Goal: Information Seeking & Learning: Check status

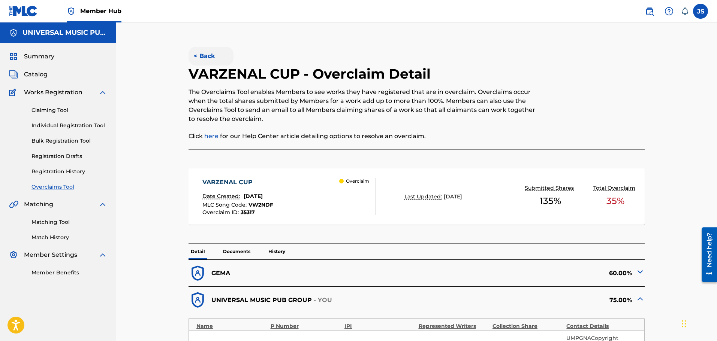
click at [206, 54] on button "< Back" at bounding box center [210, 56] width 45 height 19
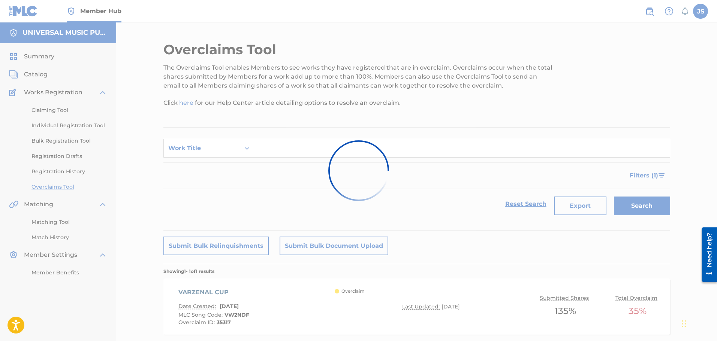
scroll to position [45, 0]
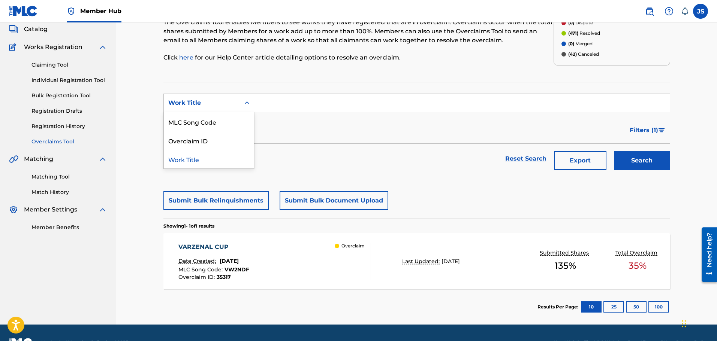
drag, startPoint x: 223, startPoint y: 106, endPoint x: 233, endPoint y: 131, distance: 26.9
click at [223, 107] on div "Work Title" at bounding box center [201, 103] width 67 height 9
click at [229, 121] on div "MLC Song Code" at bounding box center [209, 121] width 90 height 19
click at [359, 159] on div "Reset Search Export Search" at bounding box center [416, 159] width 507 height 30
drag, startPoint x: 438, startPoint y: 173, endPoint x: 409, endPoint y: 176, distance: 29.4
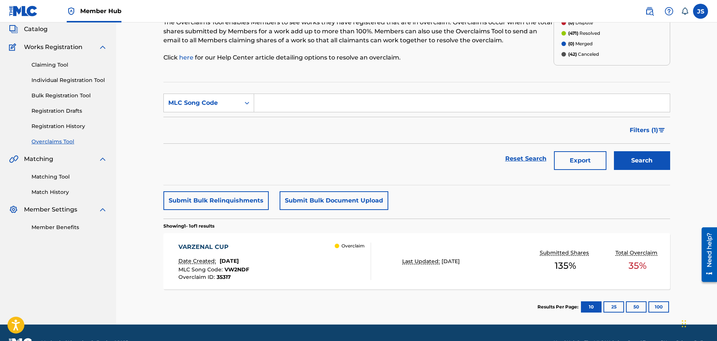
click at [409, 176] on section "SearchWithCriteria9402e35a-382d-47e1-b0c5-c14faafc30ff MLC Song Code Filter Sta…" at bounding box center [416, 133] width 507 height 103
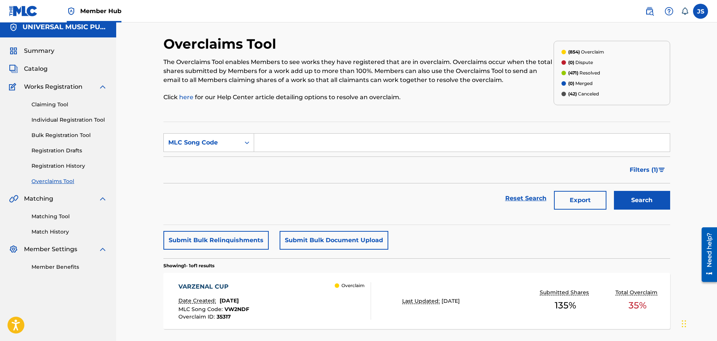
scroll to position [0, 0]
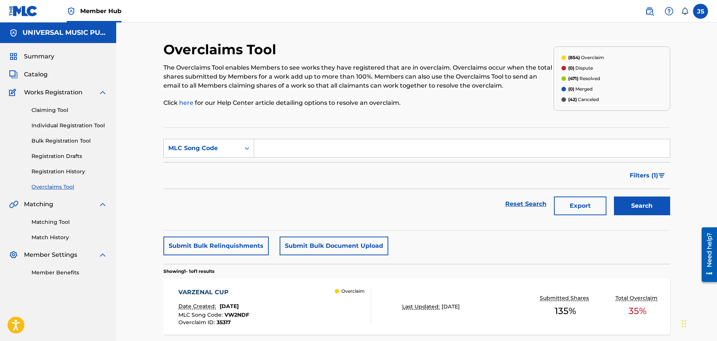
drag, startPoint x: 461, startPoint y: 192, endPoint x: 457, endPoint y: 187, distance: 6.1
drag, startPoint x: 457, startPoint y: 187, endPoint x: 444, endPoint y: 176, distance: 17.6
drag, startPoint x: 444, startPoint y: 176, endPoint x: 437, endPoint y: 176, distance: 6.7
click at [437, 176] on div "Filters ( 1 )" at bounding box center [416, 175] width 507 height 27
click at [480, 175] on div "Filters ( 1 )" at bounding box center [416, 175] width 507 height 27
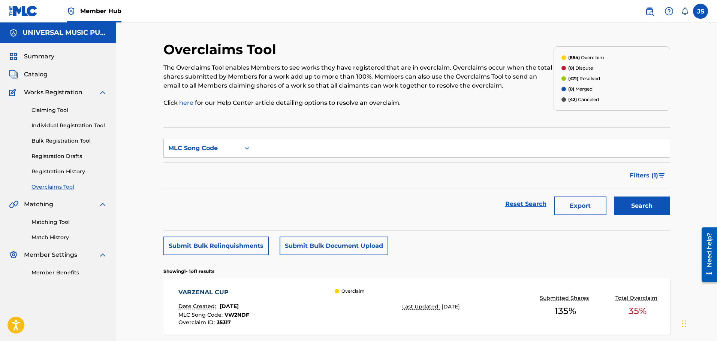
drag, startPoint x: 289, startPoint y: 148, endPoint x: 297, endPoint y: 147, distance: 8.6
click at [289, 148] on input "Search Form" at bounding box center [461, 148] width 415 height 18
paste input "T499MR"
type input "T499MR"
click at [634, 205] on button "Search" at bounding box center [642, 206] width 56 height 19
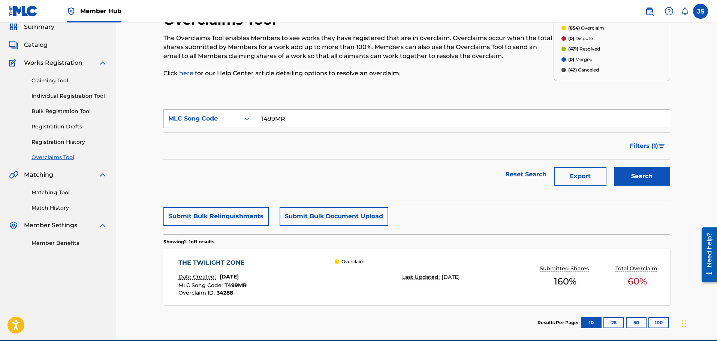
scroll to position [65, 0]
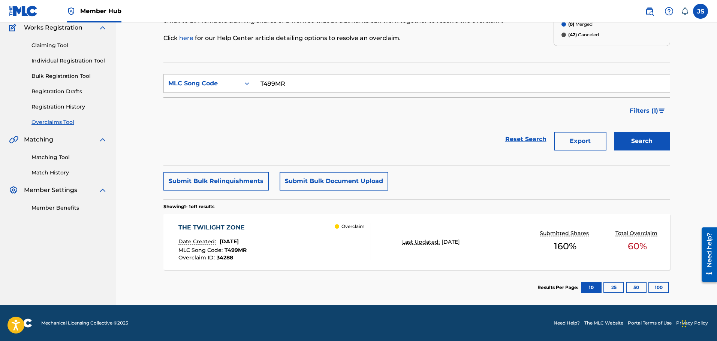
click at [345, 240] on div "Overclaim" at bounding box center [353, 241] width 36 height 37
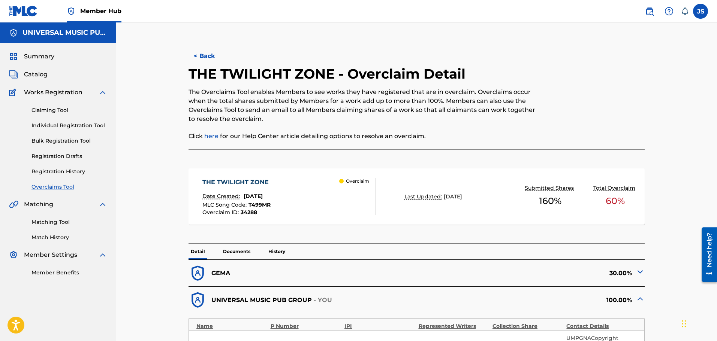
click at [643, 272] on img at bounding box center [639, 271] width 9 height 9
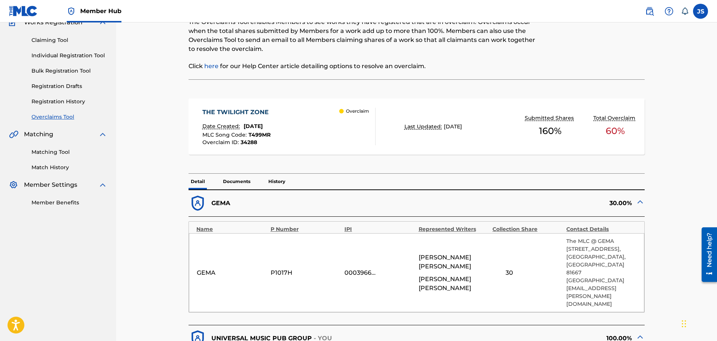
scroll to position [66, 0]
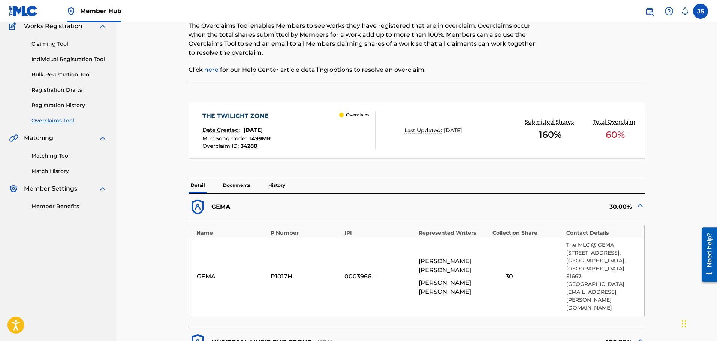
click at [675, 263] on div "< Back THE TWILIGHT ZONE - Overclaim Detail The Overclaims Tool enables Members…" at bounding box center [416, 329] width 524 height 708
drag, startPoint x: 675, startPoint y: 263, endPoint x: 674, endPoint y: 270, distance: 7.9
click at [671, 273] on div "< Back THE TWILIGHT ZONE - Overclaim Detail The Overclaims Tool enables Members…" at bounding box center [416, 329] width 524 height 708
drag, startPoint x: 685, startPoint y: 233, endPoint x: 681, endPoint y: 232, distance: 4.0
drag, startPoint x: 681, startPoint y: 232, endPoint x: 675, endPoint y: 253, distance: 21.9
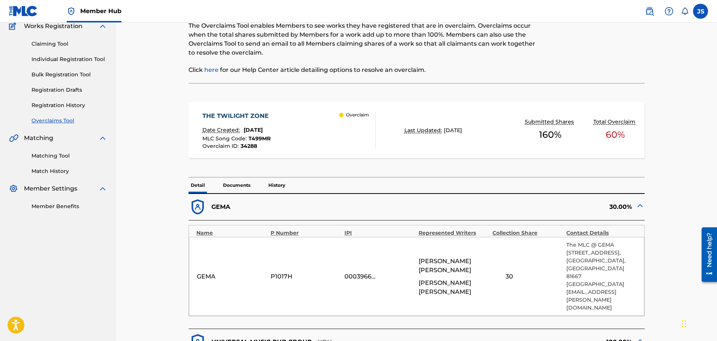
click at [675, 253] on div "< Back THE TWILIGHT ZONE - Overclaim Detail The Overclaims Tool enables Members…" at bounding box center [416, 329] width 524 height 708
drag, startPoint x: 672, startPoint y: 228, endPoint x: 666, endPoint y: 224, distance: 7.3
drag, startPoint x: 666, startPoint y: 224, endPoint x: 665, endPoint y: 251, distance: 26.6
click at [665, 251] on div "< Back THE TWILIGHT ZONE - Overclaim Detail The Overclaims Tool enables Members…" at bounding box center [416, 329] width 507 height 708
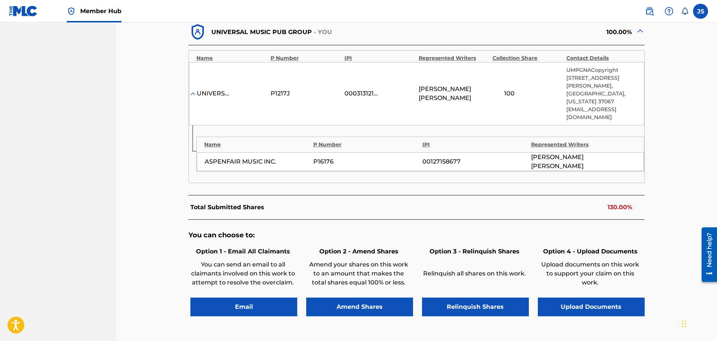
scroll to position [403, 0]
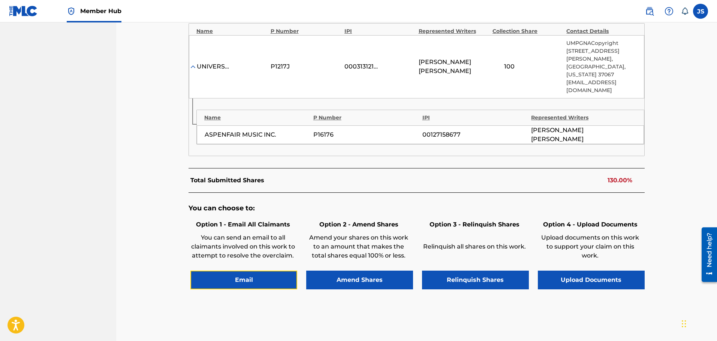
drag, startPoint x: 297, startPoint y: 230, endPoint x: 339, endPoint y: 207, distance: 47.6
click at [307, 218] on div "Option 1 - Email All Claimants You can send an email to all claimants involved …" at bounding box center [416, 253] width 456 height 71
click at [517, 242] on p "Relinquish all shares on this work." at bounding box center [474, 246] width 105 height 9
click at [576, 233] on p "Upload documents on this work to support your claim on this work." at bounding box center [590, 246] width 105 height 27
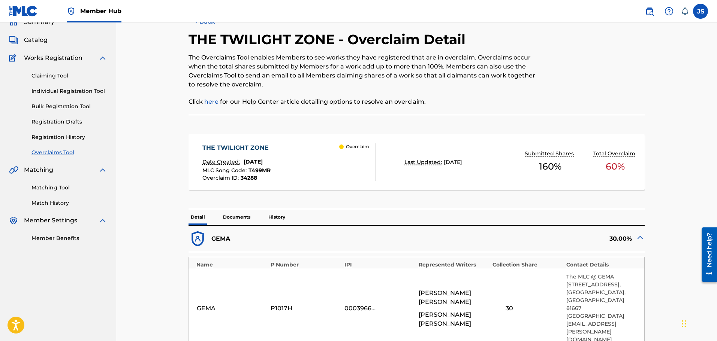
scroll to position [75, 0]
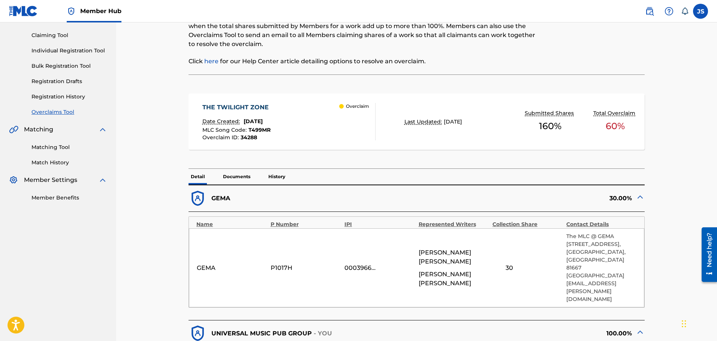
click at [166, 157] on div "< Back THE TWILIGHT ZONE - Overclaim Detail The Overclaims Tool enables Members…" at bounding box center [416, 320] width 507 height 708
click at [142, 208] on div "< Back THE TWILIGHT ZONE - Overclaim Detail The Overclaims Tool enables Members…" at bounding box center [416, 311] width 601 height 727
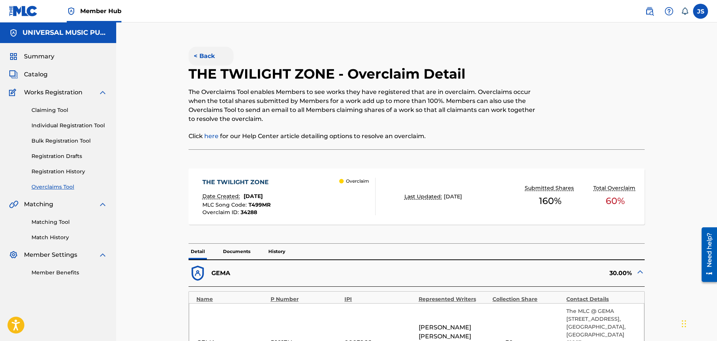
click at [197, 57] on button "< Back" at bounding box center [210, 56] width 45 height 19
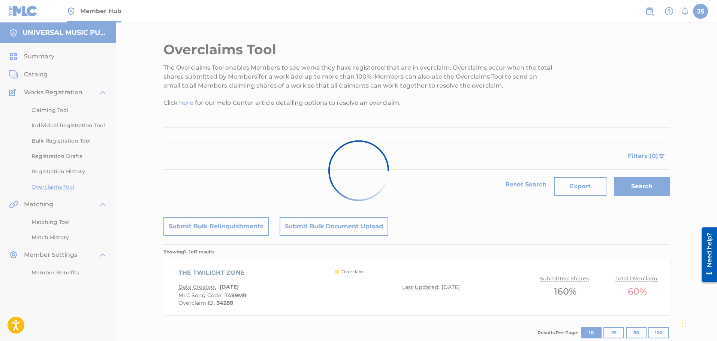
scroll to position [45, 0]
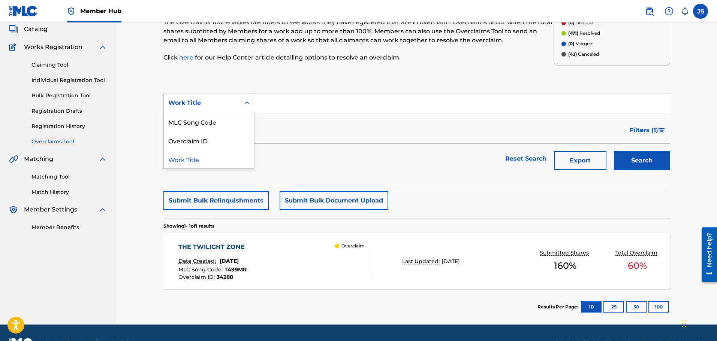
click at [203, 99] on div "Work Title" at bounding box center [208, 103] width 91 height 19
click at [210, 123] on div "MLC Song Code" at bounding box center [209, 121] width 90 height 19
drag, startPoint x: 252, startPoint y: 113, endPoint x: 331, endPoint y: 111, distance: 79.1
click at [324, 106] on input "Search Form" at bounding box center [461, 103] width 415 height 18
paste input "AY4HR8"
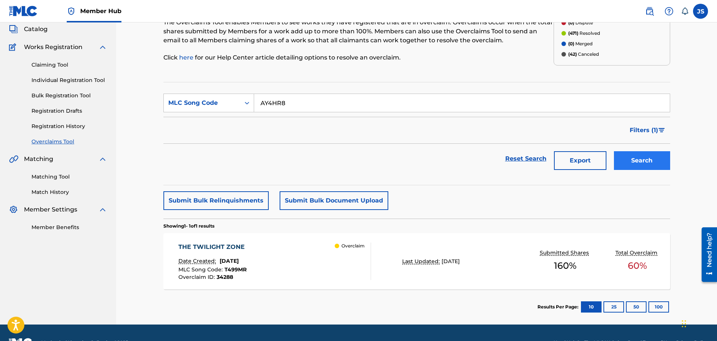
type input "AY4HR8"
click at [639, 161] on button "Search" at bounding box center [642, 160] width 56 height 19
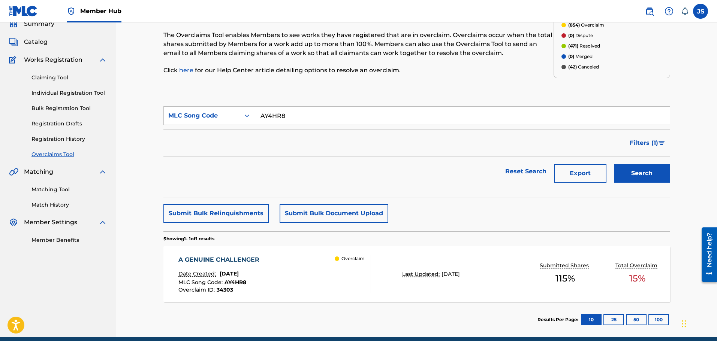
scroll to position [65, 0]
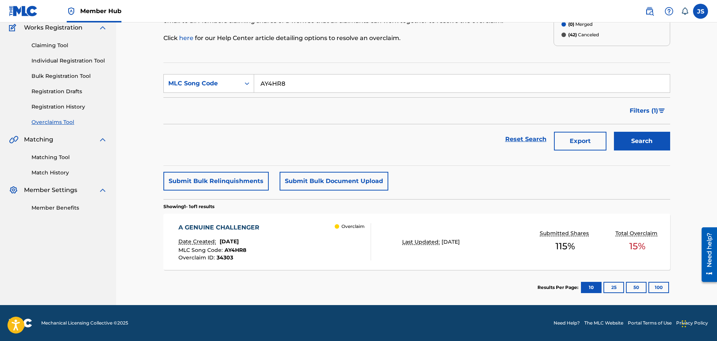
click at [315, 236] on div "A GENUINE CHALLENGER Date Created: [DATE] MLC Song Code : AY4HR8 Overclaim ID :…" at bounding box center [274, 241] width 193 height 37
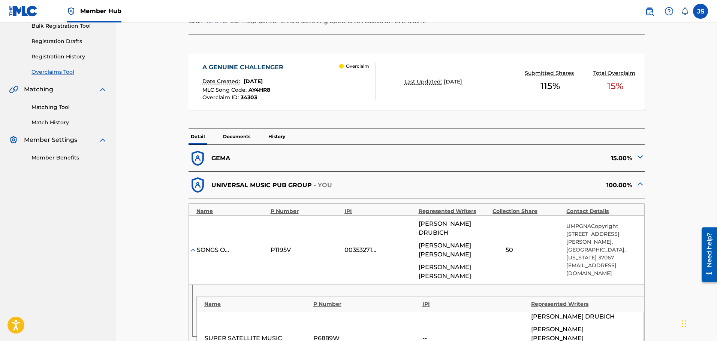
scroll to position [112, 0]
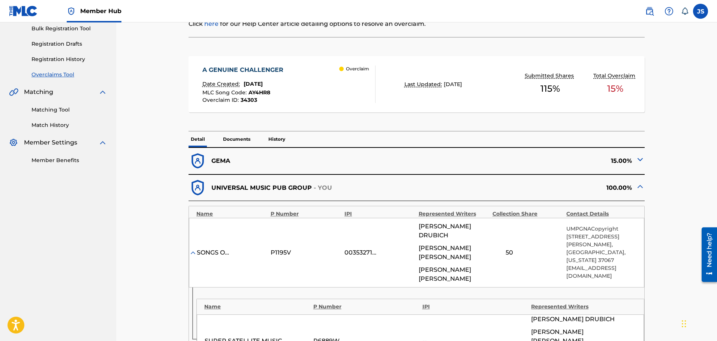
click at [261, 92] on span "AY4HR8" at bounding box center [259, 92] width 22 height 7
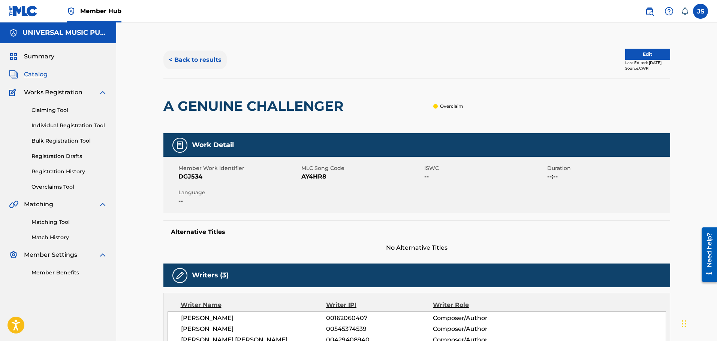
click at [187, 54] on button "< Back to results" at bounding box center [194, 60] width 63 height 19
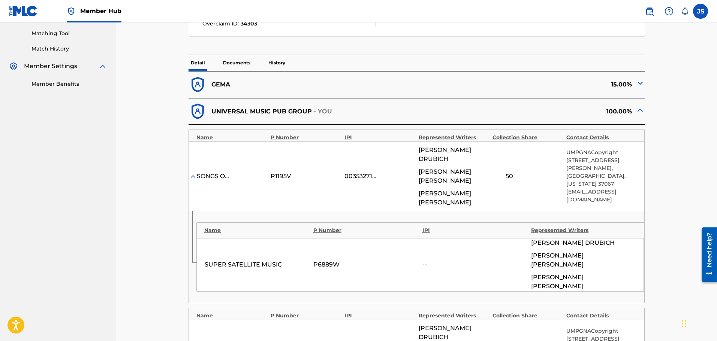
scroll to position [187, 0]
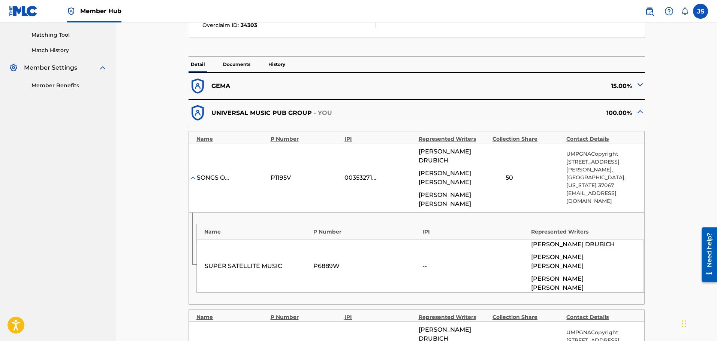
click at [665, 292] on div "< Back A GENUINE CHALLENGER - Overclaim Detail The Overclaims Tool enables Memb…" at bounding box center [416, 263] width 507 height 819
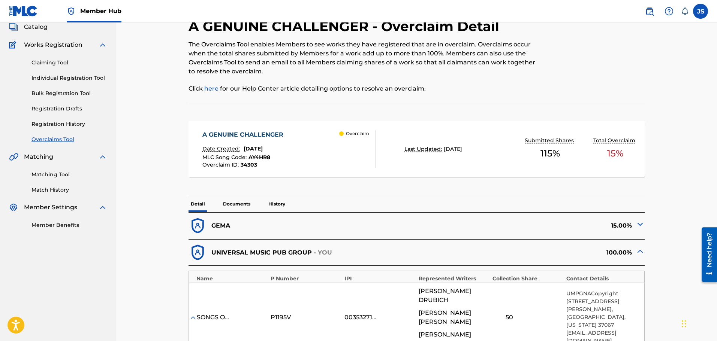
scroll to position [0, 0]
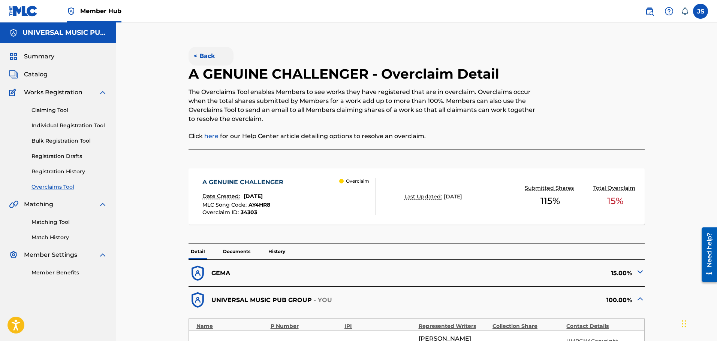
click at [213, 58] on button "< Back" at bounding box center [210, 56] width 45 height 19
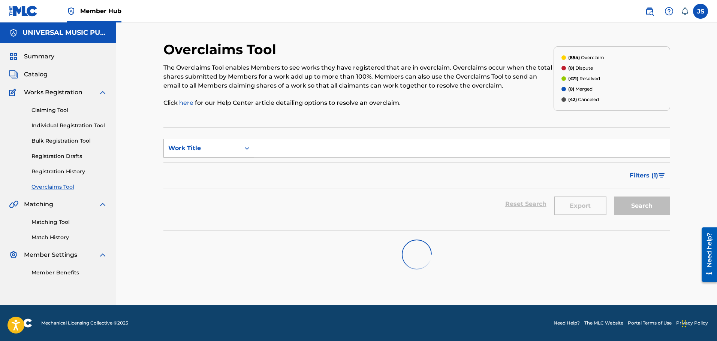
click at [240, 152] on div "Search Form" at bounding box center [246, 148] width 13 height 13
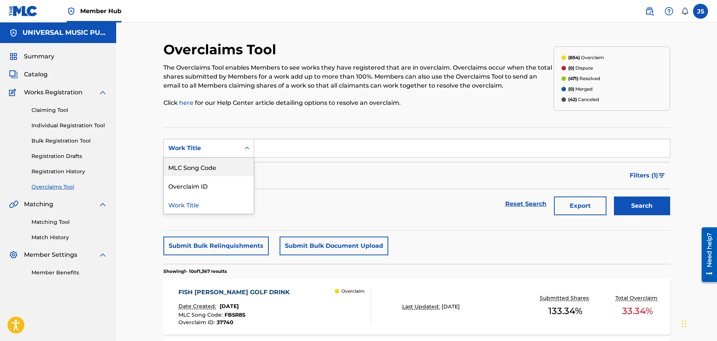
drag, startPoint x: 225, startPoint y: 163, endPoint x: 241, endPoint y: 160, distance: 16.0
click at [226, 163] on div "MLC Song Code" at bounding box center [209, 167] width 90 height 19
drag, startPoint x: 340, startPoint y: 144, endPoint x: 459, endPoint y: 158, distance: 119.6
click at [340, 144] on input "Search Form" at bounding box center [461, 148] width 415 height 18
paste input "T52NXL"
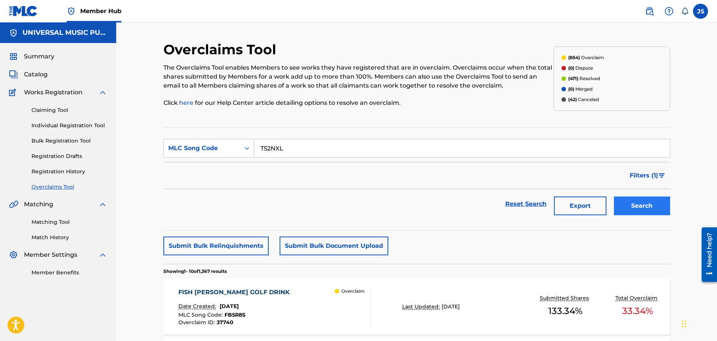
type input "T52NXL"
click at [632, 205] on button "Search" at bounding box center [642, 206] width 56 height 19
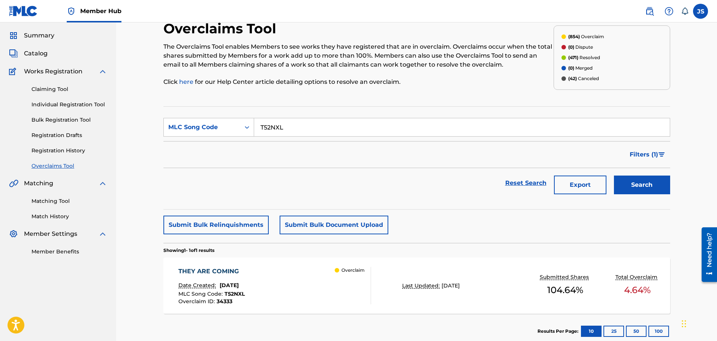
scroll to position [65, 0]
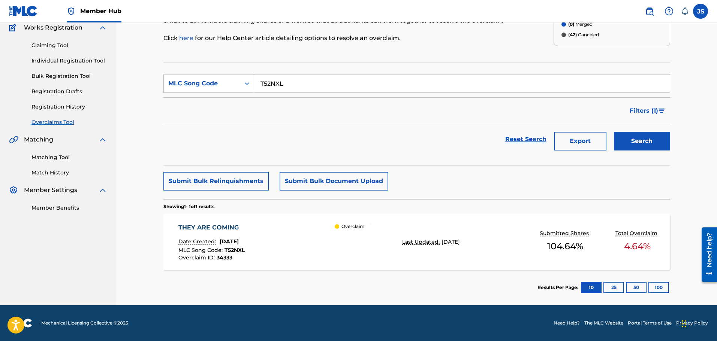
click at [315, 254] on div "THEY ARE COMING Date Created: [DATE] MLC Song Code : T52NXL Overclaim ID : 3433…" at bounding box center [274, 241] width 193 height 37
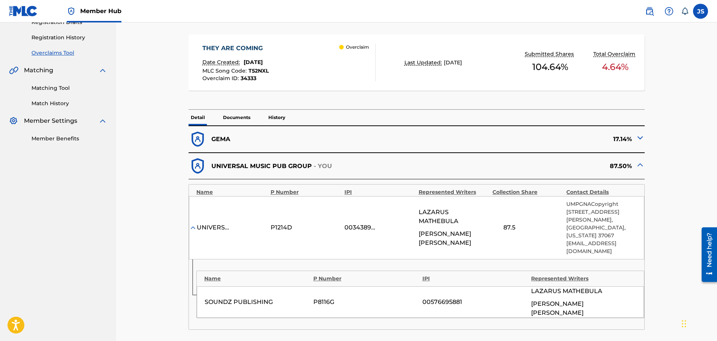
scroll to position [150, 0]
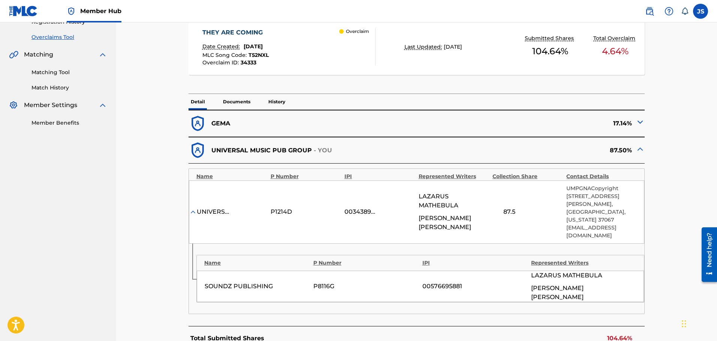
drag, startPoint x: 354, startPoint y: 229, endPoint x: 311, endPoint y: 228, distance: 42.7
click at [311, 228] on div "UNIVERSAL - POLYGRAM INTERNATIONAL PUB INC P1214D 00343892736 [PERSON_NAME] [PE…" at bounding box center [416, 212] width 455 height 63
click at [338, 225] on div "UNIVERSAL - POLYGRAM INTERNATIONAL PUB INC P1214D 00343892736 [PERSON_NAME] [PE…" at bounding box center [416, 212] width 455 height 63
drag, startPoint x: 338, startPoint y: 224, endPoint x: 323, endPoint y: 225, distance: 14.6
drag, startPoint x: 323, startPoint y: 225, endPoint x: 394, endPoint y: 229, distance: 70.9
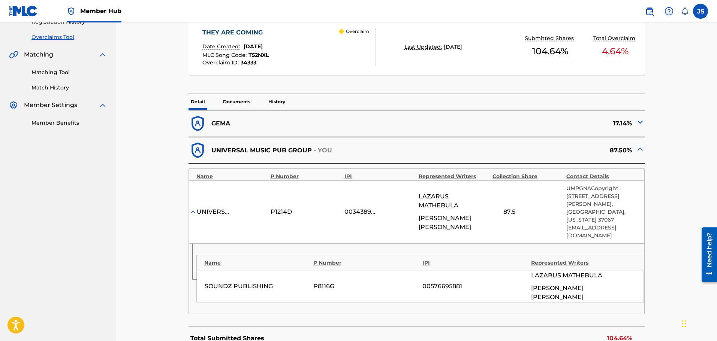
click at [378, 230] on div "UNIVERSAL - POLYGRAM INTERNATIONAL PUB INC P1214D 00343892736 [PERSON_NAME] [PE…" at bounding box center [416, 212] width 455 height 63
click at [378, 227] on div "UNIVERSAL - POLYGRAM INTERNATIONAL PUB INC P1214D 00343892736 [PERSON_NAME] [PE…" at bounding box center [416, 212] width 455 height 63
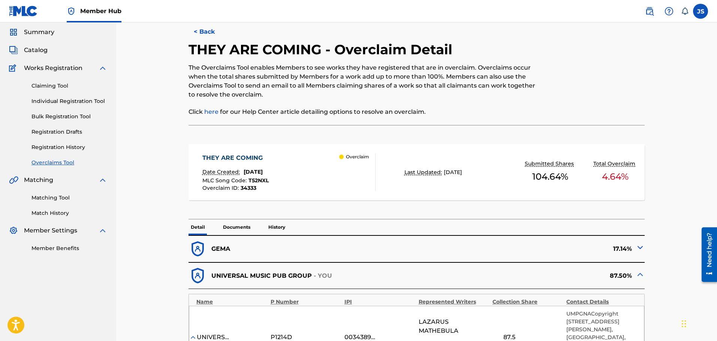
scroll to position [0, 0]
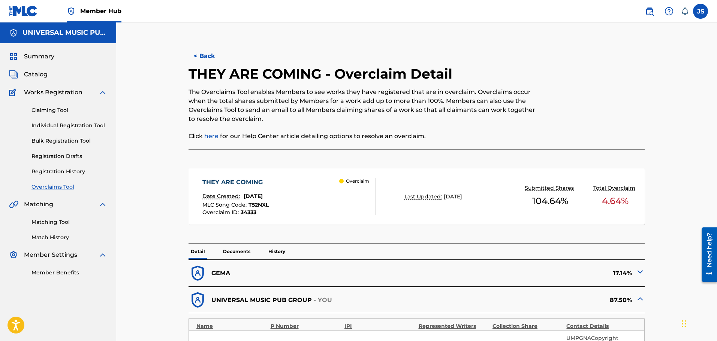
click at [264, 202] on span "T52NXL" at bounding box center [258, 205] width 20 height 7
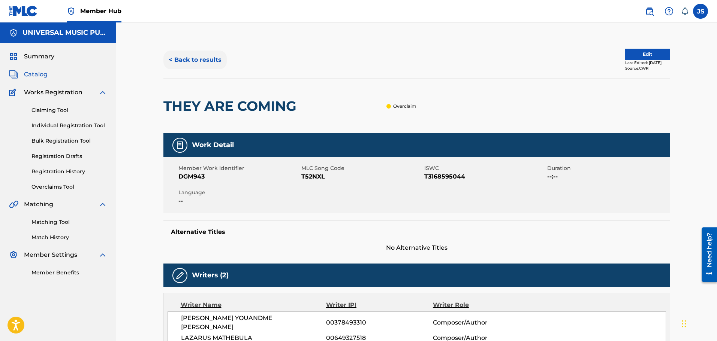
click at [204, 66] on button "< Back to results" at bounding box center [194, 60] width 63 height 19
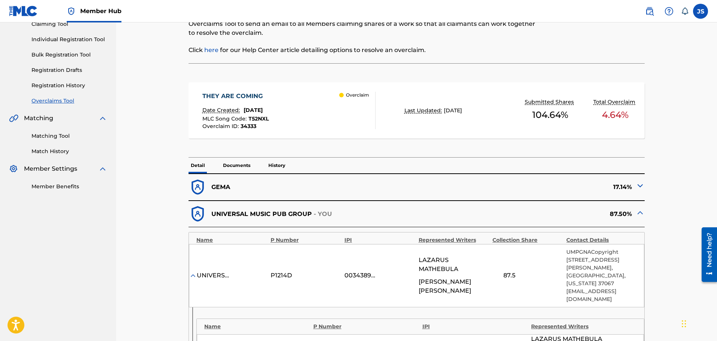
scroll to position [112, 0]
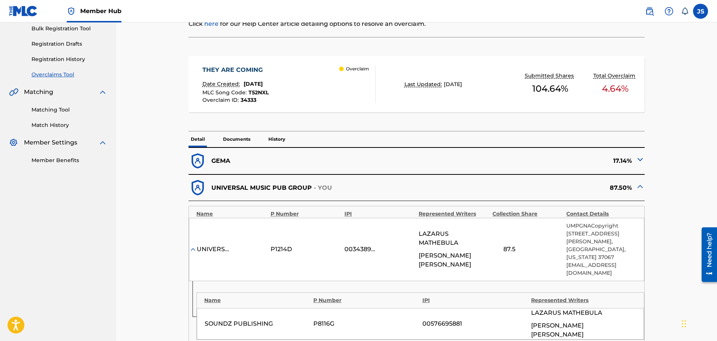
click at [665, 287] on div "< Back THEY ARE COMING - Overclaim Detail The Overclaims Tool enables Members t…" at bounding box center [416, 235] width 507 height 613
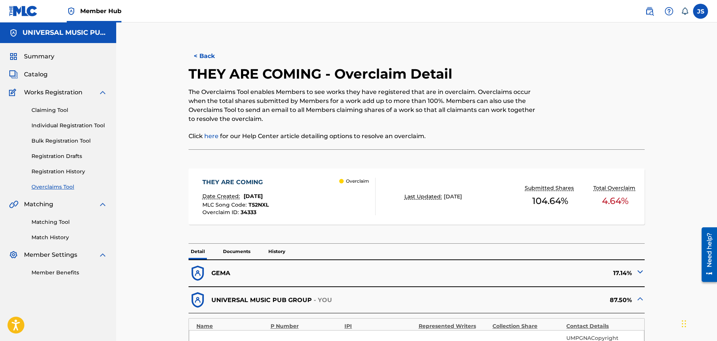
scroll to position [37, 0]
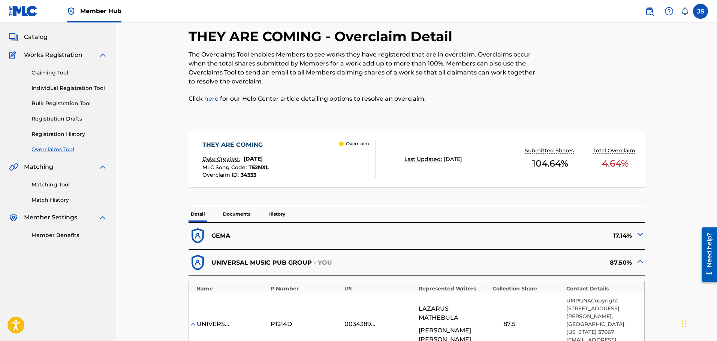
click at [264, 167] on span "T52NXL" at bounding box center [258, 167] width 20 height 7
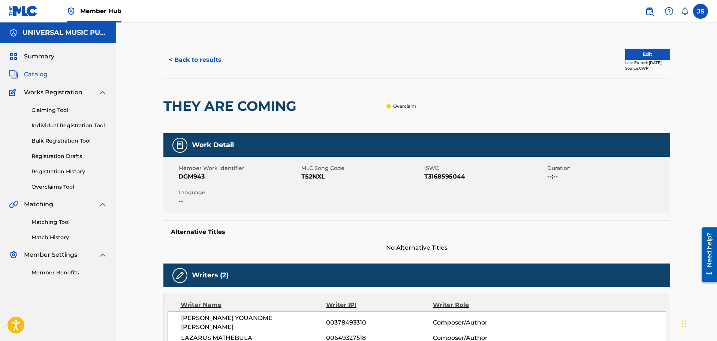
click at [311, 179] on span "T52NXL" at bounding box center [361, 176] width 121 height 9
copy span "T52NXL"
click at [223, 60] on button "< Back to results" at bounding box center [194, 60] width 63 height 19
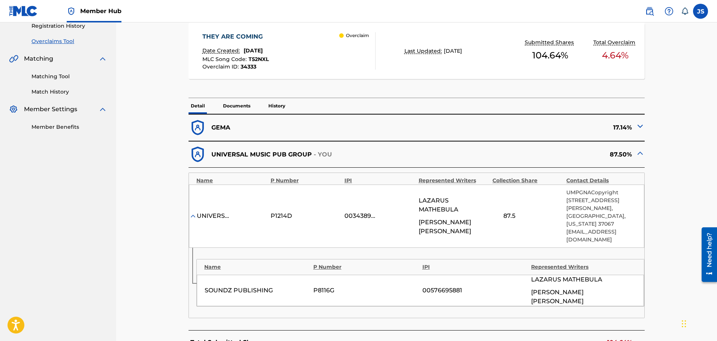
scroll to position [150, 0]
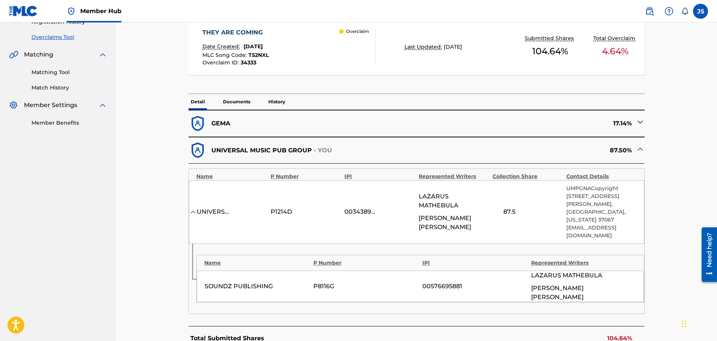
click at [170, 288] on div "< Back THEY ARE COMING - Overclaim Detail The Overclaims Tool enables Members t…" at bounding box center [416, 197] width 507 height 613
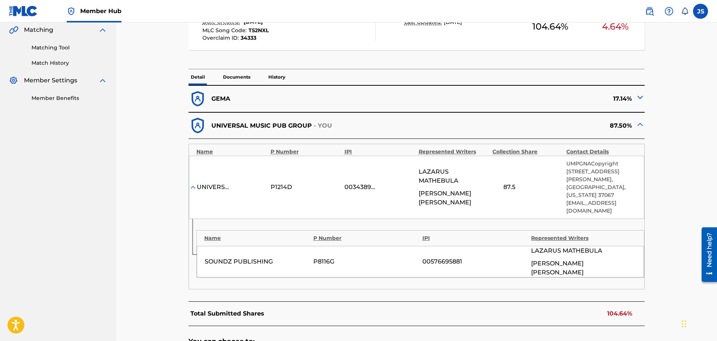
scroll to position [187, 0]
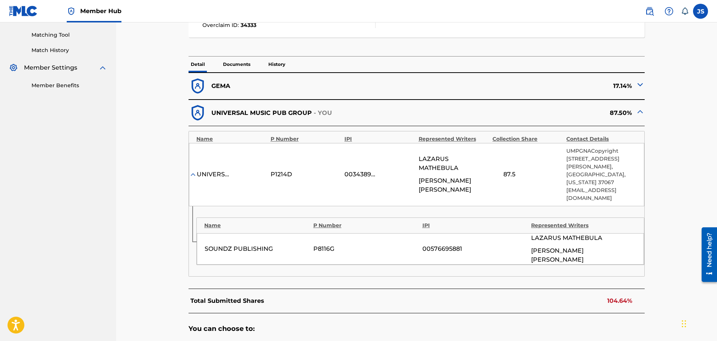
click at [136, 217] on div "< Back THEY ARE COMING - Overclaim Detail The Overclaims Tool enables Members t…" at bounding box center [416, 150] width 601 height 631
click at [641, 85] on img at bounding box center [639, 84] width 9 height 9
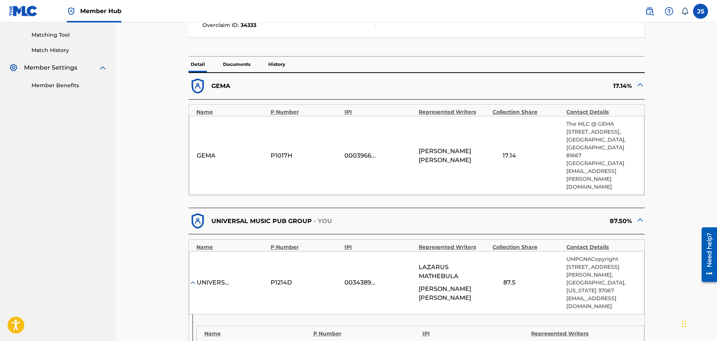
click at [163, 202] on div "< Back THEY ARE COMING - Overclaim Detail The Overclaims Tool enables Members t…" at bounding box center [416, 214] width 507 height 721
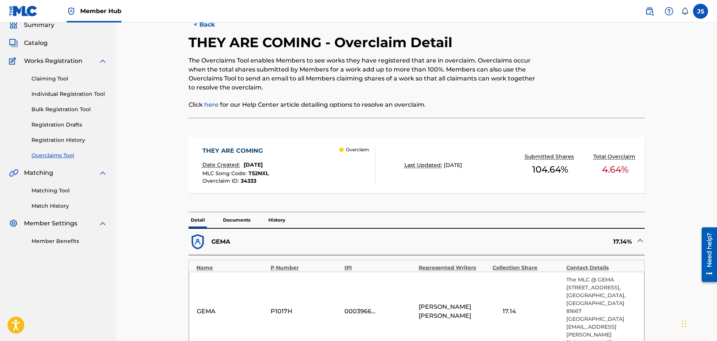
scroll to position [0, 0]
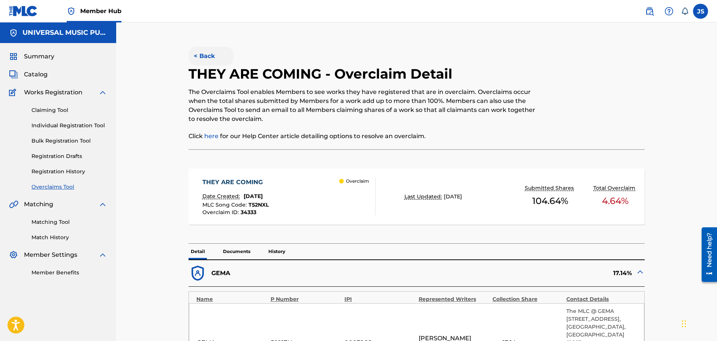
click at [218, 58] on button "< Back" at bounding box center [210, 56] width 45 height 19
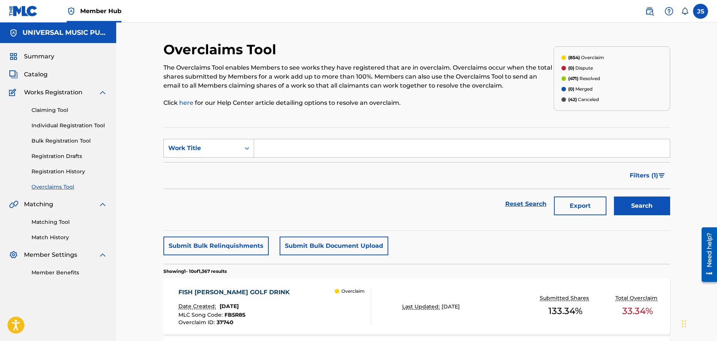
click at [237, 154] on div "Work Title" at bounding box center [202, 148] width 76 height 14
click at [238, 168] on div "MLC Song Code" at bounding box center [209, 167] width 90 height 19
drag, startPoint x: 337, startPoint y: 152, endPoint x: 406, endPoint y: 158, distance: 69.6
click at [337, 152] on input "Search Form" at bounding box center [461, 148] width 415 height 18
paste input "S69R3I"
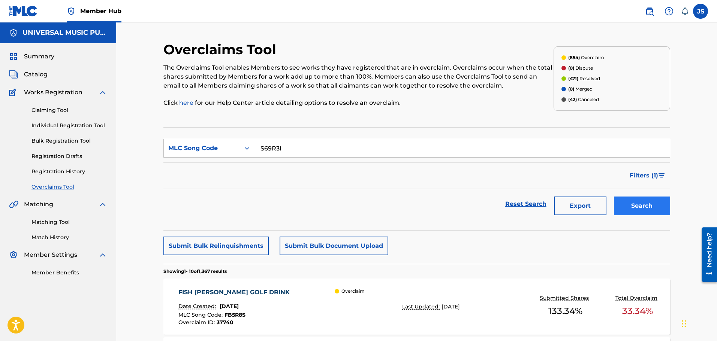
type input "S69R3I"
click at [635, 202] on button "Search" at bounding box center [642, 206] width 56 height 19
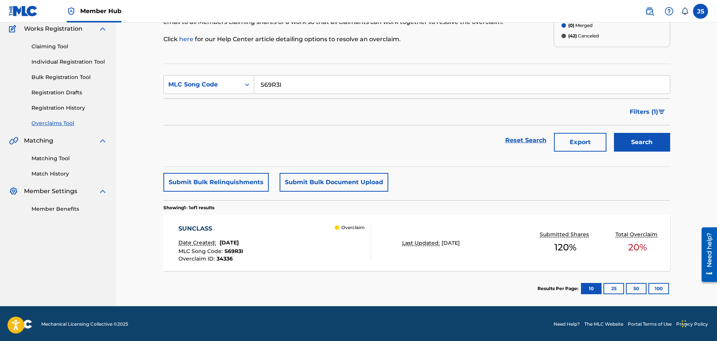
scroll to position [65, 0]
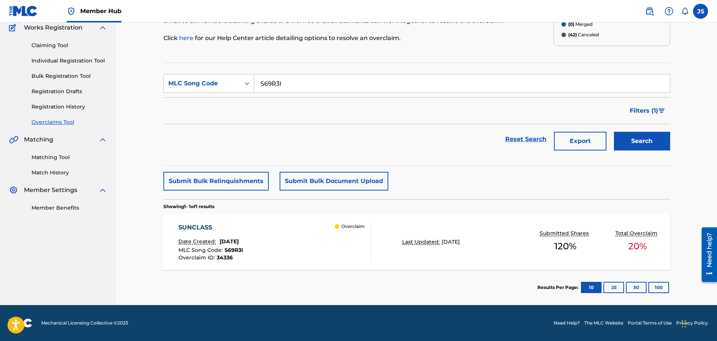
click at [293, 242] on div "SUNCLASS Date Created: [DATE] MLC Song Code : S69R3I Overclaim ID : 34336 Overc…" at bounding box center [274, 241] width 193 height 37
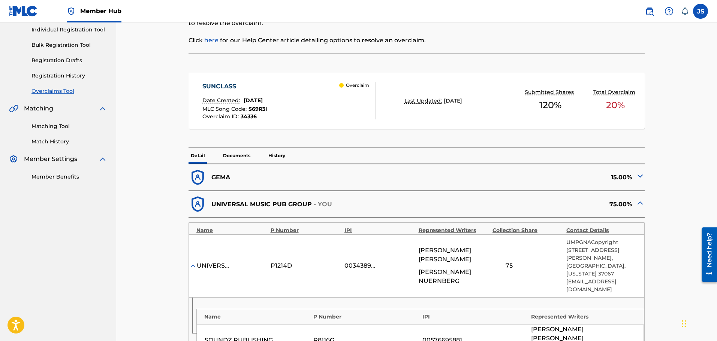
scroll to position [112, 0]
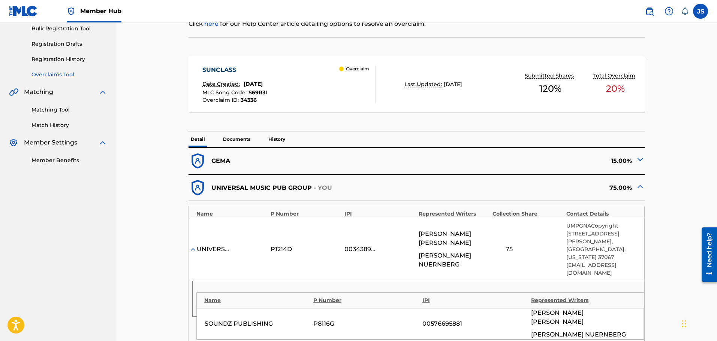
click at [641, 159] on img at bounding box center [639, 159] width 9 height 9
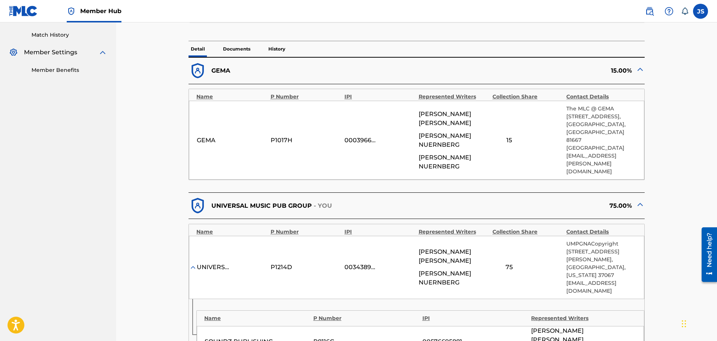
scroll to position [225, 0]
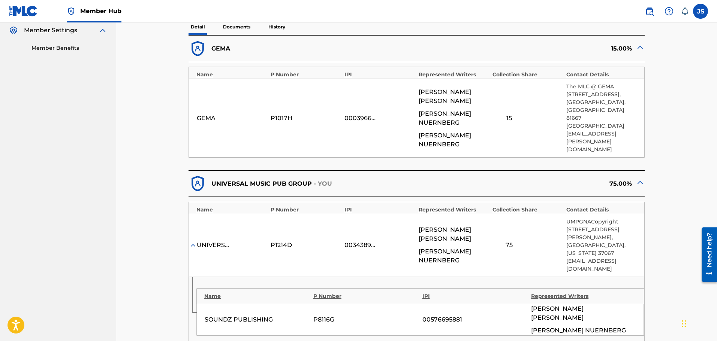
drag, startPoint x: 684, startPoint y: 191, endPoint x: 662, endPoint y: 248, distance: 60.7
click at [662, 248] on div "< Back SUNCLASS - Overclaim Detail The Overclaims Tool enables Members to see w…" at bounding box center [416, 176] width 507 height 721
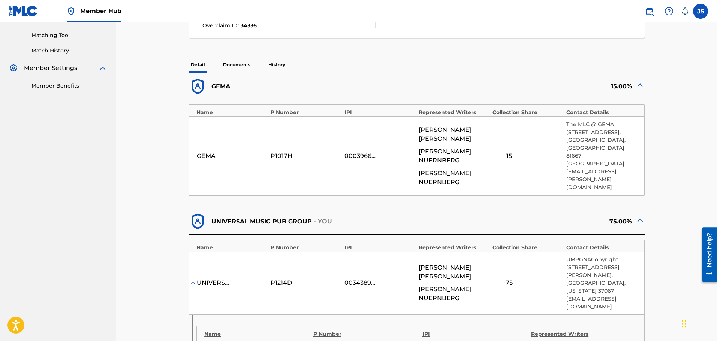
scroll to position [187, 0]
click at [145, 262] on div "< Back SUNCLASS - Overclaim Detail The Overclaims Tool enables Members to see w…" at bounding box center [416, 205] width 601 height 740
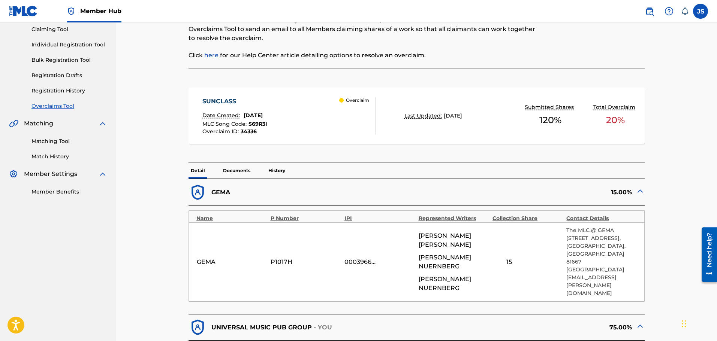
scroll to position [0, 0]
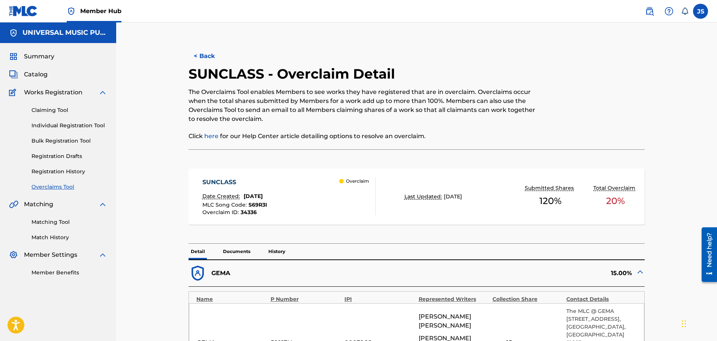
click at [258, 205] on span "S69R3I" at bounding box center [257, 205] width 19 height 7
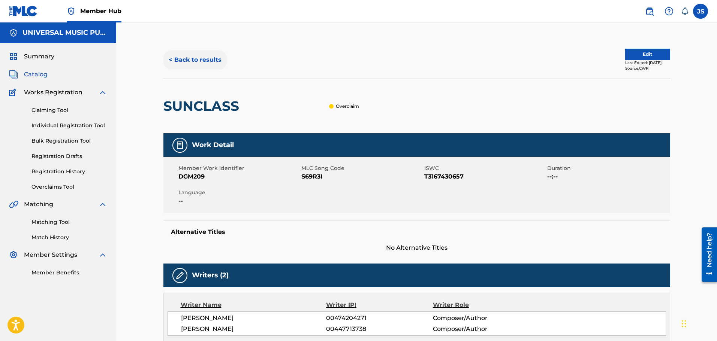
click at [195, 64] on button "< Back to results" at bounding box center [194, 60] width 63 height 19
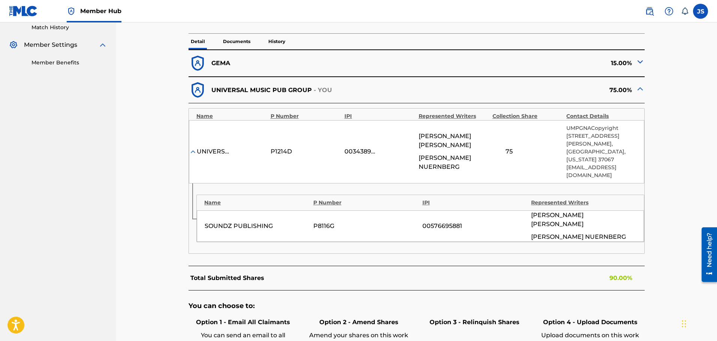
scroll to position [225, 0]
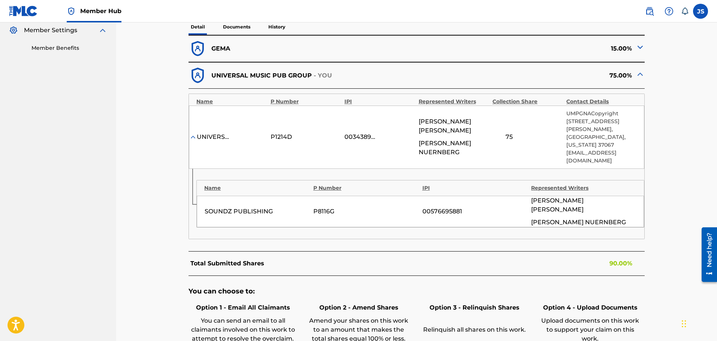
click at [601, 282] on div "You can choose to: Option 1 - Email All Claimants You can send an email to all …" at bounding box center [416, 333] width 456 height 115
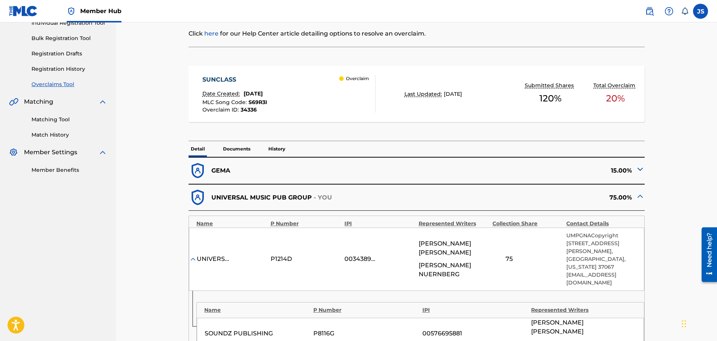
scroll to position [112, 0]
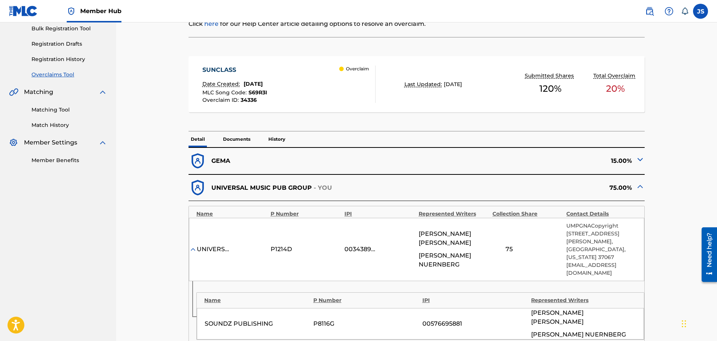
click at [643, 161] on img at bounding box center [639, 159] width 9 height 9
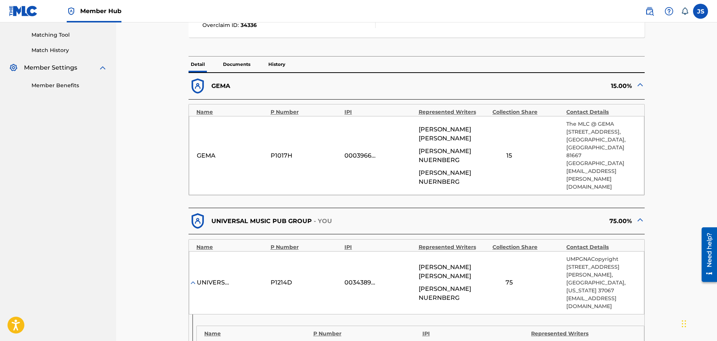
scroll to position [0, 0]
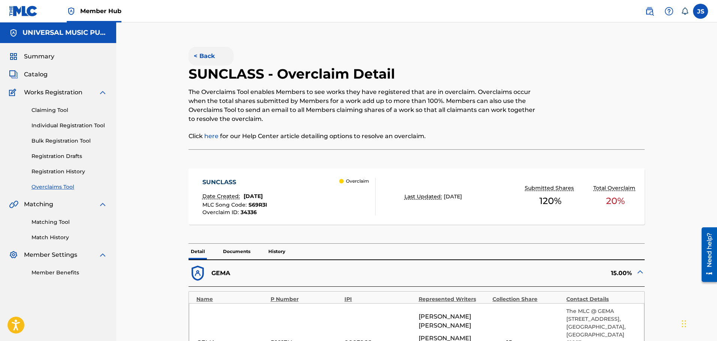
click at [209, 61] on button "< Back" at bounding box center [210, 56] width 45 height 19
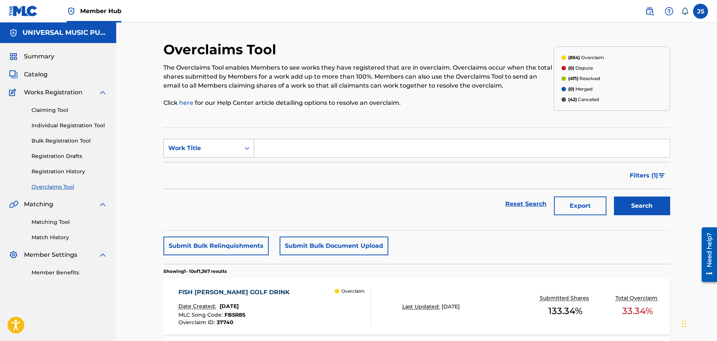
click at [244, 153] on div "Search Form" at bounding box center [246, 148] width 13 height 13
click at [236, 173] on div "MLC Song Code" at bounding box center [209, 167] width 90 height 19
click at [337, 151] on input "Search Form" at bounding box center [461, 148] width 415 height 18
paste input "S674NH"
type input "S674NH"
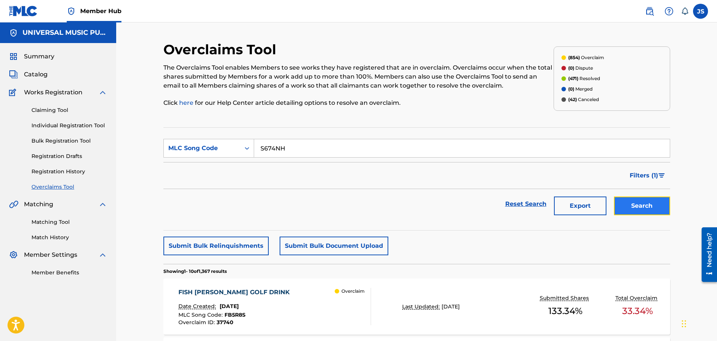
click at [633, 202] on button "Search" at bounding box center [642, 206] width 56 height 19
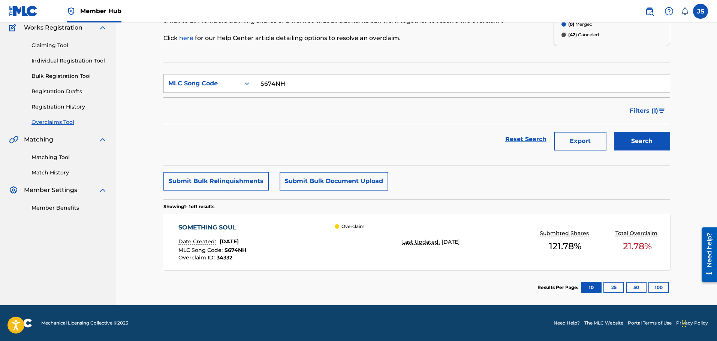
drag, startPoint x: 470, startPoint y: 184, endPoint x: 441, endPoint y: 185, distance: 28.9
click at [441, 185] on div "Submit Bulk Relinquishments Submit Bulk Document Upload" at bounding box center [416, 181] width 507 height 19
drag, startPoint x: 487, startPoint y: 181, endPoint x: 476, endPoint y: 178, distance: 11.3
click at [456, 182] on div "Submit Bulk Relinquishments Submit Bulk Document Upload" at bounding box center [416, 181] width 507 height 19
drag, startPoint x: 548, startPoint y: 180, endPoint x: 536, endPoint y: 184, distance: 12.6
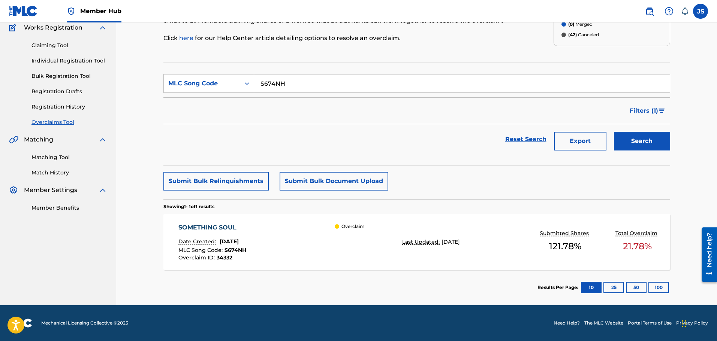
drag, startPoint x: 536, startPoint y: 184, endPoint x: 482, endPoint y: 182, distance: 54.3
click at [486, 182] on div "Submit Bulk Relinquishments Submit Bulk Document Upload" at bounding box center [416, 181] width 507 height 19
click at [209, 226] on div "SOMETHING SOUL" at bounding box center [212, 227] width 68 height 9
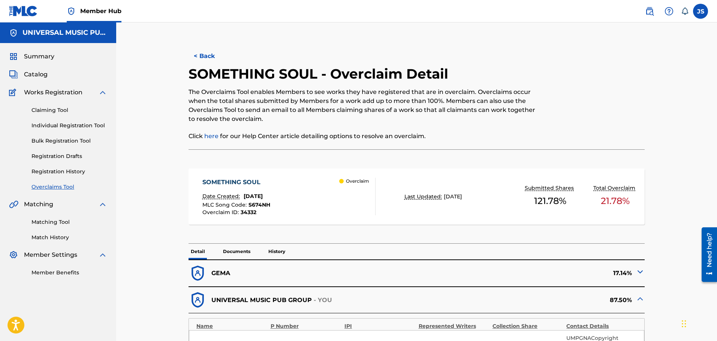
click at [258, 203] on span "S674NH" at bounding box center [259, 205] width 22 height 7
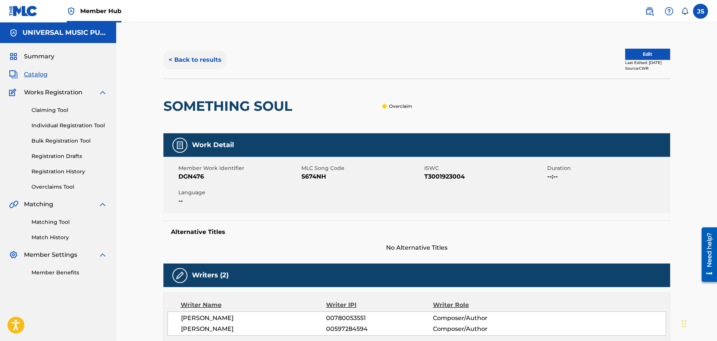
click at [216, 63] on button "< Back to results" at bounding box center [194, 60] width 63 height 19
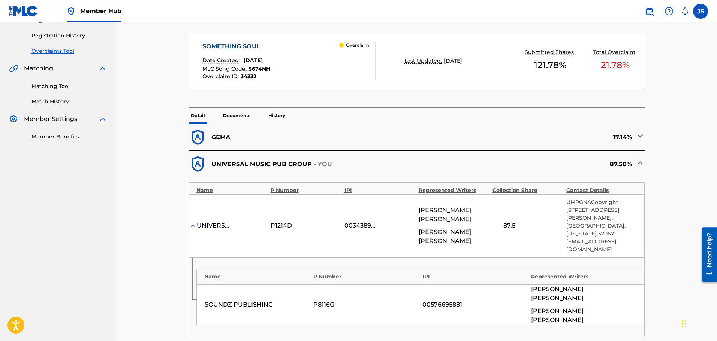
scroll to position [150, 0]
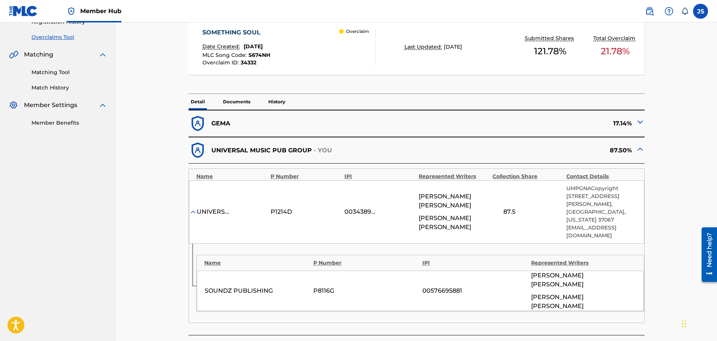
click at [643, 124] on img at bounding box center [639, 122] width 9 height 9
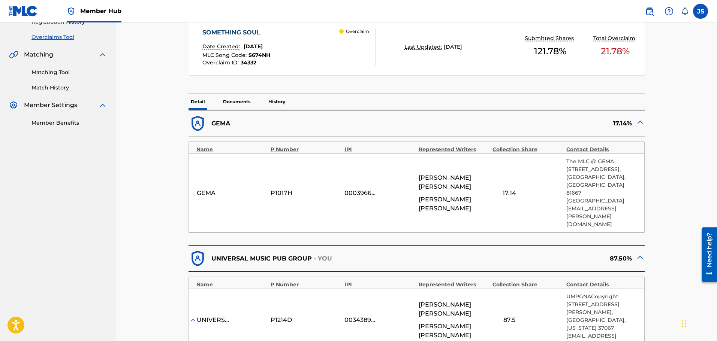
drag, startPoint x: 439, startPoint y: 90, endPoint x: 445, endPoint y: 86, distance: 6.4
drag, startPoint x: 445, startPoint y: 86, endPoint x: 395, endPoint y: 88, distance: 49.5
click at [395, 88] on div "SOMETHING SOUL Date Created: [DATE] MLC Song Code : S674NH Overclaim ID : 34332…" at bounding box center [416, 50] width 456 height 87
click at [691, 133] on div "< Back SOMETHING SOUL - Overclaim Detail The Overclaims Tool enables Members to…" at bounding box center [416, 247] width 601 height 749
drag, startPoint x: 680, startPoint y: 138, endPoint x: 669, endPoint y: 107, distance: 32.9
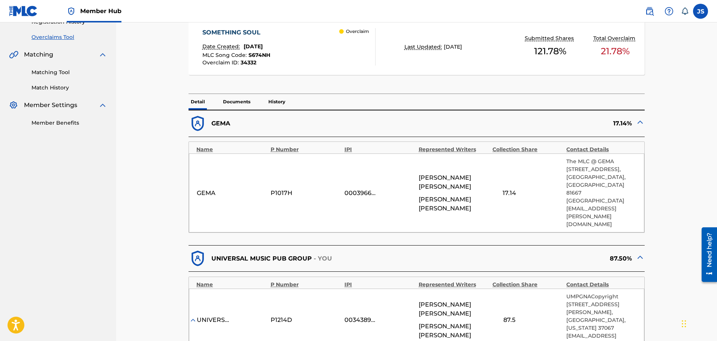
click at [669, 107] on div "< Back SOMETHING SOUL - Overclaim Detail The Overclaims Tool enables Members to…" at bounding box center [416, 256] width 507 height 730
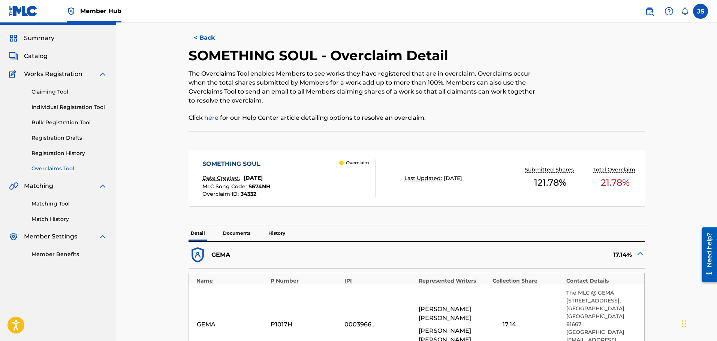
scroll to position [0, 0]
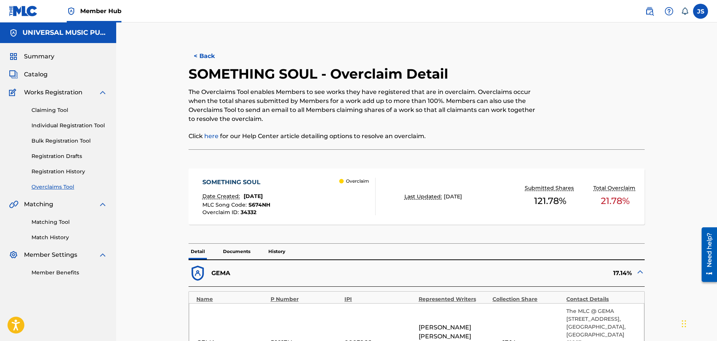
click at [592, 279] on div "17.14%" at bounding box center [531, 273] width 228 height 18
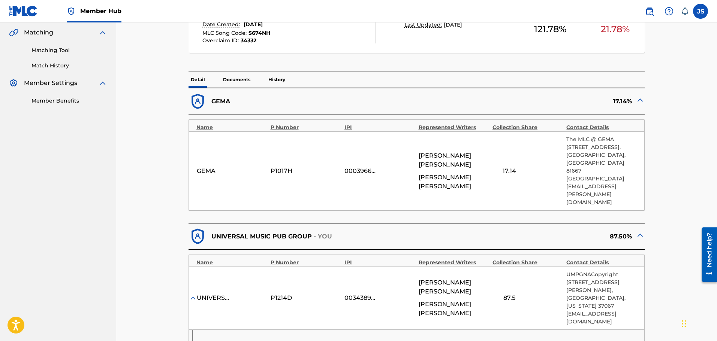
scroll to position [75, 0]
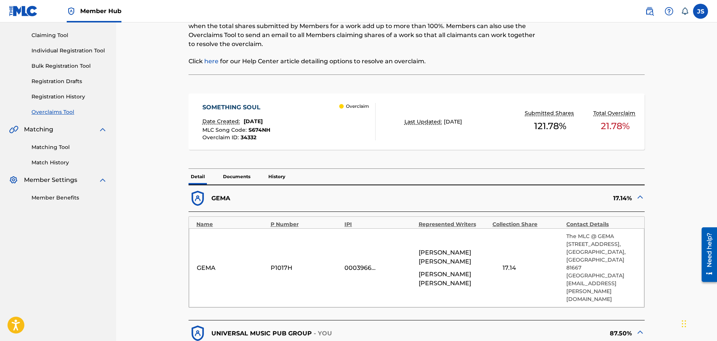
click at [253, 130] on span "S674NH" at bounding box center [259, 130] width 22 height 7
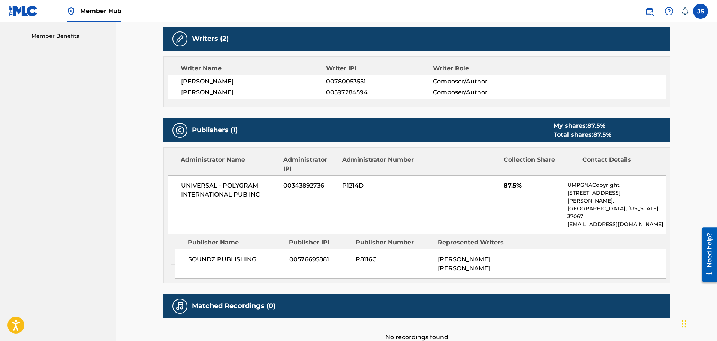
scroll to position [225, 0]
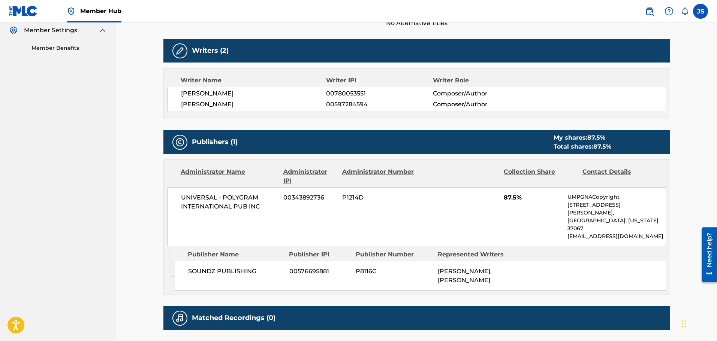
click at [306, 123] on div "Work Detail Member Work Identifier DGN476 MLC Song Code S674NH ISWC T3001923004…" at bounding box center [416, 131] width 507 height 445
drag, startPoint x: 306, startPoint y: 123, endPoint x: 296, endPoint y: 124, distance: 9.8
click at [291, 124] on div "Work Detail Member Work Identifier DGN476 MLC Song Code S674NH ISWC T3001923004…" at bounding box center [416, 131] width 507 height 445
click at [307, 124] on div "Work Detail Member Work Identifier DGN476 MLC Song Code S674NH ISWC T3001923004…" at bounding box center [416, 131] width 507 height 445
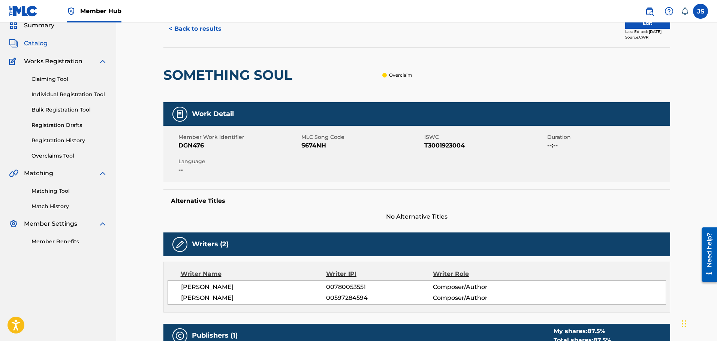
scroll to position [0, 0]
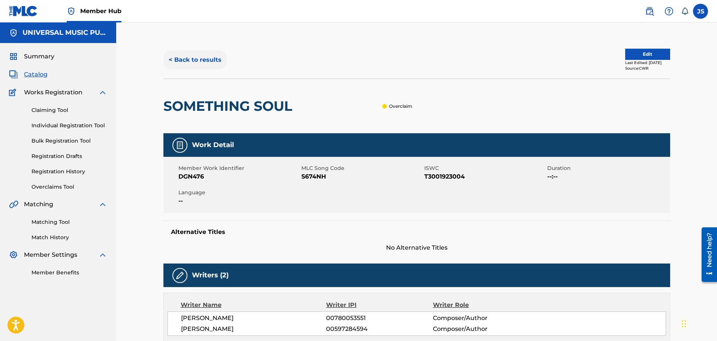
click at [217, 66] on button "< Back to results" at bounding box center [194, 60] width 63 height 19
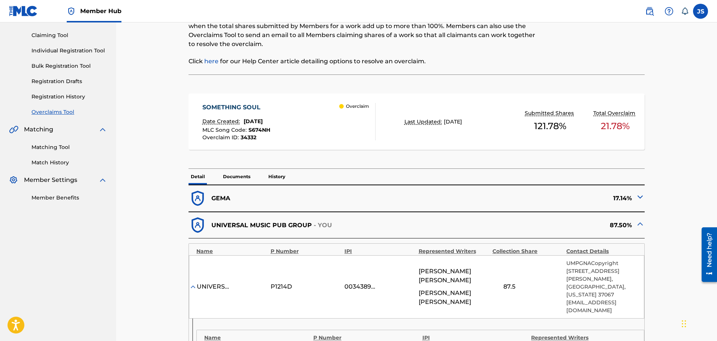
click at [171, 166] on div "< Back SOMETHING SOUL - Overclaim Detail The Overclaims Tool enables Members to…" at bounding box center [416, 277] width 507 height 622
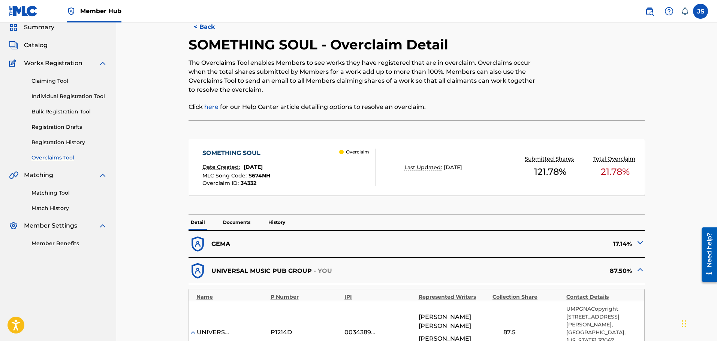
scroll to position [0, 0]
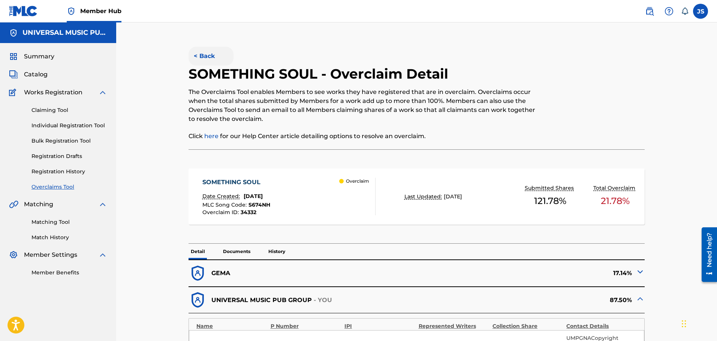
click at [218, 57] on button "< Back" at bounding box center [210, 56] width 45 height 19
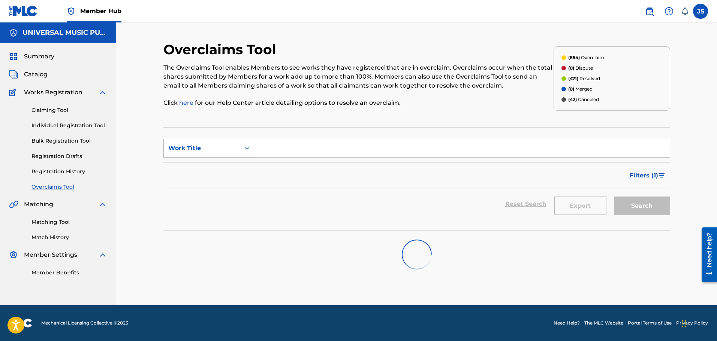
click at [219, 152] on div "Work Title" at bounding box center [202, 148] width 76 height 14
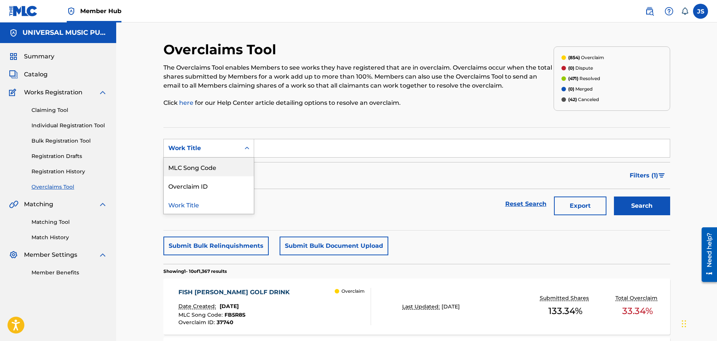
click at [224, 169] on div "MLC Song Code" at bounding box center [209, 167] width 90 height 19
click at [335, 147] on input "Search Form" at bounding box center [461, 148] width 415 height 18
paste input "RO754N"
type input "RO754N"
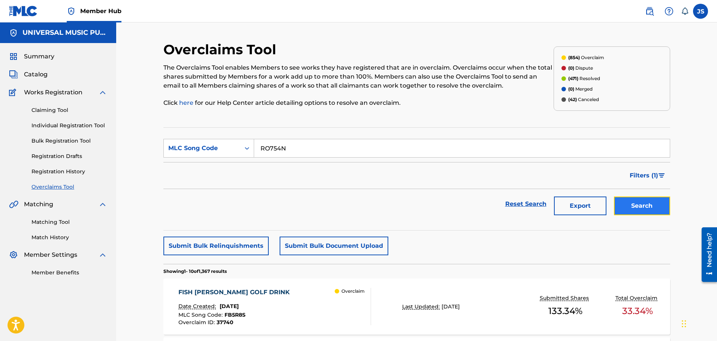
click at [643, 214] on button "Search" at bounding box center [642, 206] width 56 height 19
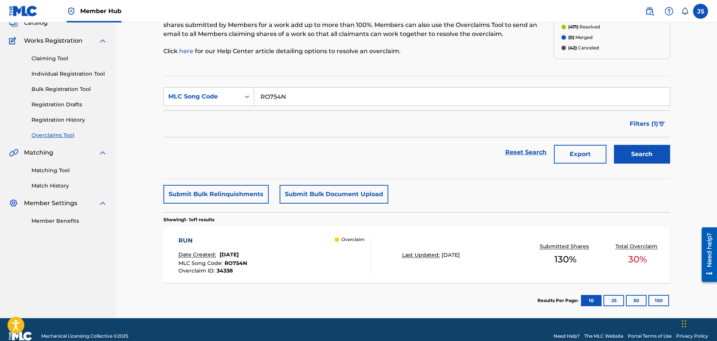
scroll to position [65, 0]
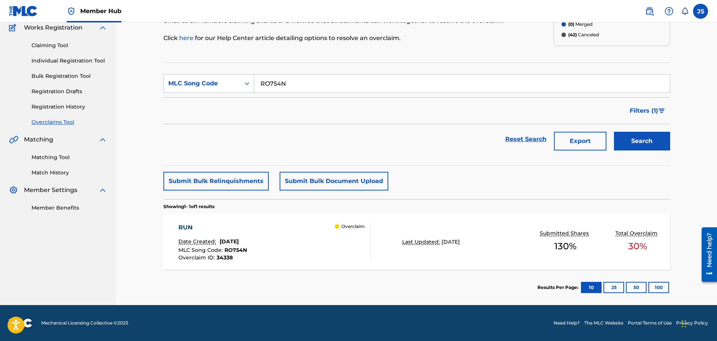
click at [299, 251] on div "RUN Date Created: [DATE] MLC Song Code : RO754N Overclaim ID : 34338 Overclaim" at bounding box center [274, 241] width 193 height 37
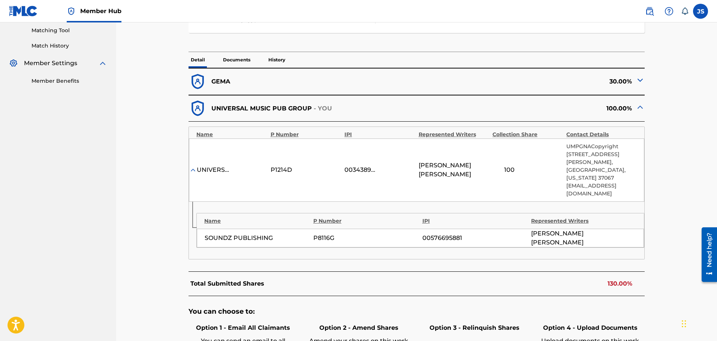
scroll to position [225, 0]
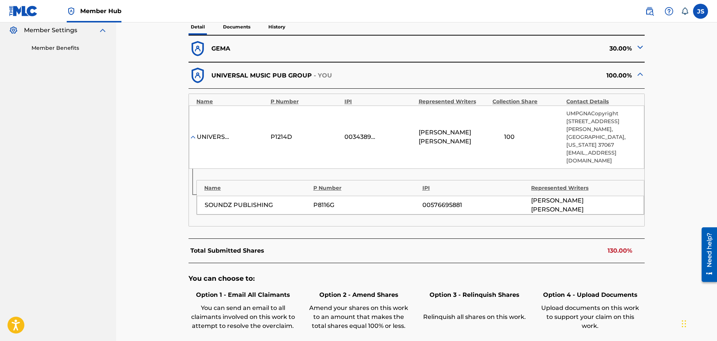
click at [654, 287] on div "< Back RUN - Overclaim Detail The Overclaims Tool enables Members to see works …" at bounding box center [416, 116] width 507 height 600
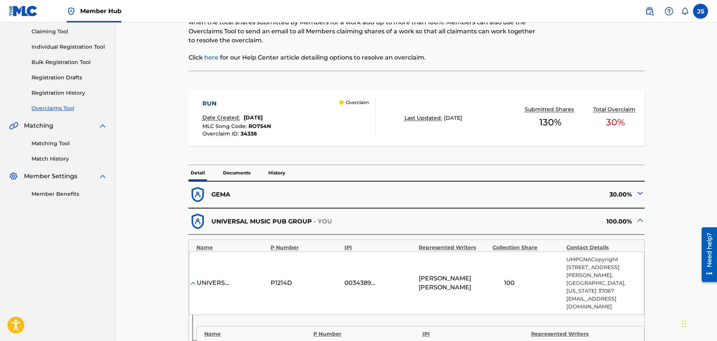
scroll to position [0, 0]
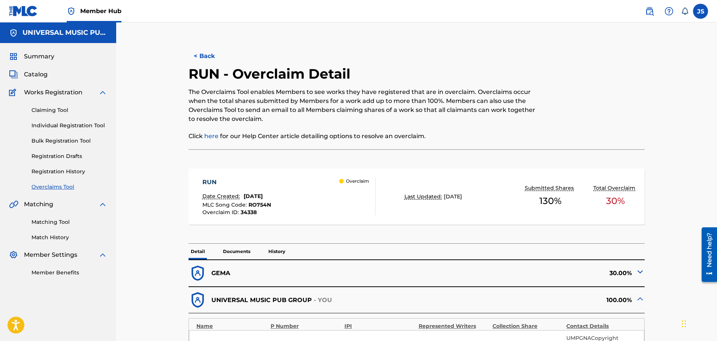
click at [266, 206] on span "RO754N" at bounding box center [259, 205] width 22 height 7
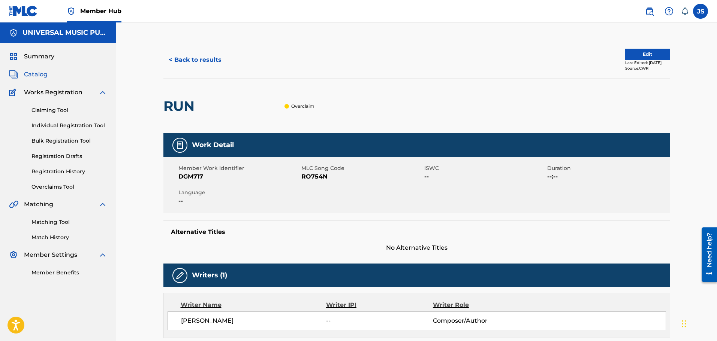
click at [307, 177] on span "RO754N" at bounding box center [361, 176] width 121 height 9
copy span "RO754N"
click at [145, 248] on div "< Back to results Edit Last Edited: [DATE] Source: CWR RUN Overclaim Work Detai…" at bounding box center [416, 309] width 601 height 574
click at [197, 63] on button "< Back to results" at bounding box center [194, 60] width 63 height 19
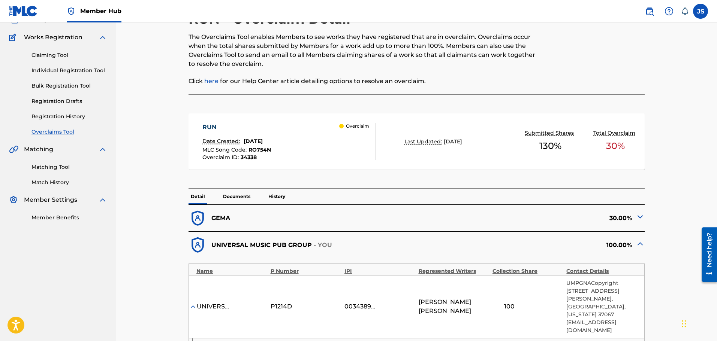
scroll to position [187, 0]
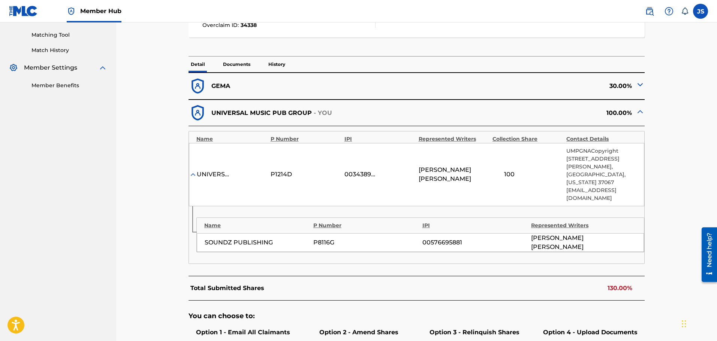
click at [637, 83] on img at bounding box center [639, 84] width 9 height 9
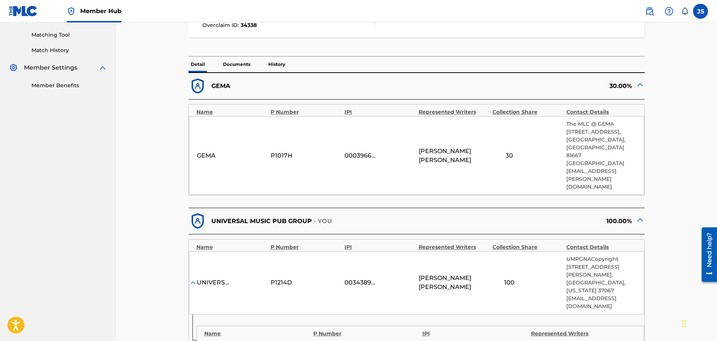
drag, startPoint x: 536, startPoint y: 194, endPoint x: 514, endPoint y: 202, distance: 24.2
drag, startPoint x: 514, startPoint y: 202, endPoint x: 487, endPoint y: 202, distance: 26.6
click at [487, 212] on div "100.00%" at bounding box center [531, 221] width 228 height 18
click at [115, 275] on nav "UNIVERSAL MUSIC PUB GROUP Summary Catalog Works Registration Claiming Tool Indi…" at bounding box center [58, 198] width 116 height 727
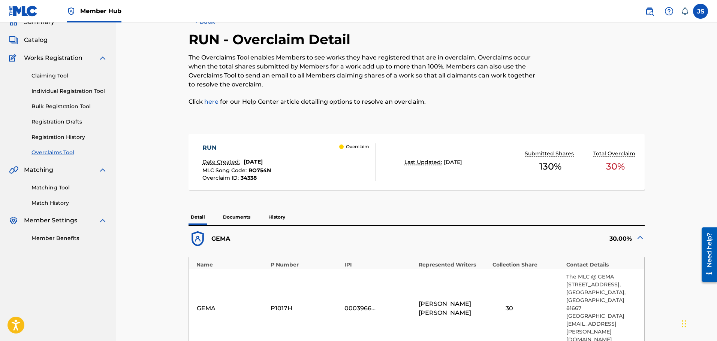
scroll to position [0, 0]
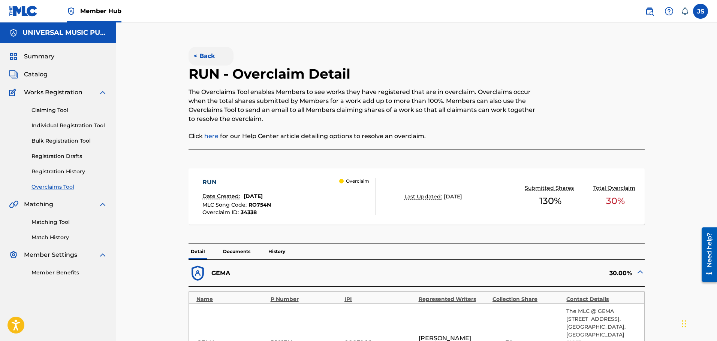
click at [211, 51] on button "< Back" at bounding box center [210, 56] width 45 height 19
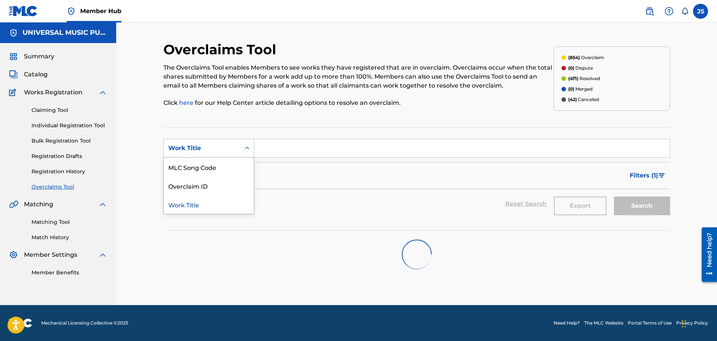
click at [219, 151] on div "Work Title" at bounding box center [201, 148] width 67 height 9
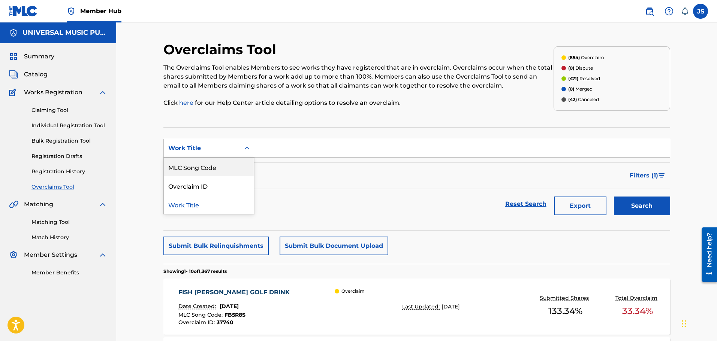
click at [218, 166] on div "MLC Song Code" at bounding box center [209, 167] width 90 height 19
click at [332, 153] on input "Search Form" at bounding box center [461, 148] width 415 height 18
paste input "OL9802"
type input "OL9802"
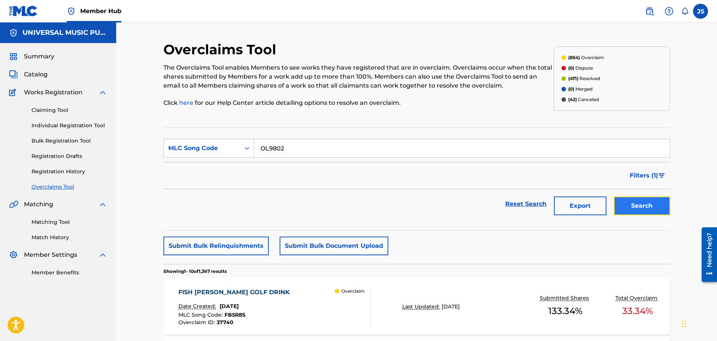
click at [661, 206] on button "Search" at bounding box center [642, 206] width 56 height 19
click at [245, 299] on div "OLD SCHOOL Date Created: [DATE] MLC Song Code : OL9802 Overclaim ID : 34342" at bounding box center [211, 306] width 67 height 37
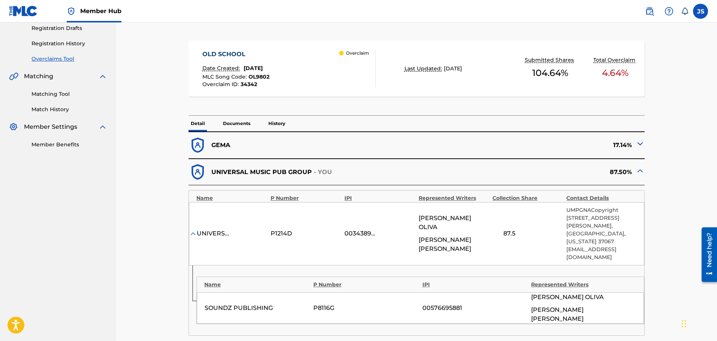
scroll to position [150, 0]
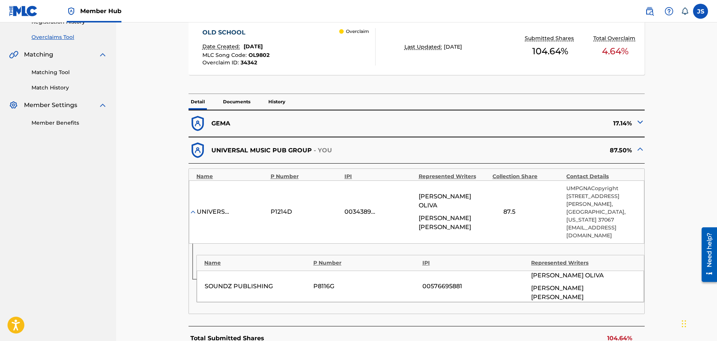
click at [591, 305] on div "[PERSON_NAME] 17.14% UNIVERSAL MUSIC PUB GROUP - YOU 87.50% Name P Number IPI R…" at bounding box center [416, 288] width 456 height 356
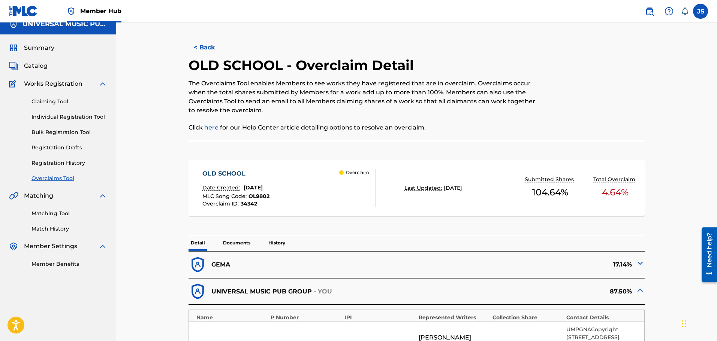
scroll to position [0, 0]
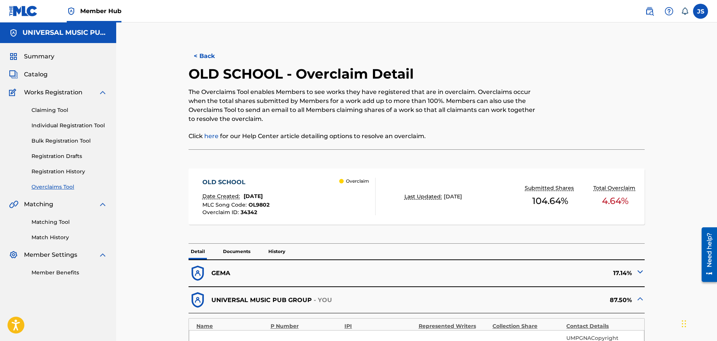
click at [262, 203] on span "OL9802" at bounding box center [258, 205] width 21 height 7
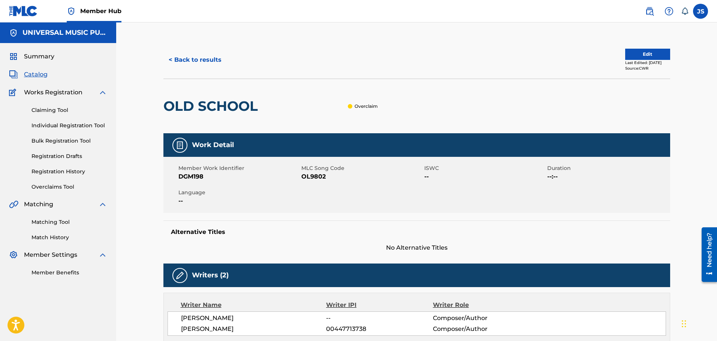
click at [313, 175] on span "OL9802" at bounding box center [361, 176] width 121 height 9
copy span "OL9802"
click at [602, 190] on div "Member Work Identifier DGM198 MLC Song Code OL9802 ISWC -- Duration --:-- Langu…" at bounding box center [416, 185] width 507 height 56
click at [176, 66] on button "< Back to results" at bounding box center [194, 60] width 63 height 19
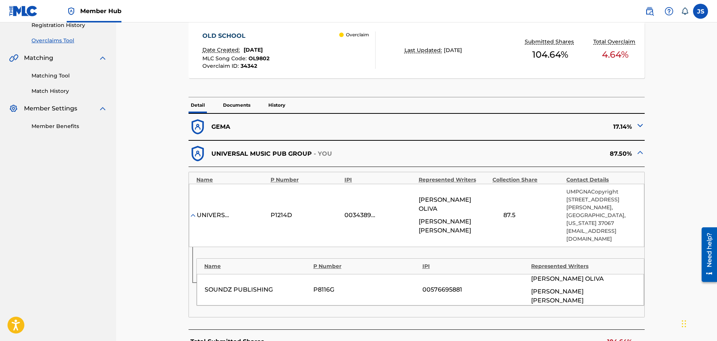
scroll to position [150, 0]
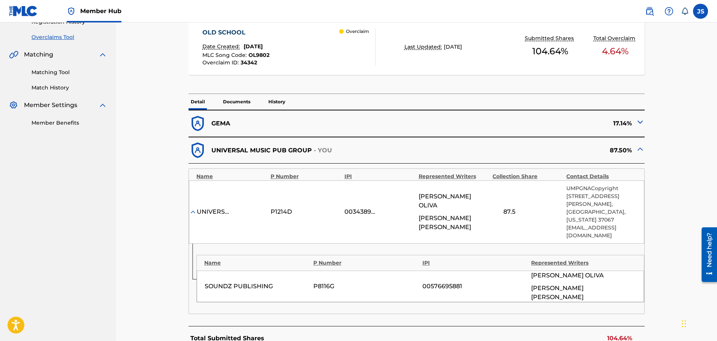
click at [278, 282] on div "SOUNDZ PUBLISHING" at bounding box center [257, 286] width 105 height 9
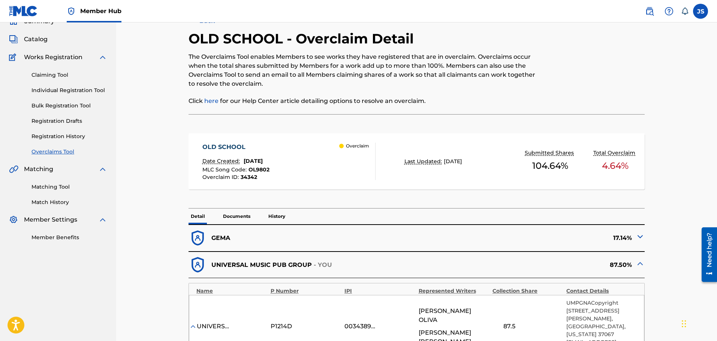
scroll to position [0, 0]
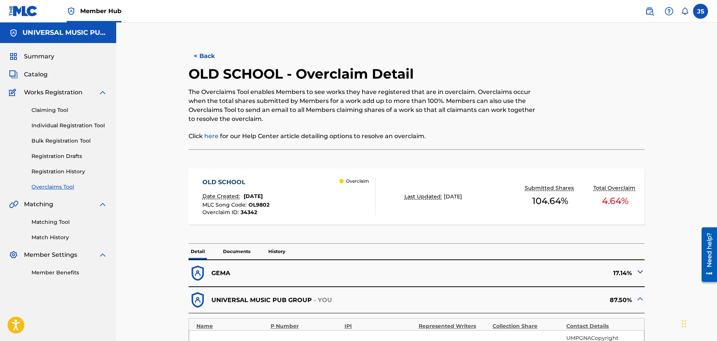
click at [197, 45] on div "< Back OLD SCHOOL - Overclaim Detail The Overclaims Tool enables Members to see…" at bounding box center [416, 347] width 507 height 613
click at [202, 55] on button "< Back" at bounding box center [210, 56] width 45 height 19
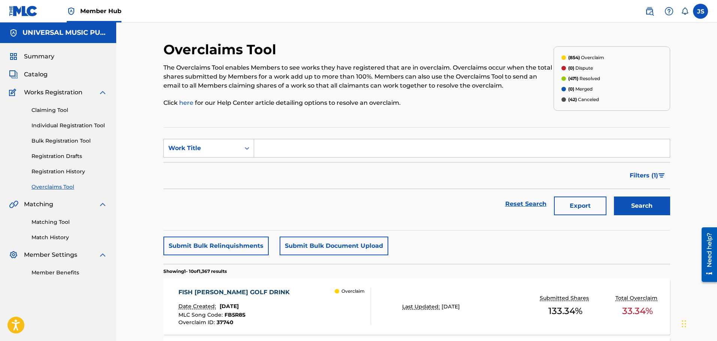
drag, startPoint x: 231, startPoint y: 149, endPoint x: 224, endPoint y: 157, distance: 10.9
click at [231, 149] on div "Work Title" at bounding box center [201, 148] width 67 height 9
drag, startPoint x: 218, startPoint y: 164, endPoint x: 234, endPoint y: 160, distance: 16.2
click at [220, 163] on div "MLC Song Code" at bounding box center [209, 167] width 90 height 19
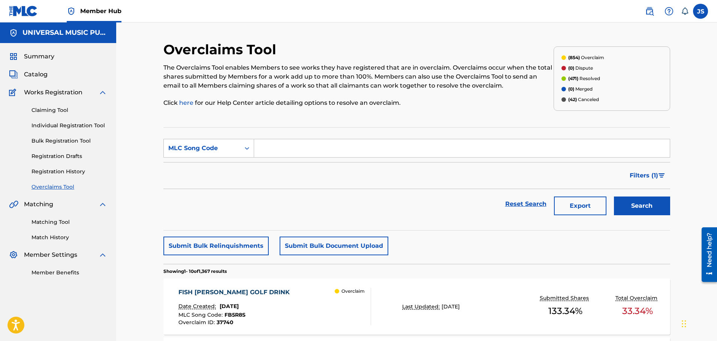
drag, startPoint x: 302, startPoint y: 149, endPoint x: 315, endPoint y: 156, distance: 14.9
click at [302, 149] on input "Search Form" at bounding box center [461, 148] width 415 height 18
paste input "VW2NDF"
type input "VW2NDF"
click at [657, 206] on button "Search" at bounding box center [642, 206] width 56 height 19
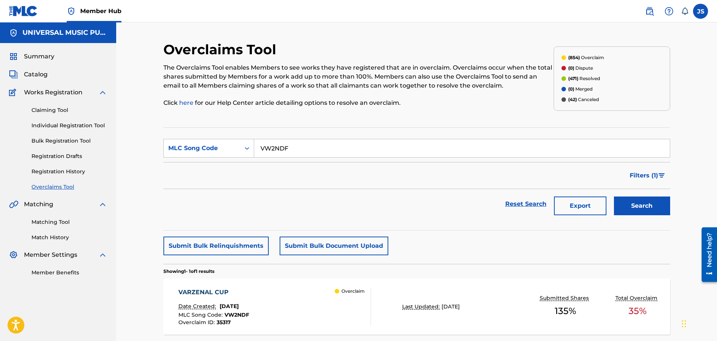
click at [224, 174] on div "Filters ( 1 )" at bounding box center [416, 175] width 507 height 27
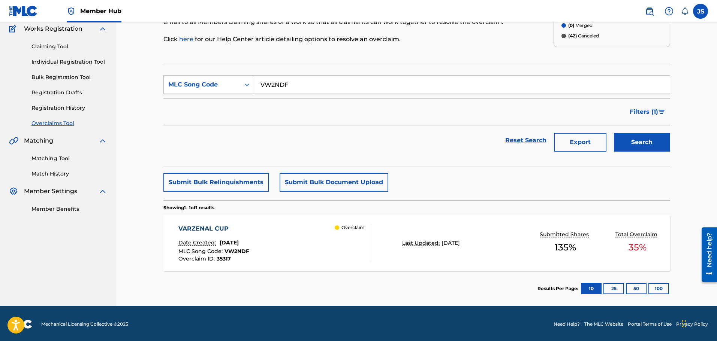
scroll to position [65, 0]
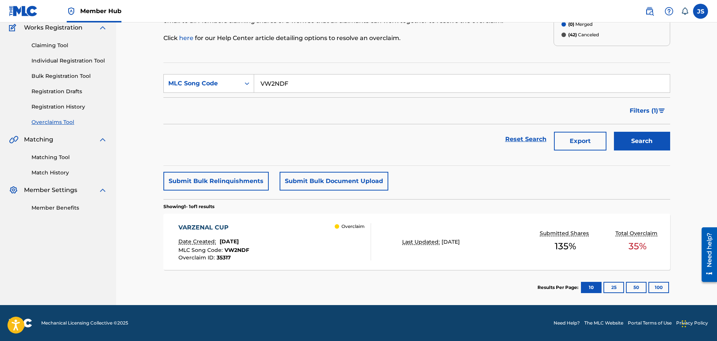
click at [318, 241] on div "VARZENAL CUP Date Created: [DATE] MLC Song Code : VW2NDF Overclaim ID : 35317 O…" at bounding box center [274, 241] width 193 height 37
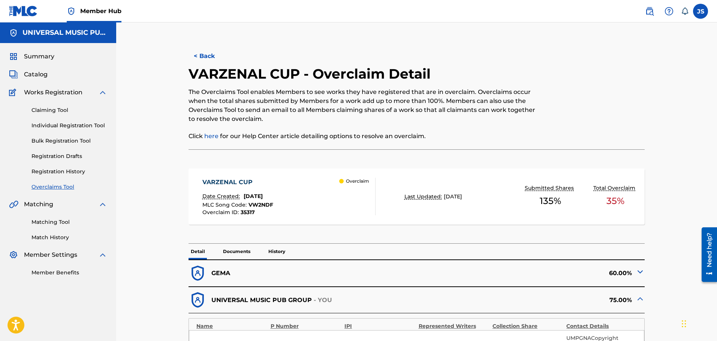
drag, startPoint x: 558, startPoint y: 134, endPoint x: 496, endPoint y: 168, distance: 71.3
click at [494, 168] on div "VARZENAL CUP Date Created: [DATE] MLC Song Code : VW2NDF Overclaim ID : 35317 O…" at bounding box center [416, 200] width 456 height 87
drag, startPoint x: 496, startPoint y: 167, endPoint x: 478, endPoint y: 171, distance: 18.4
click at [478, 171] on div "VARZENAL CUP Date Created: [DATE] MLC Song Code : VW2NDF Overclaim ID : 35317 O…" at bounding box center [416, 197] width 456 height 56
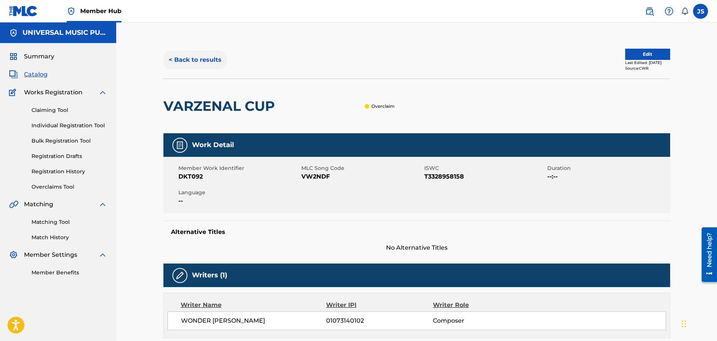
click at [223, 61] on button "< Back to results" at bounding box center [194, 60] width 63 height 19
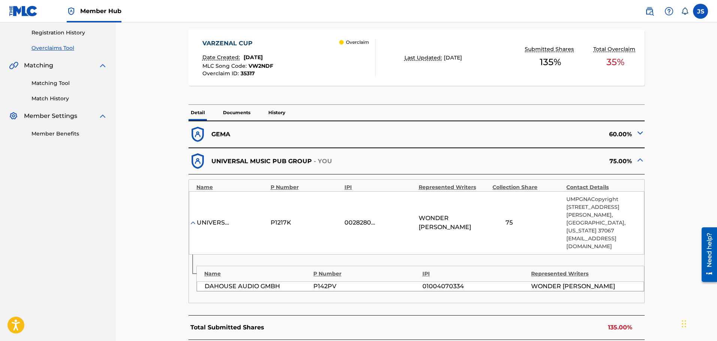
scroll to position [150, 0]
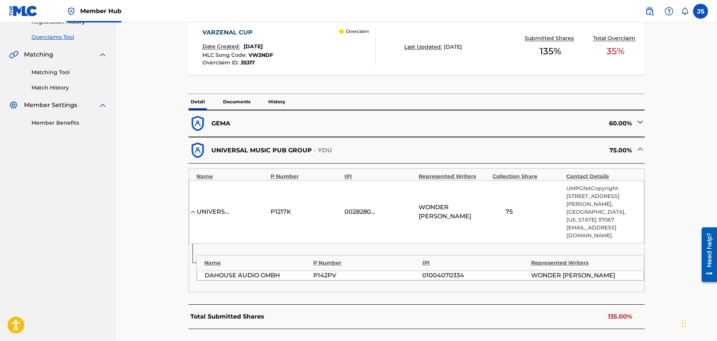
click at [640, 124] on img at bounding box center [639, 122] width 9 height 9
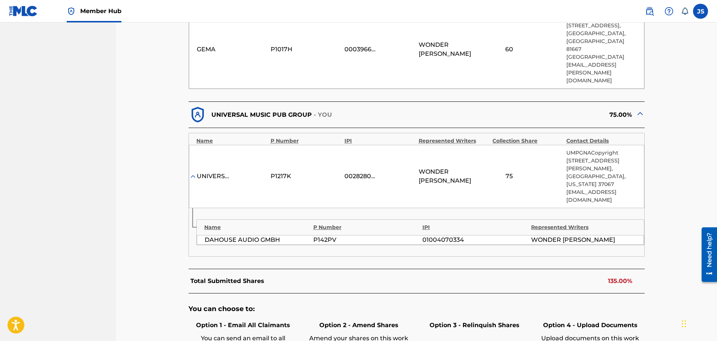
scroll to position [300, 0]
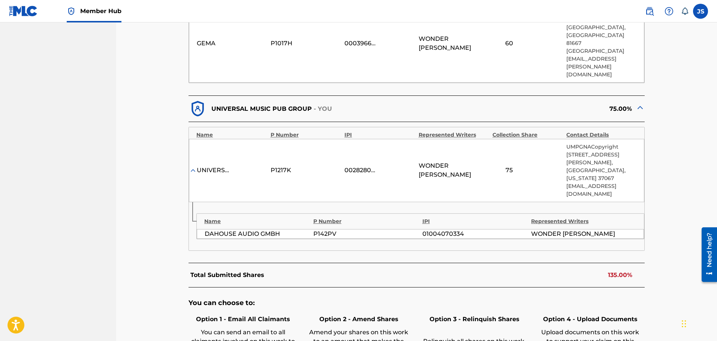
drag, startPoint x: 673, startPoint y: 159, endPoint x: 671, endPoint y: 186, distance: 27.4
click at [671, 186] on div "< Back VARZENAL CUP - Overclaim Detail The Overclaims Tool enables Members to s…" at bounding box center [416, 90] width 524 height 699
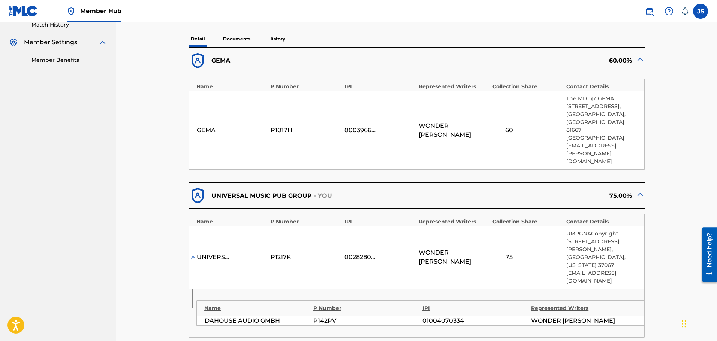
scroll to position [225, 0]
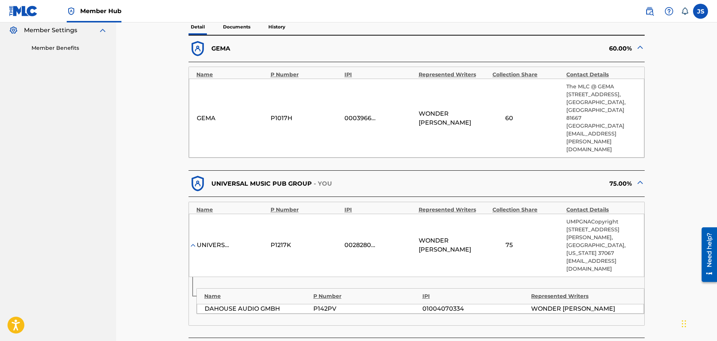
click at [669, 206] on div "< Back VARZENAL CUP - Overclaim Detail The Overclaims Tool enables Members to s…" at bounding box center [416, 165] width 507 height 699
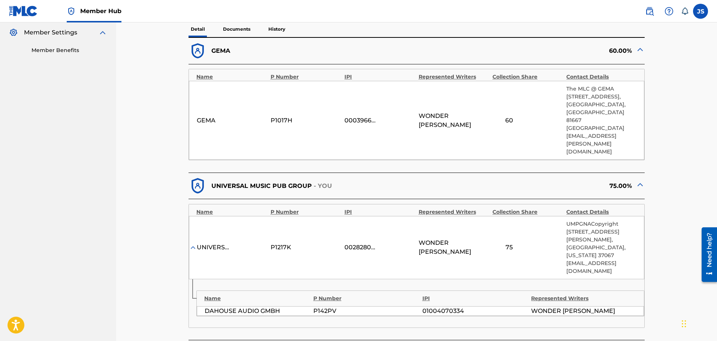
scroll to position [75, 0]
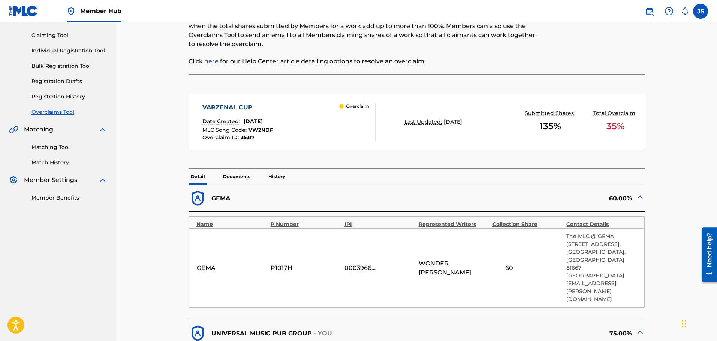
click at [263, 127] on span "VW2NDF" at bounding box center [260, 130] width 25 height 7
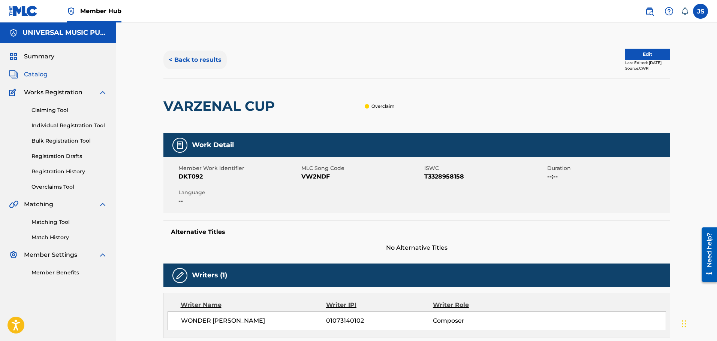
click at [197, 64] on button "< Back to results" at bounding box center [194, 60] width 63 height 19
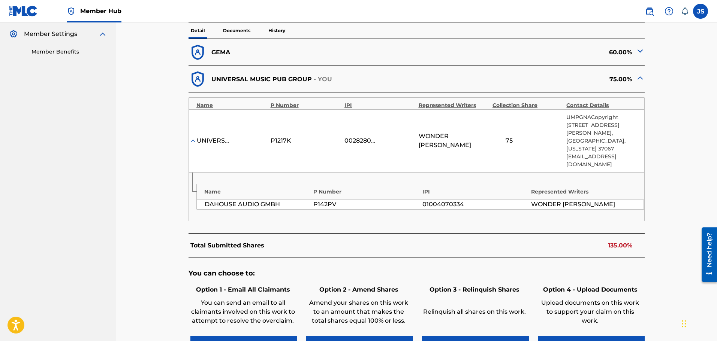
scroll to position [225, 0]
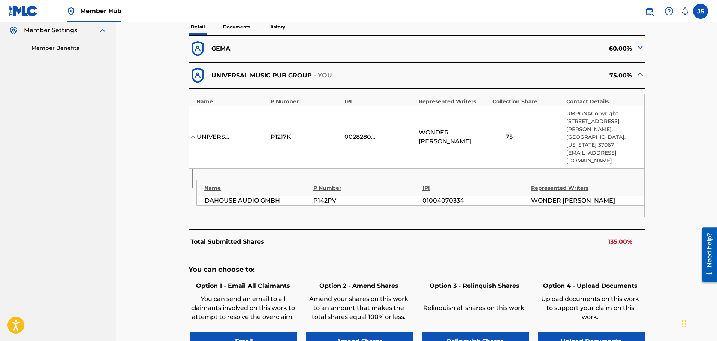
click at [641, 48] on img at bounding box center [639, 47] width 9 height 9
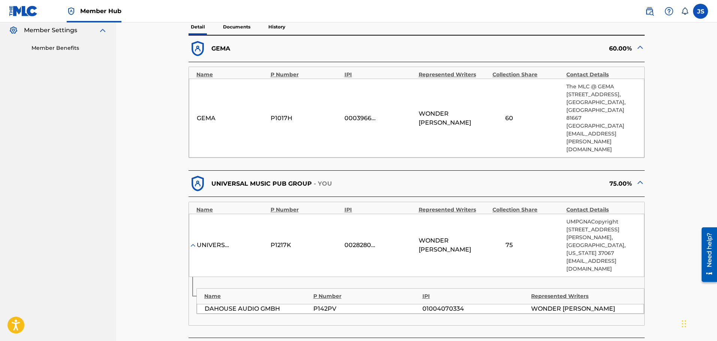
click at [130, 177] on div "< Back VARZENAL CUP - Overclaim Detail The Overclaims Tool enables Members to s…" at bounding box center [416, 157] width 601 height 718
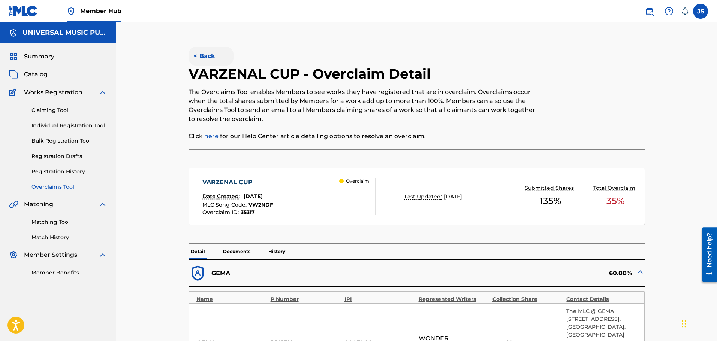
click at [198, 54] on button "< Back" at bounding box center [210, 56] width 45 height 19
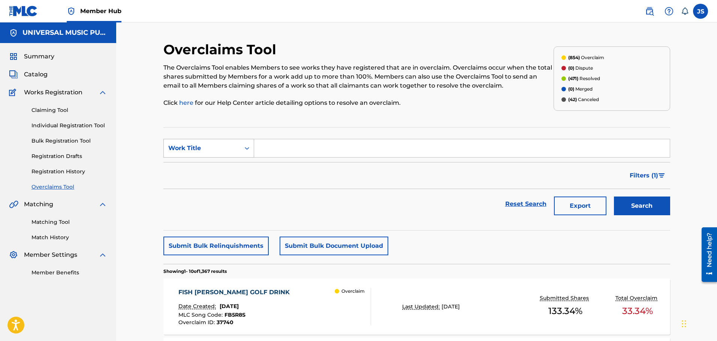
click at [191, 149] on div "Work Title" at bounding box center [201, 148] width 67 height 9
click at [230, 167] on div "MLC Song Code" at bounding box center [209, 167] width 90 height 19
drag, startPoint x: 381, startPoint y: 140, endPoint x: 381, endPoint y: 144, distance: 3.8
click at [381, 140] on input "Search Form" at bounding box center [461, 148] width 415 height 18
paste input "AY68LU"
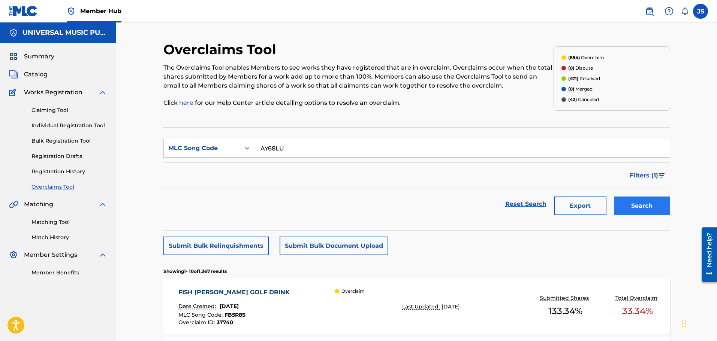
type input "AY68LU"
click at [635, 206] on button "Search" at bounding box center [642, 206] width 56 height 19
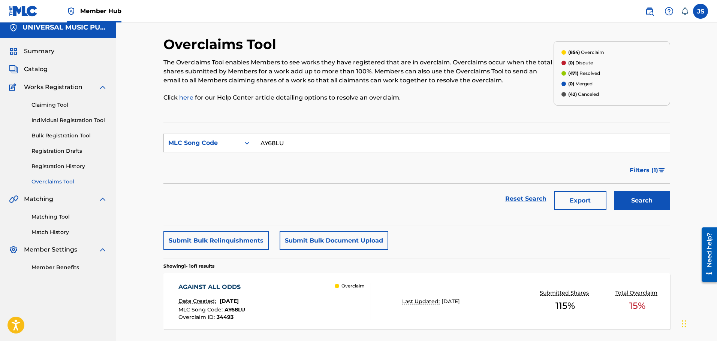
scroll to position [65, 0]
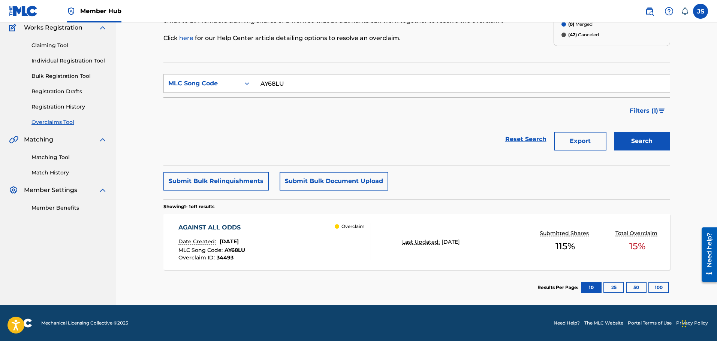
click at [306, 247] on div "AGAINST ALL ODDS Date Created: [DATE] MLC Song Code : AY68LU Overclaim ID : 344…" at bounding box center [274, 241] width 193 height 37
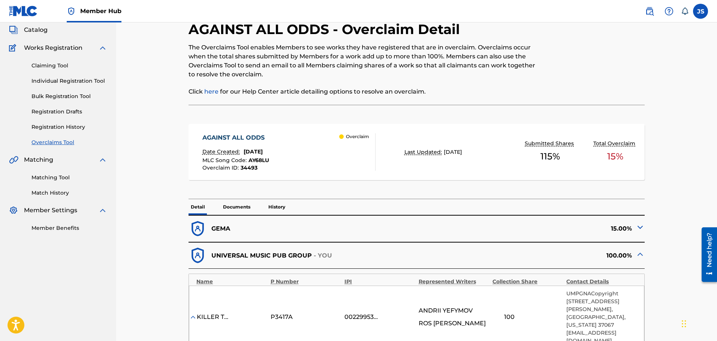
scroll to position [150, 0]
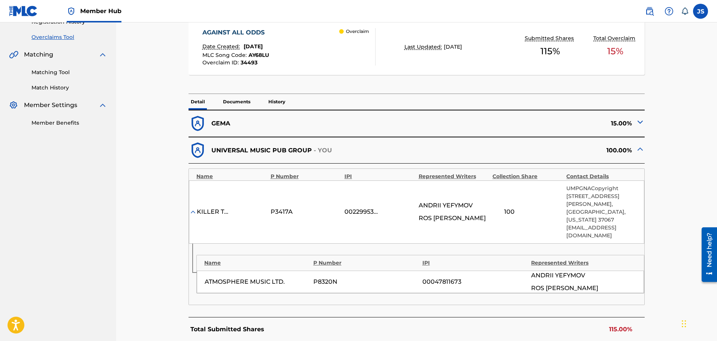
click at [637, 120] on img at bounding box center [639, 122] width 9 height 9
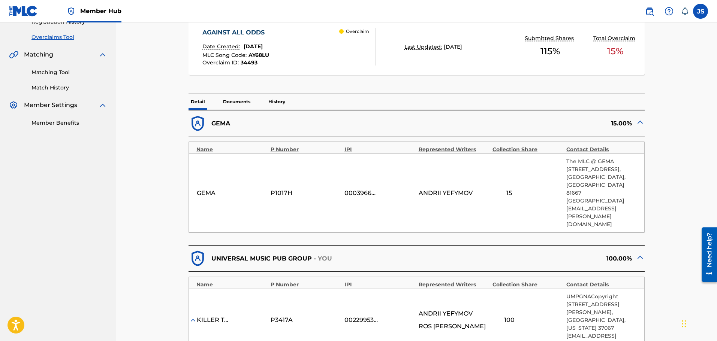
drag, startPoint x: 679, startPoint y: 167, endPoint x: 708, endPoint y: 204, distance: 47.3
click at [656, 217] on div "< Back AGAINST ALL ODDS - Overclaim Detail The Overclaims Tool enables Members …" at bounding box center [416, 247] width 507 height 712
drag, startPoint x: 146, startPoint y: 10, endPoint x: 337, endPoint y: 116, distance: 218.1
click at [146, 10] on nav "Member Hub JS JS [PERSON_NAME] [PERSON_NAME][EMAIL_ADDRESS][PERSON_NAME][DOMAIN…" at bounding box center [358, 11] width 717 height 22
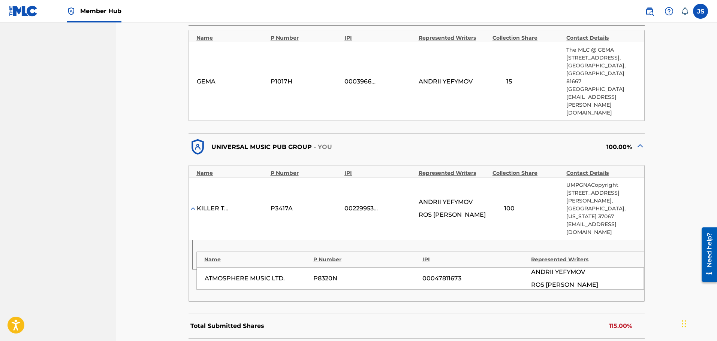
scroll to position [262, 0]
click at [675, 173] on div "< Back AGAINST ALL ODDS - Overclaim Detail The Overclaims Tool enables Members …" at bounding box center [416, 135] width 524 height 712
drag, startPoint x: 675, startPoint y: 173, endPoint x: 671, endPoint y: 209, distance: 36.2
click at [671, 209] on div "< Back AGAINST ALL ODDS - Overclaim Detail The Overclaims Tool enables Members …" at bounding box center [416, 135] width 524 height 712
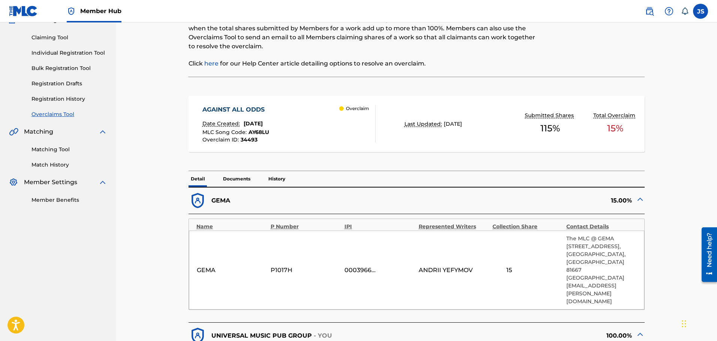
scroll to position [0, 0]
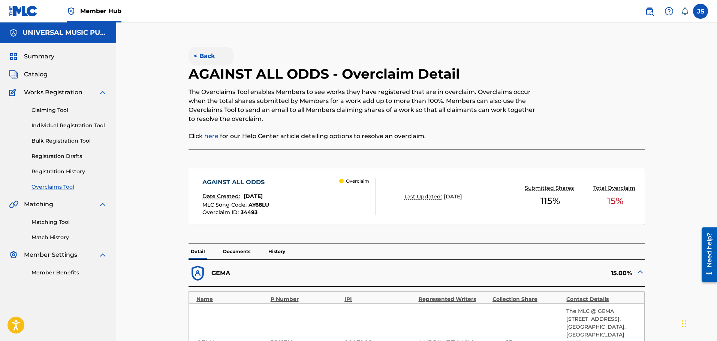
click at [197, 53] on button "< Back" at bounding box center [210, 56] width 45 height 19
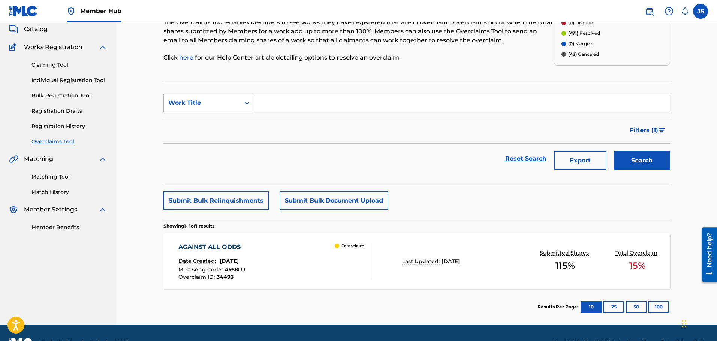
click at [223, 99] on div "Work Title" at bounding box center [201, 103] width 67 height 9
click at [235, 124] on div "MLC Song Code" at bounding box center [209, 121] width 90 height 19
drag, startPoint x: 457, startPoint y: 178, endPoint x: 451, endPoint y: 174, distance: 7.2
click at [451, 175] on section "SearchWithCriteria55a7304c-e914-4358-9388-d4a0733b79b4 MLC Song Code Filter Sta…" at bounding box center [416, 133] width 507 height 103
drag, startPoint x: 287, startPoint y: 111, endPoint x: 347, endPoint y: 111, distance: 60.7
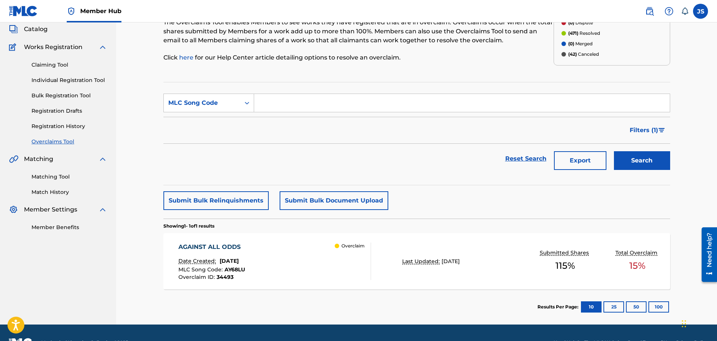
click at [287, 111] on input "Search Form" at bounding box center [461, 103] width 415 height 18
paste input "BE1UE8"
type input "BE1UE8"
drag, startPoint x: 647, startPoint y: 158, endPoint x: 649, endPoint y: 154, distance: 4.0
click at [647, 158] on button "Search" at bounding box center [642, 160] width 56 height 19
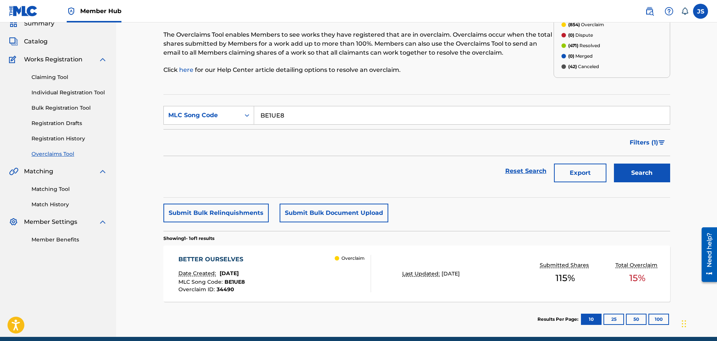
scroll to position [65, 0]
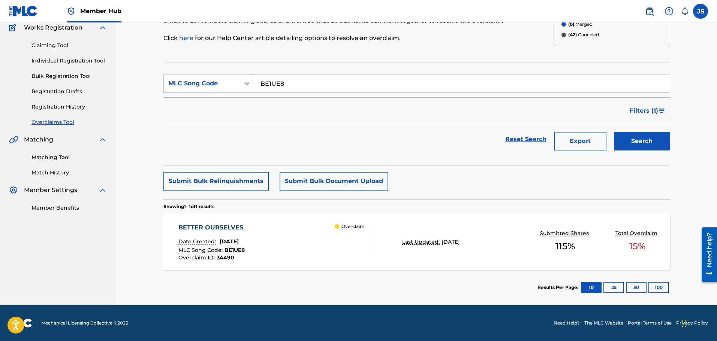
click at [345, 238] on div "Overclaim" at bounding box center [353, 241] width 36 height 37
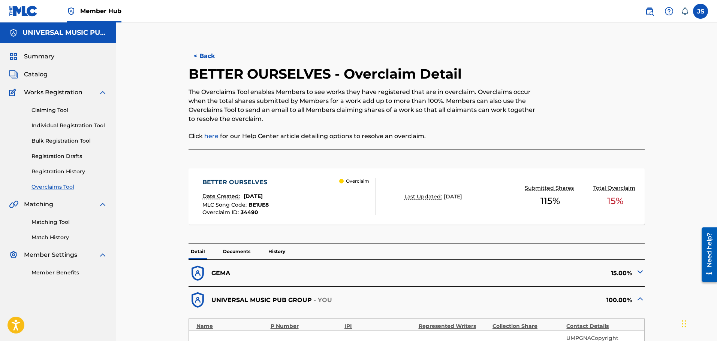
click at [257, 204] on span "BE1UE8" at bounding box center [258, 205] width 20 height 7
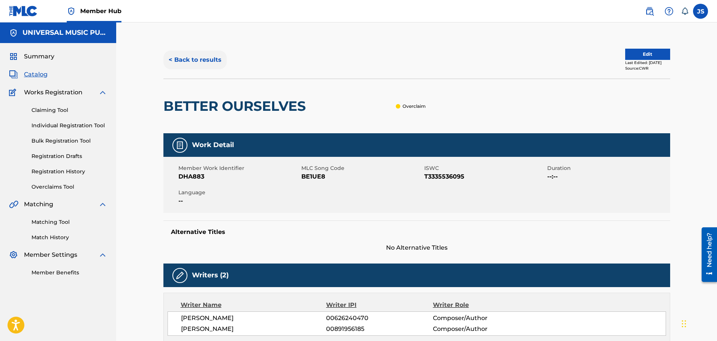
click at [185, 55] on button "< Back to results" at bounding box center [194, 60] width 63 height 19
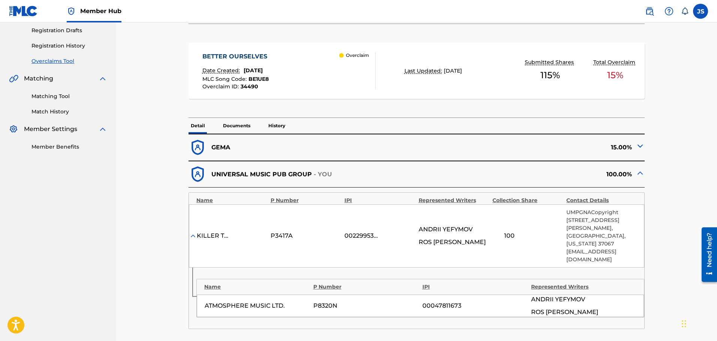
scroll to position [187, 0]
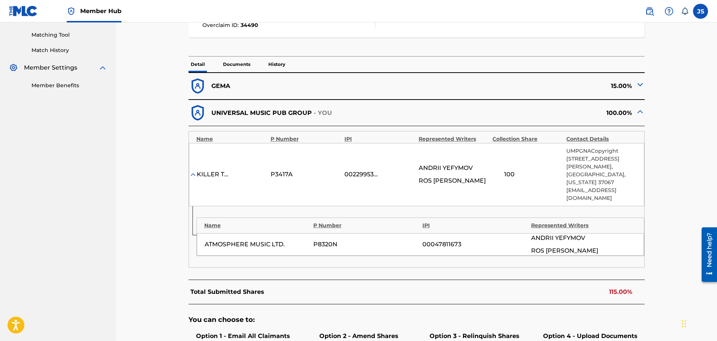
click at [533, 287] on div "Total Submitted Shares 115.00%" at bounding box center [416, 292] width 456 height 25
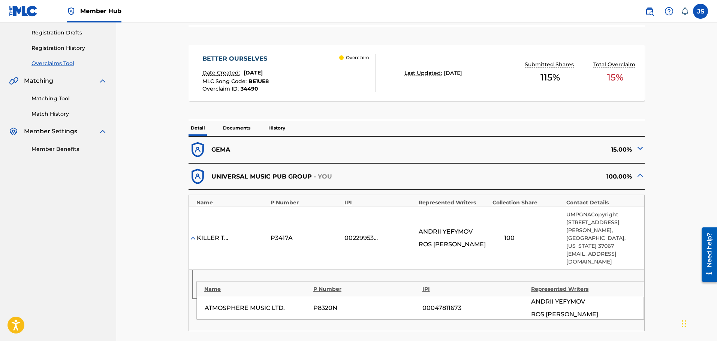
scroll to position [0, 0]
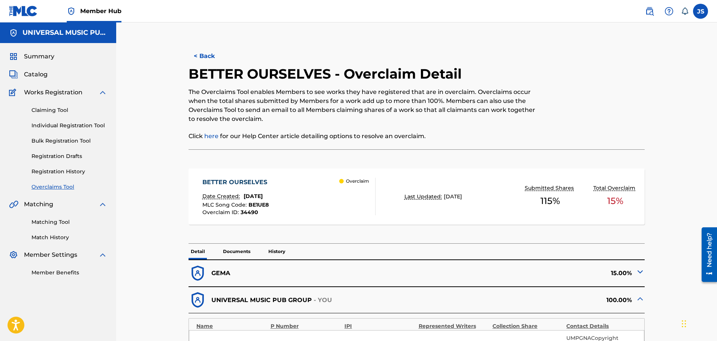
click at [137, 220] on div "< Back BETTER OURSELVES - Overclaim Detail The Overclaims Tool enables Members …" at bounding box center [416, 333] width 601 height 622
click at [205, 56] on button "< Back" at bounding box center [210, 56] width 45 height 19
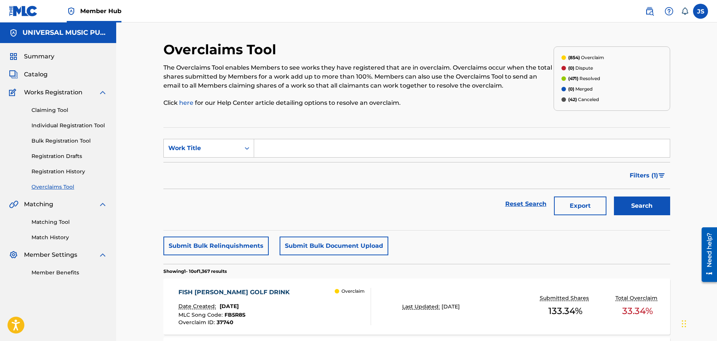
click at [225, 160] on form "SearchWithCriteria74d8ea5d-06d5-4544-aa15-4499ccd9e53f Work Title Filter Status…" at bounding box center [416, 179] width 507 height 80
click at [226, 158] on form "SearchWithCriteria74d8ea5d-06d5-4544-aa15-4499ccd9e53f Work Title Filter Status…" at bounding box center [416, 179] width 507 height 80
click at [227, 152] on div "Work Title" at bounding box center [201, 148] width 67 height 9
click at [230, 170] on div "MLC Song Code" at bounding box center [209, 167] width 90 height 19
click at [373, 150] on input "Search Form" at bounding box center [461, 148] width 415 height 18
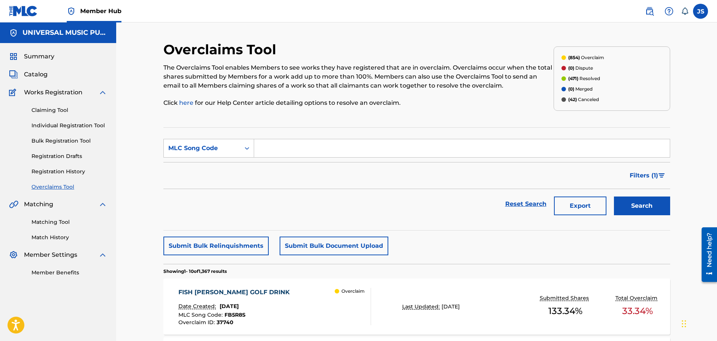
paste input "MV4H3H"
type input "MV4H3H"
click at [654, 204] on button "Search" at bounding box center [642, 206] width 56 height 19
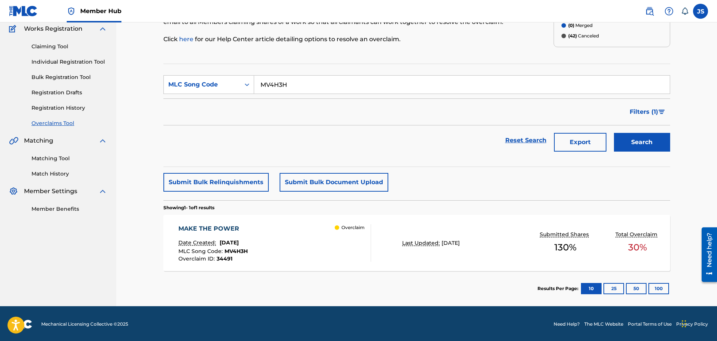
scroll to position [65, 0]
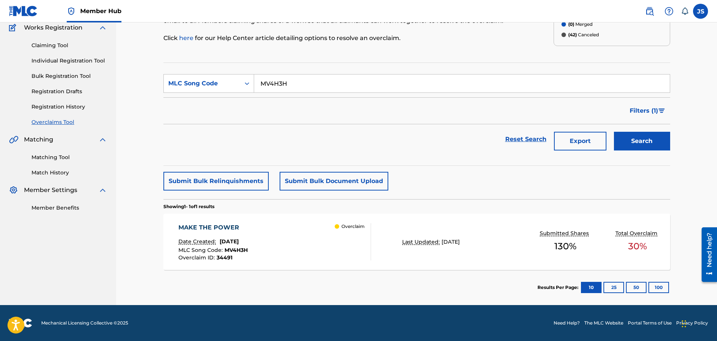
click at [335, 251] on div "Overclaim" at bounding box center [353, 241] width 36 height 37
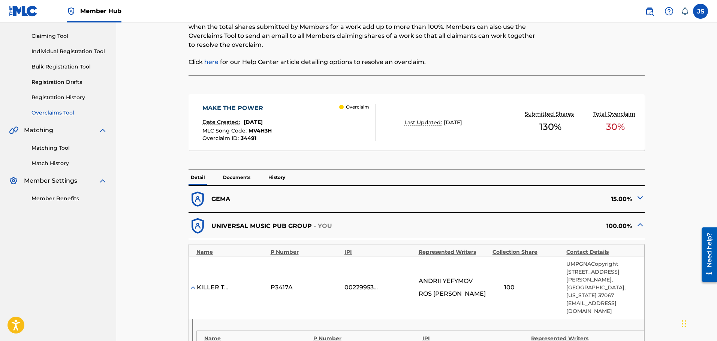
scroll to position [75, 0]
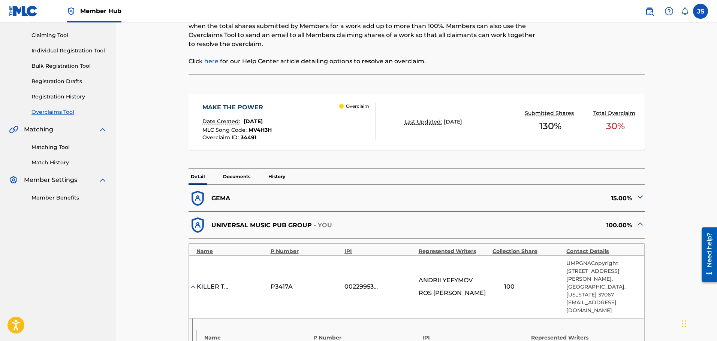
click at [640, 196] on img at bounding box center [639, 197] width 9 height 9
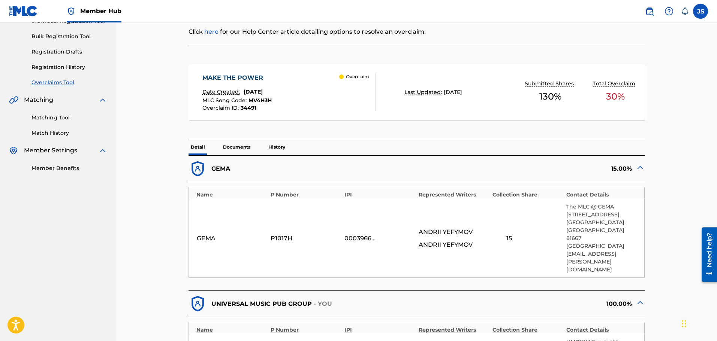
scroll to position [150, 0]
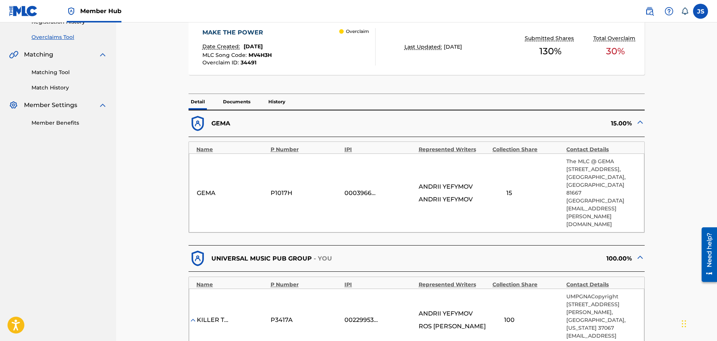
drag, startPoint x: 696, startPoint y: 217, endPoint x: 665, endPoint y: 239, distance: 38.1
click at [665, 239] on div "< Back MAKE THE POWER - Overclaim Detail The Overclaims Tool enables Members to…" at bounding box center [416, 247] width 507 height 712
click at [539, 289] on div "KILLER TRACKS P3417A 00229953632 [PERSON_NAME] [PERSON_NAME] 100 UMPGNACopyrigh…" at bounding box center [416, 320] width 455 height 63
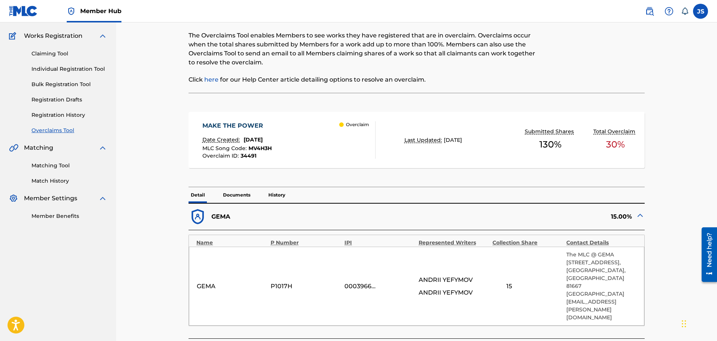
scroll to position [0, 0]
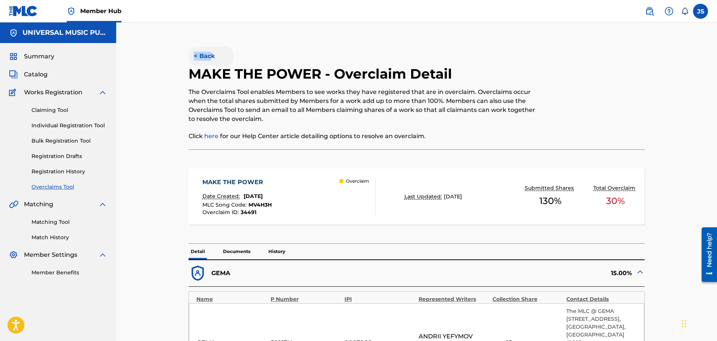
click at [217, 54] on button "< Back" at bounding box center [210, 56] width 45 height 19
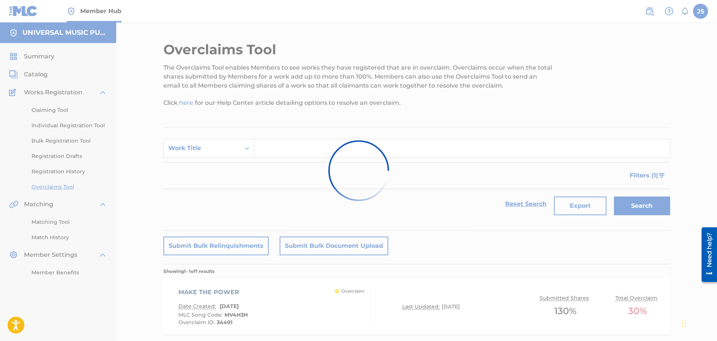
scroll to position [45, 0]
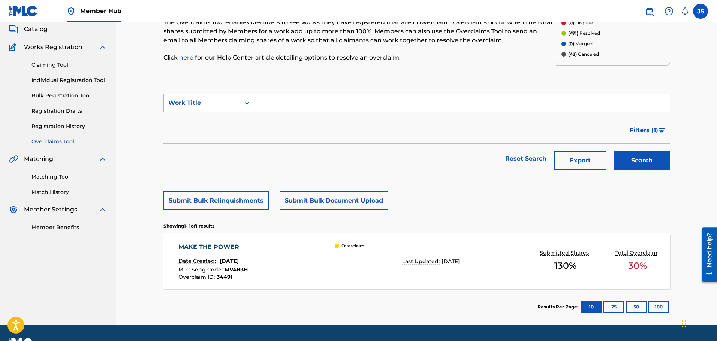
click at [226, 103] on div "Work Title" at bounding box center [201, 103] width 67 height 9
click at [242, 123] on div "MLC Song Code" at bounding box center [209, 121] width 90 height 19
drag, startPoint x: 281, startPoint y: 109, endPoint x: 286, endPoint y: 112, distance: 5.5
click at [281, 109] on input "Search Form" at bounding box center [461, 103] width 415 height 18
paste input "IY49G2"
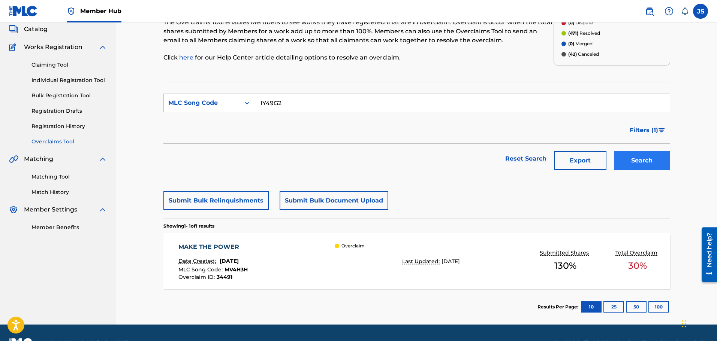
type input "IY49G2"
click at [635, 153] on button "Search" at bounding box center [642, 160] width 56 height 19
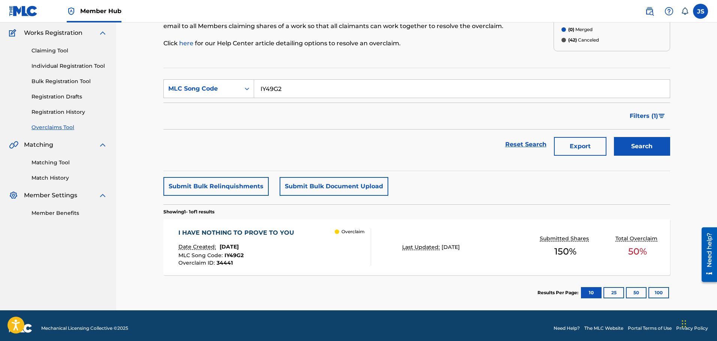
scroll to position [65, 0]
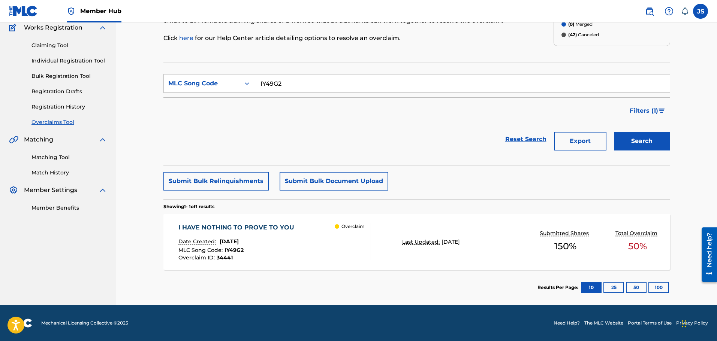
click at [318, 249] on div "I HAVE NOTHING TO PROVE TO YOU Date Created: [DATE] MLC Song Code : IY49G2 Over…" at bounding box center [274, 241] width 193 height 37
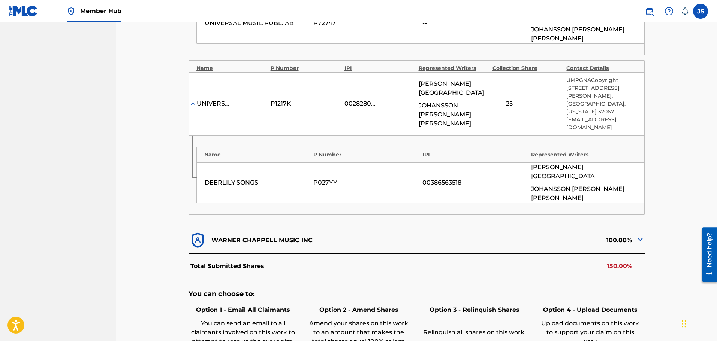
scroll to position [412, 0]
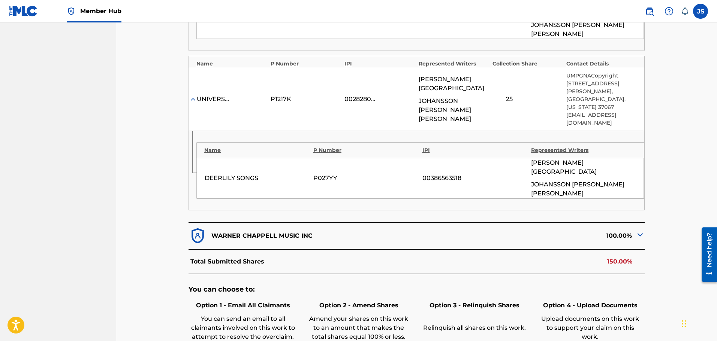
click at [640, 230] on img at bounding box center [639, 234] width 9 height 9
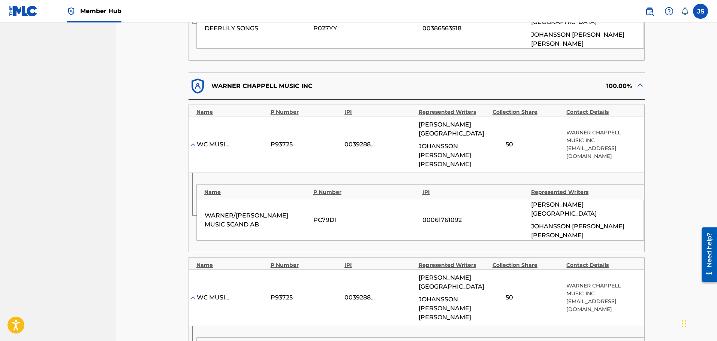
scroll to position [375, 0]
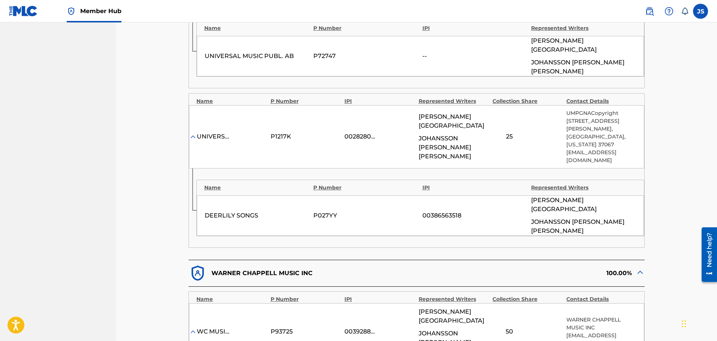
drag, startPoint x: 657, startPoint y: 206, endPoint x: 670, endPoint y: 166, distance: 41.3
click at [671, 166] on div "< Back I HAVE NOTHING TO PROVE TO YOU - Overclaim Detail The Overclaims Tool en…" at bounding box center [416, 225] width 524 height 1116
click at [657, 181] on div "< Back I HAVE NOTHING TO PROVE TO YOU - Overclaim Detail The Overclaims Tool en…" at bounding box center [416, 225] width 507 height 1116
drag, startPoint x: 663, startPoint y: 176, endPoint x: 688, endPoint y: 190, distance: 28.3
click at [688, 190] on div "< Back I HAVE NOTHING TO PROVE TO YOU - Overclaim Detail The Overclaims Tool en…" at bounding box center [416, 215] width 601 height 1135
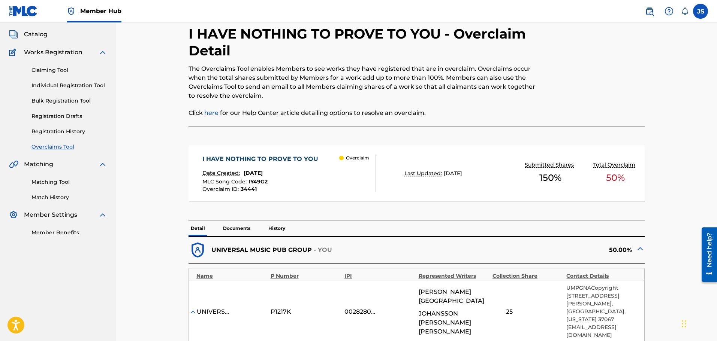
scroll to position [0, 0]
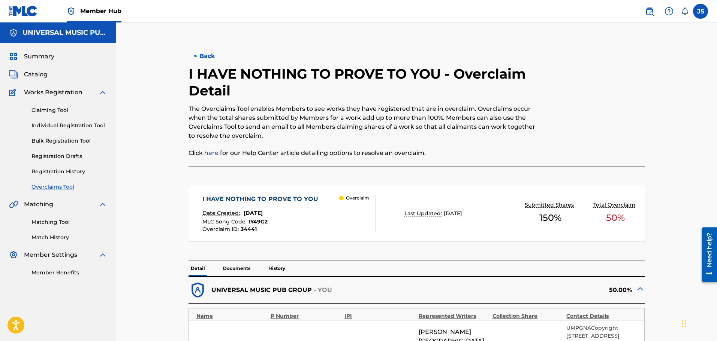
click at [205, 55] on button "< Back" at bounding box center [210, 56] width 45 height 19
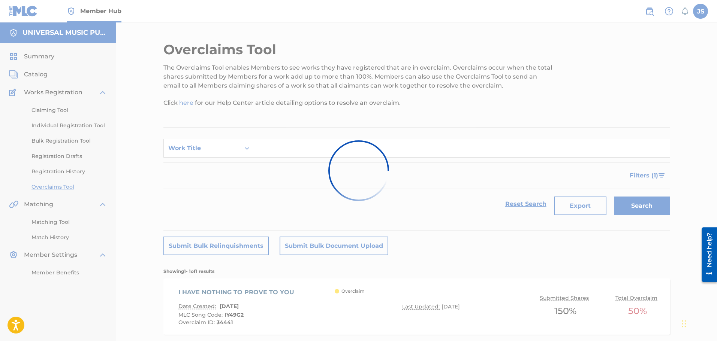
scroll to position [45, 0]
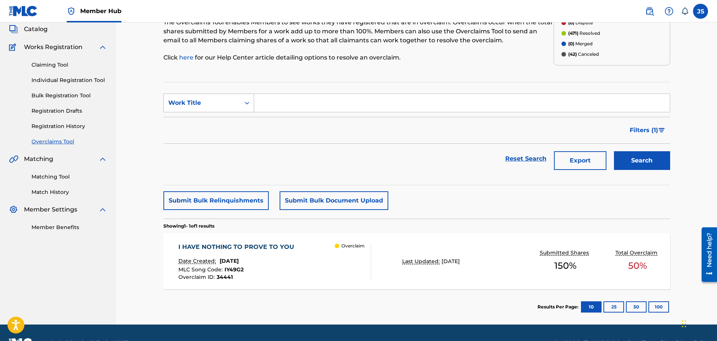
click at [216, 100] on div "Work Title" at bounding box center [201, 103] width 67 height 9
click at [232, 123] on div "MLC Song Code" at bounding box center [209, 121] width 90 height 19
click at [348, 95] on input "Search Form" at bounding box center [461, 103] width 415 height 18
paste input "IY49G2"
type input "IY49G2"
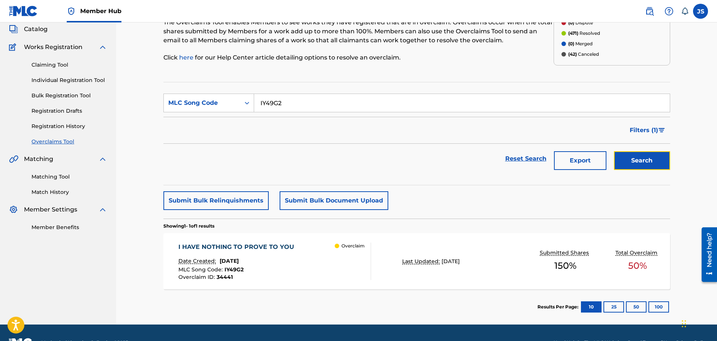
click at [659, 161] on button "Search" at bounding box center [642, 160] width 56 height 19
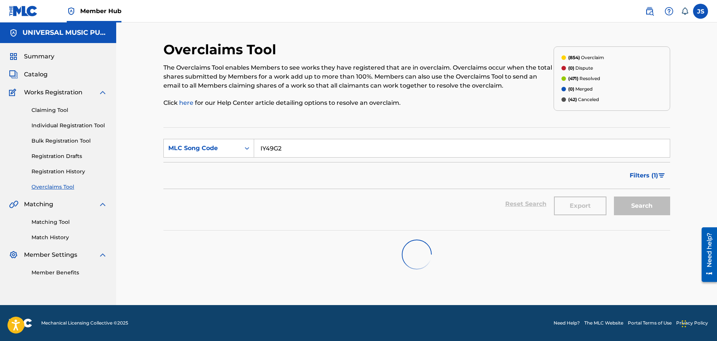
scroll to position [0, 0]
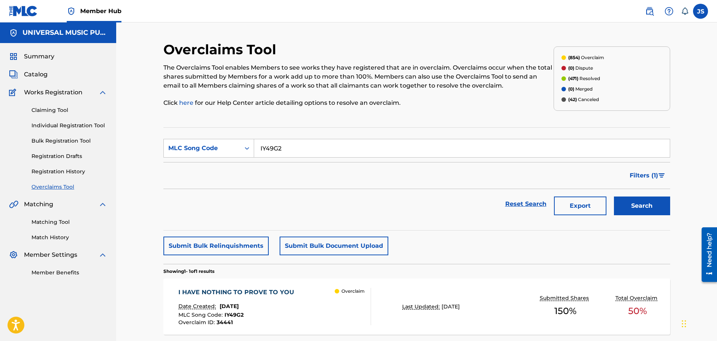
click at [241, 297] on div "I HAVE NOTHING TO PROVE TO YOU Date Created: [DATE] MLC Song Code : IY49G2 Over…" at bounding box center [238, 306] width 120 height 37
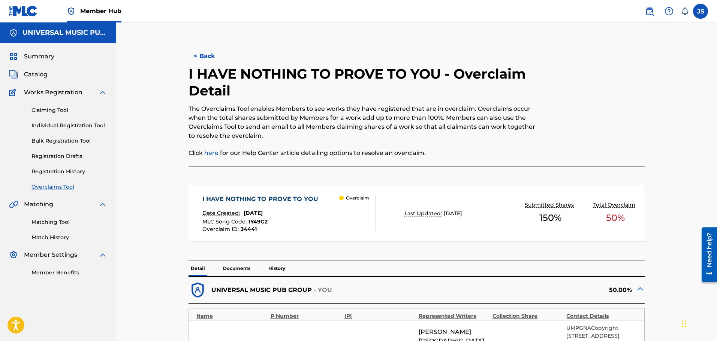
drag, startPoint x: 572, startPoint y: 118, endPoint x: 651, endPoint y: 123, distance: 78.8
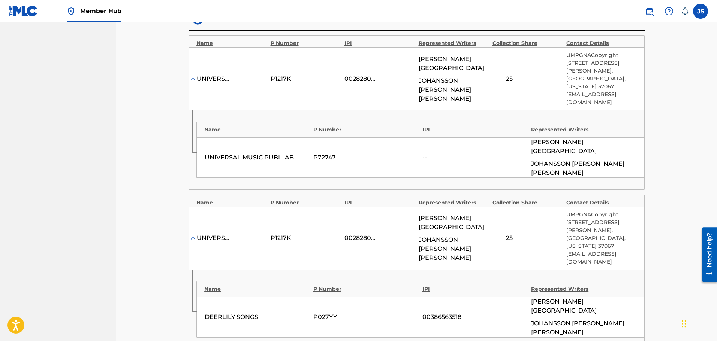
scroll to position [187, 0]
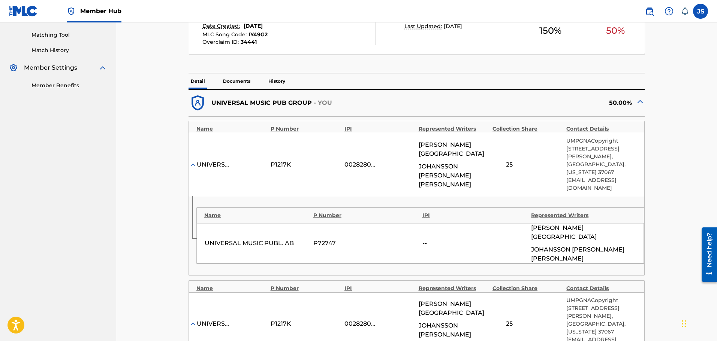
click at [260, 33] on span "IY49G2" at bounding box center [257, 34] width 19 height 7
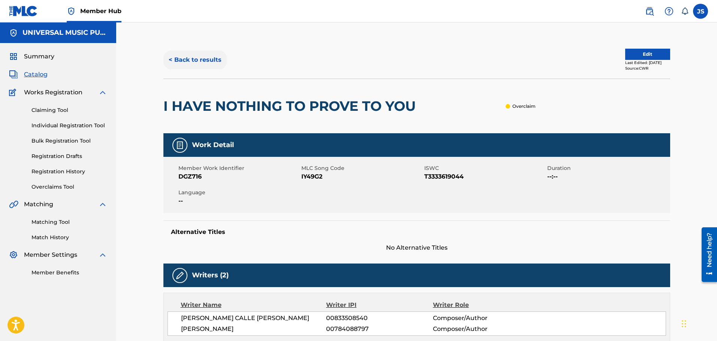
click at [217, 64] on button "< Back to results" at bounding box center [194, 60] width 63 height 19
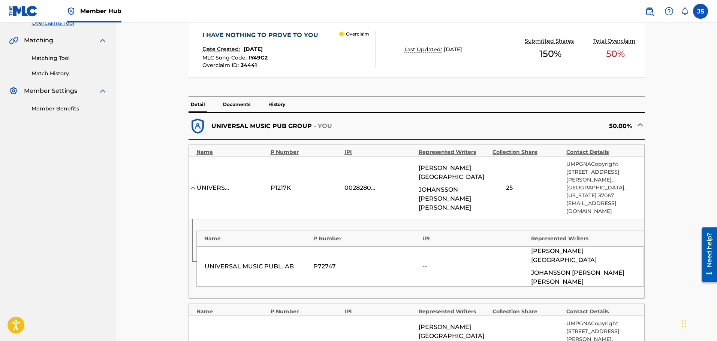
scroll to position [187, 0]
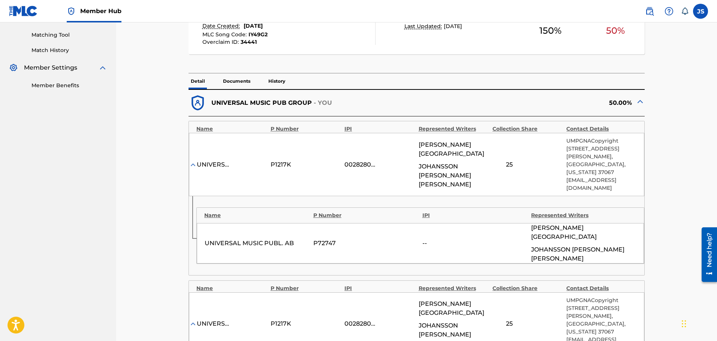
click at [670, 117] on div "< Back I HAVE NOTHING TO PROVE TO YOU - Overclaim Detail The Overclaims Tool en…" at bounding box center [416, 253] width 524 height 798
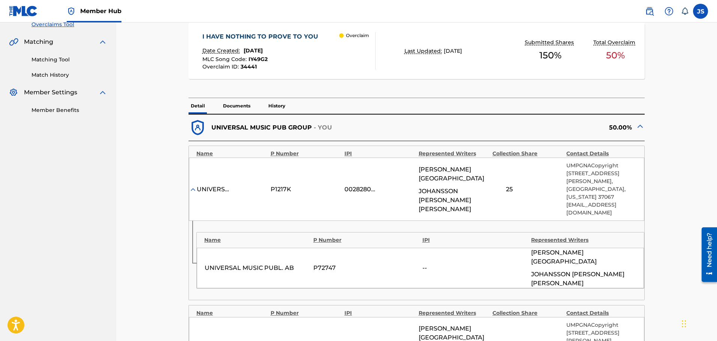
scroll to position [150, 0]
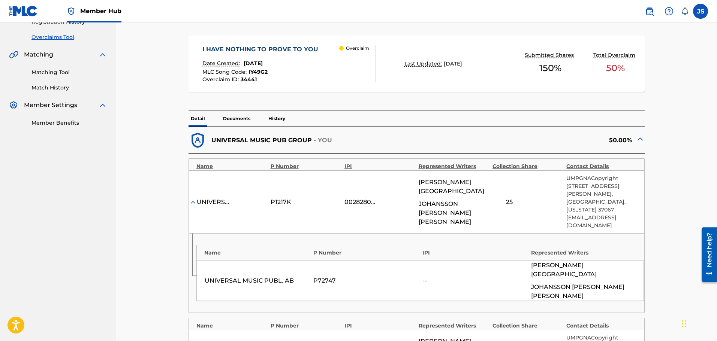
click at [263, 70] on span "IY49G2" at bounding box center [257, 72] width 19 height 7
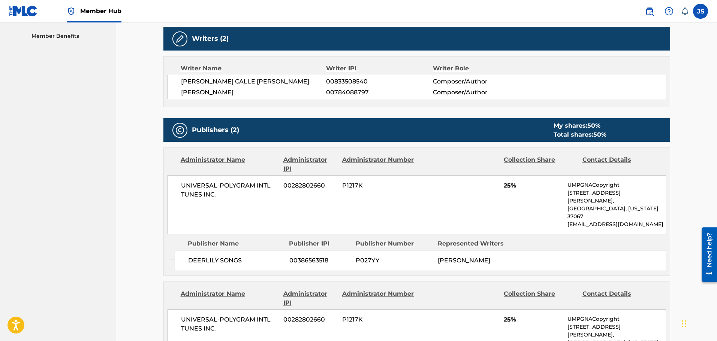
scroll to position [262, 0]
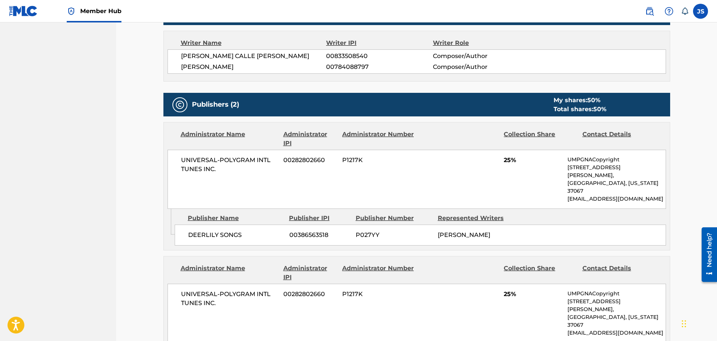
drag, startPoint x: 345, startPoint y: 148, endPoint x: 335, endPoint y: 158, distance: 14.6
click at [335, 157] on span "00282802660" at bounding box center [309, 160] width 53 height 9
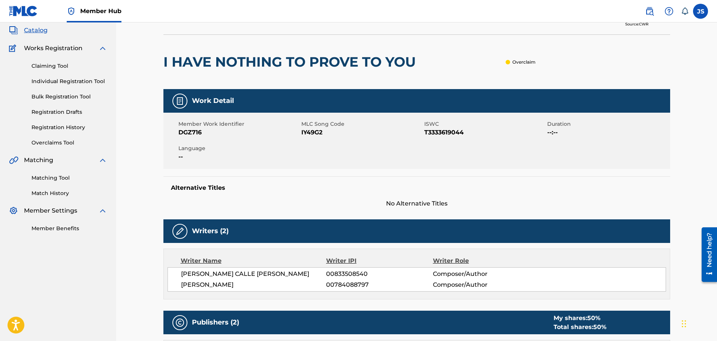
scroll to position [0, 0]
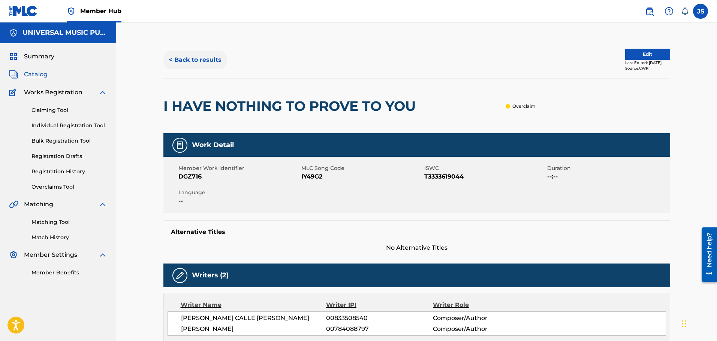
click at [211, 62] on button "< Back to results" at bounding box center [194, 60] width 63 height 19
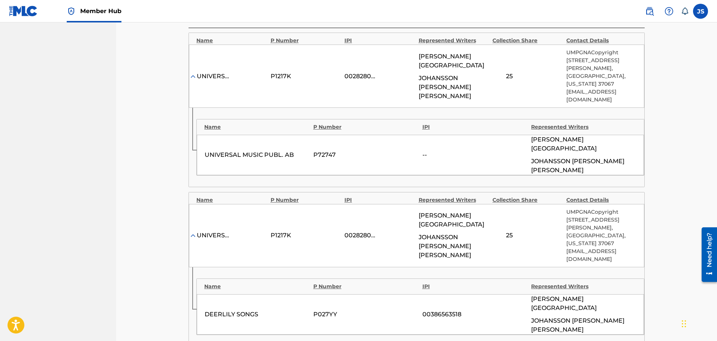
scroll to position [299, 0]
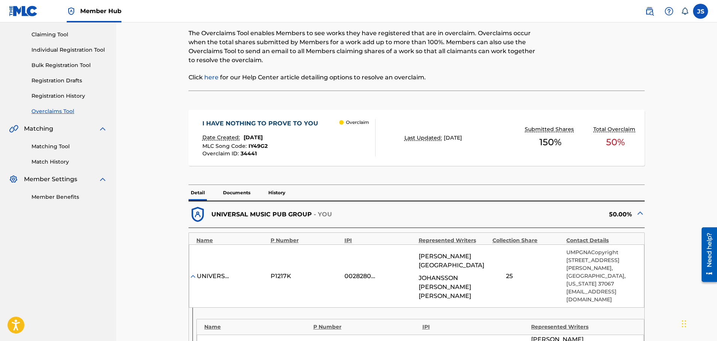
scroll to position [74, 0]
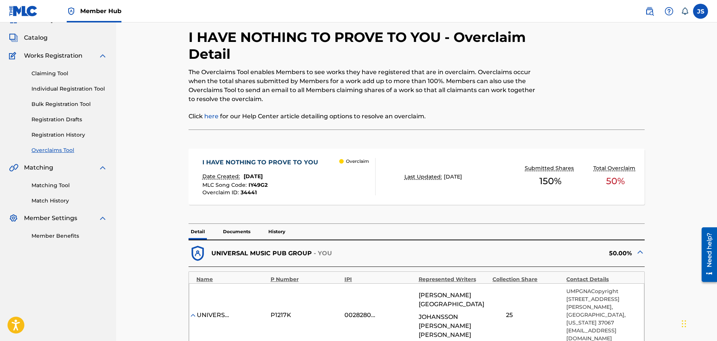
click at [261, 184] on span "IY49G2" at bounding box center [257, 185] width 19 height 7
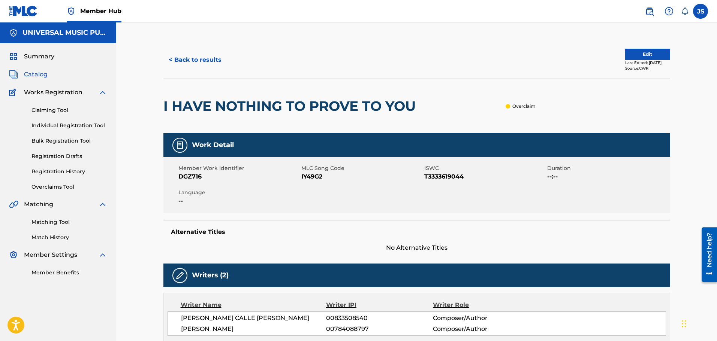
click at [314, 178] on span "IY49G2" at bounding box center [361, 176] width 121 height 9
copy span "IY49G2"
click at [374, 204] on div "Member Work Identifier DGZ716 MLC Song Code IY49G2 ISWC T3333619044 Duration --…" at bounding box center [416, 185] width 507 height 56
click at [205, 57] on button "< Back to results" at bounding box center [194, 60] width 63 height 19
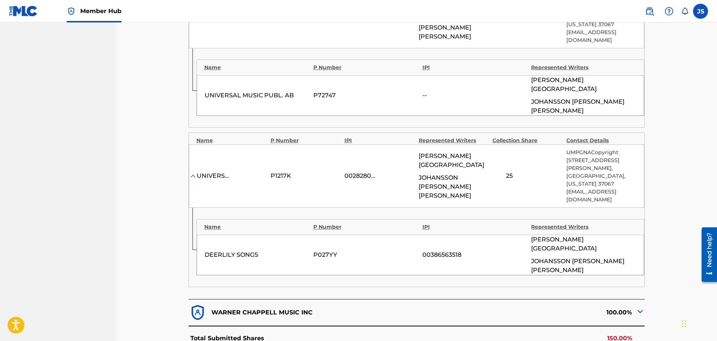
scroll to position [337, 0]
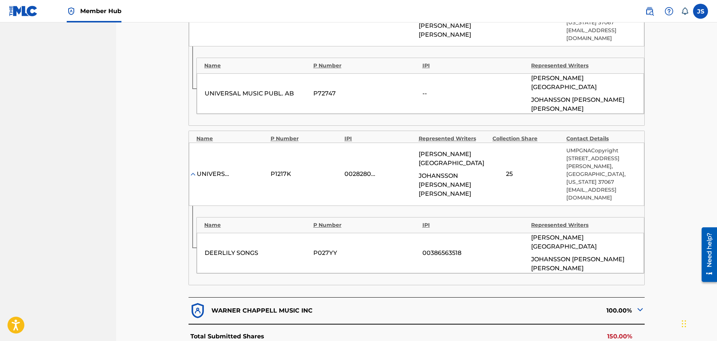
click at [640, 305] on img at bounding box center [639, 309] width 9 height 9
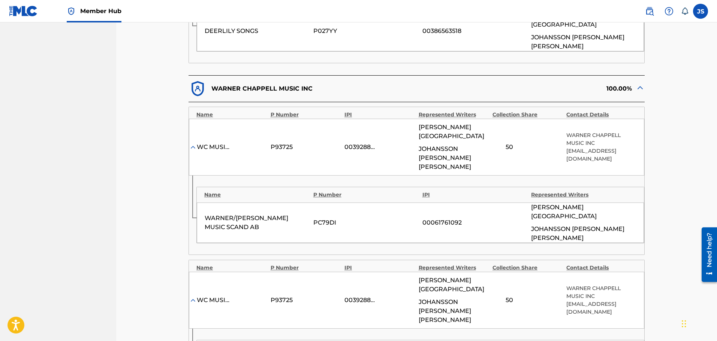
scroll to position [599, 0]
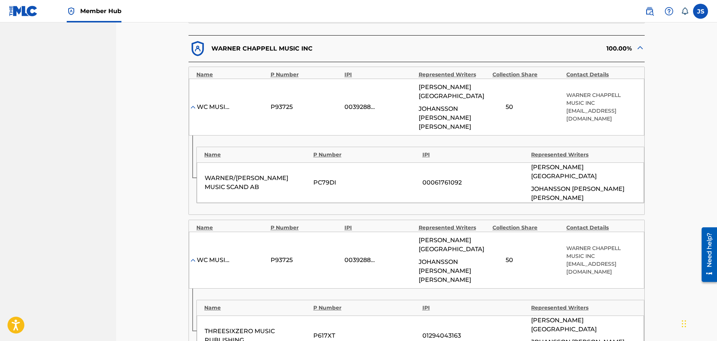
click at [644, 282] on div "< Back I HAVE NOTHING TO PROVE TO YOU - Overclaim Detail The Overclaims Tool en…" at bounding box center [416, 0] width 507 height 1116
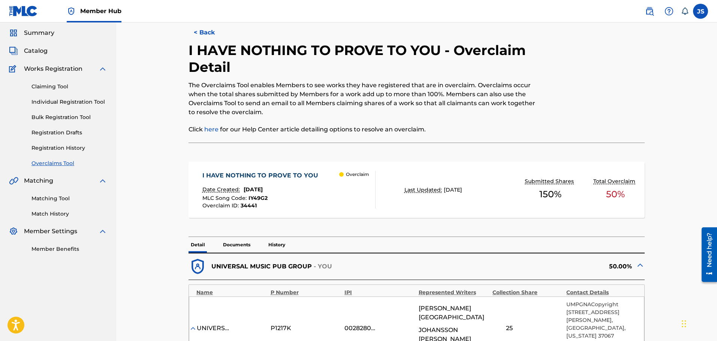
scroll to position [0, 0]
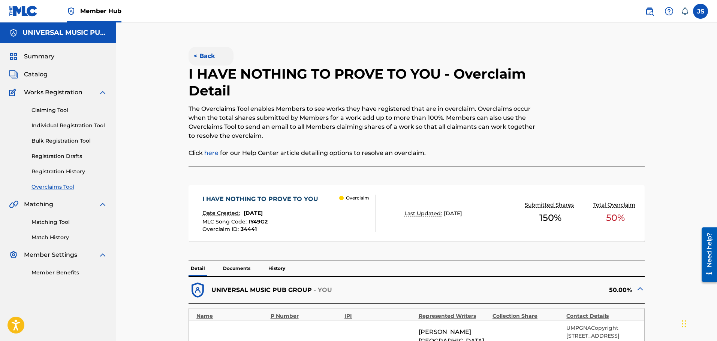
click at [209, 55] on button "< Back" at bounding box center [210, 56] width 45 height 19
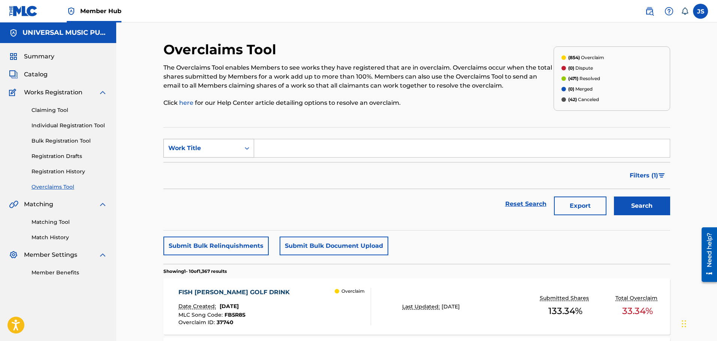
click at [232, 144] on div "Work Title" at bounding box center [201, 148] width 67 height 9
drag, startPoint x: 228, startPoint y: 172, endPoint x: 233, endPoint y: 169, distance: 6.0
click at [228, 172] on div "MLC Song Code" at bounding box center [209, 167] width 90 height 19
drag, startPoint x: 272, startPoint y: 158, endPoint x: 312, endPoint y: 149, distance: 41.2
click at [309, 149] on input "Search Form" at bounding box center [461, 148] width 415 height 18
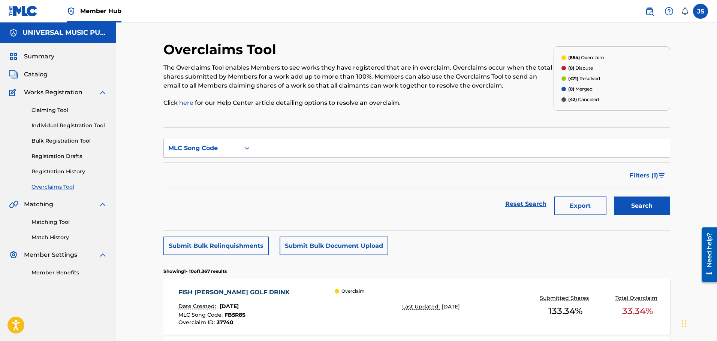
paste input "T53O75"
type input "T53O75"
click at [647, 208] on button "Search" at bounding box center [642, 206] width 56 height 19
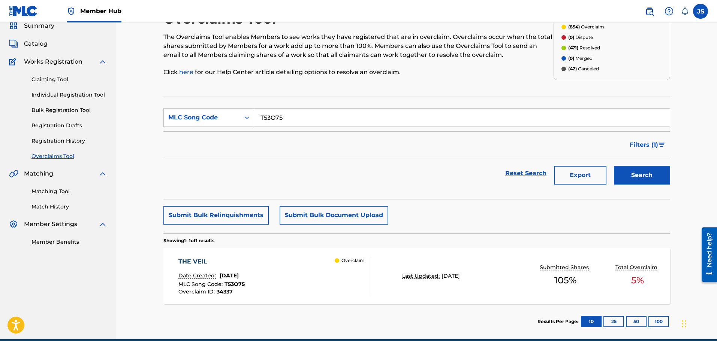
scroll to position [65, 0]
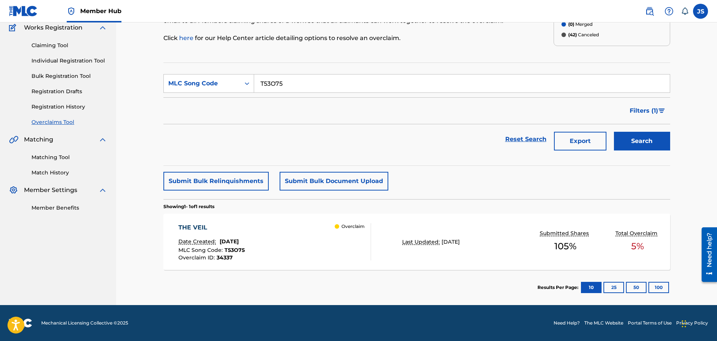
click at [322, 248] on div "THE VEIL Date Created: [DATE] MLC Song Code : T53O75 Overclaim ID : 34337 Overc…" at bounding box center [274, 241] width 193 height 37
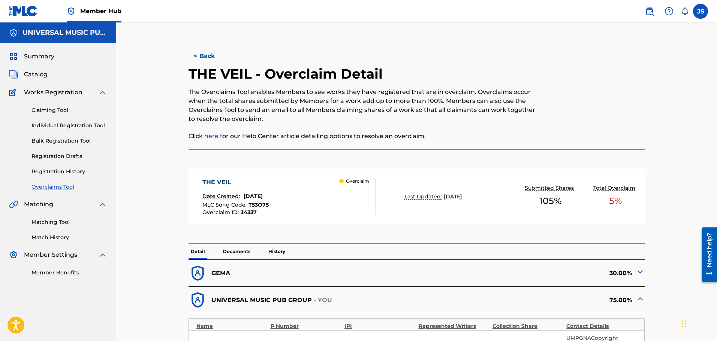
click at [256, 200] on div "Date Created: [DATE]" at bounding box center [235, 198] width 66 height 10
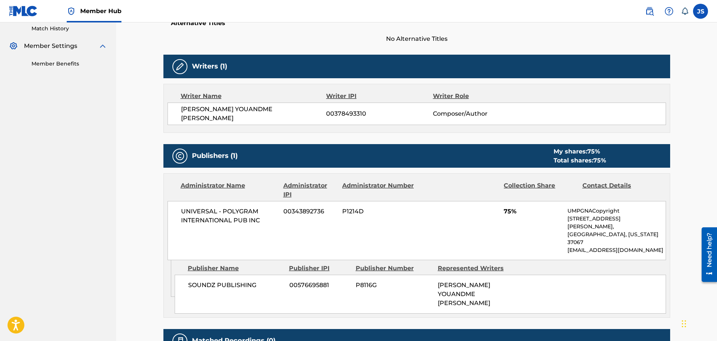
scroll to position [207, 0]
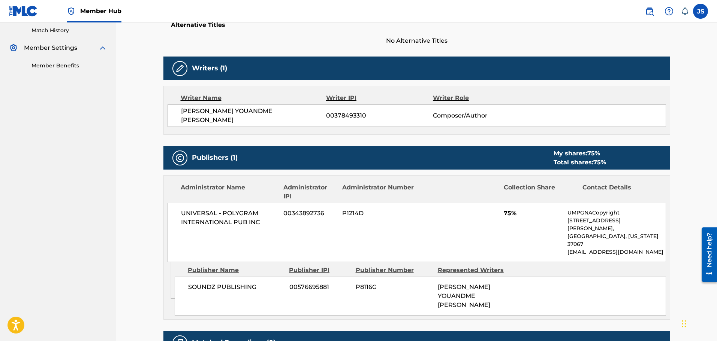
drag, startPoint x: 160, startPoint y: 6, endPoint x: 211, endPoint y: 32, distance: 57.0
click at [160, 6] on nav "Member Hub JS JS [PERSON_NAME] [PERSON_NAME][EMAIL_ADDRESS][PERSON_NAME][DOMAIN…" at bounding box center [358, 11] width 717 height 22
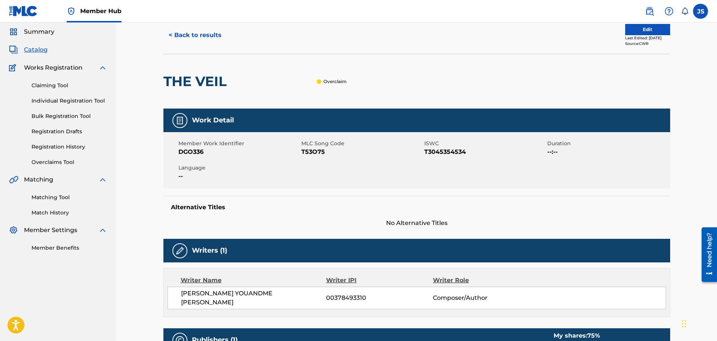
scroll to position [0, 0]
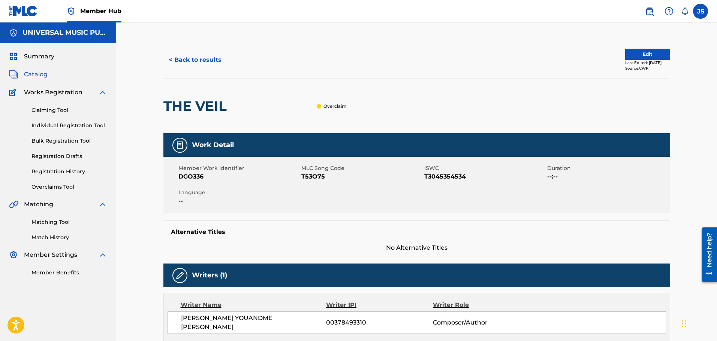
click at [315, 175] on span "T53O75" at bounding box center [361, 176] width 121 height 9
copy span "T53O75"
click at [291, 183] on div "Member Work Identifier DGO336 MLC Song Code T53O75 ISWC T3045354534 Duration --…" at bounding box center [416, 185] width 507 height 56
click at [140, 186] on div "< Back to results Edit Last Edited: [DATE] Source: CWR THE VEIL Overclaim Work …" at bounding box center [416, 318] width 601 height 593
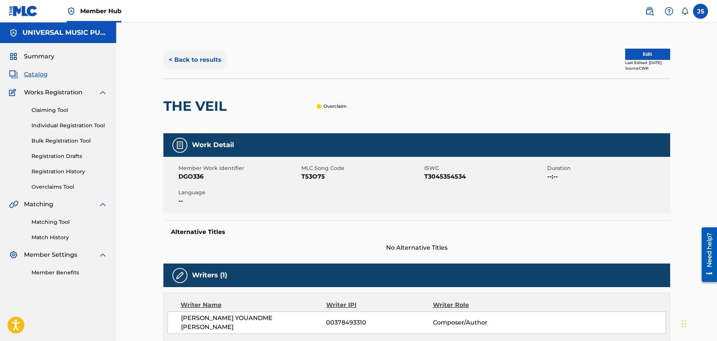
click at [188, 66] on button "< Back to results" at bounding box center [194, 60] width 63 height 19
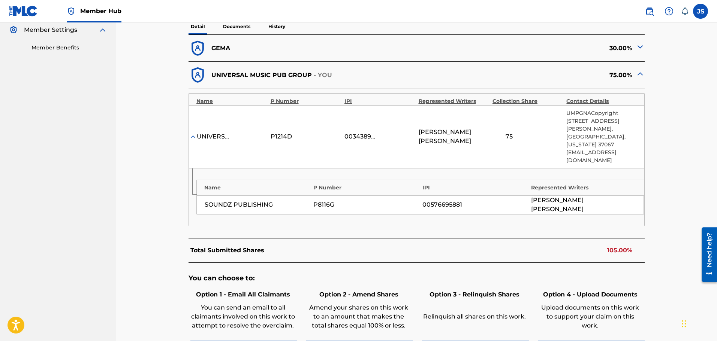
scroll to position [225, 0]
click at [638, 51] on img at bounding box center [639, 47] width 9 height 9
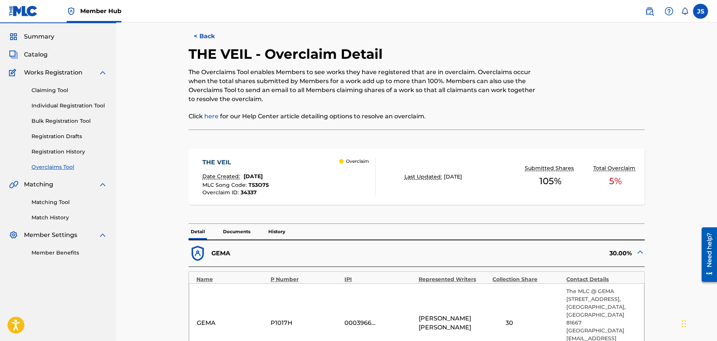
scroll to position [0, 0]
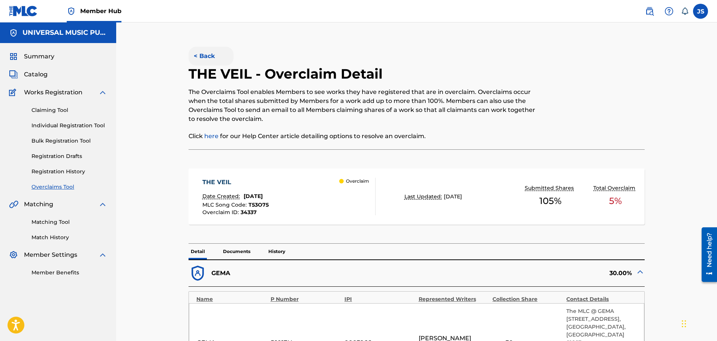
click at [200, 50] on button "< Back" at bounding box center [210, 56] width 45 height 19
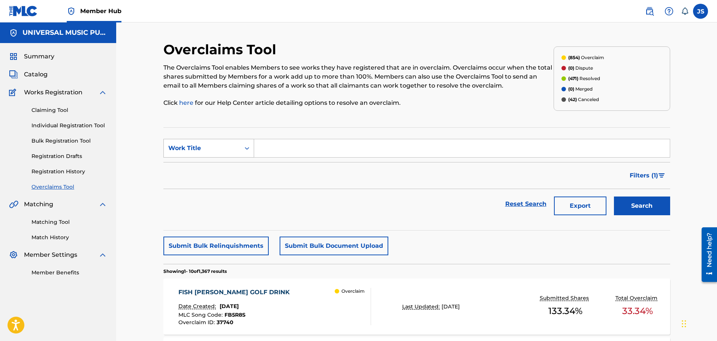
click at [189, 148] on div "Work Title" at bounding box center [201, 148] width 67 height 9
click at [211, 167] on div "MLC Song Code" at bounding box center [209, 167] width 90 height 19
drag, startPoint x: 470, startPoint y: 173, endPoint x: 448, endPoint y: 181, distance: 23.3
drag, startPoint x: 448, startPoint y: 181, endPoint x: 424, endPoint y: 182, distance: 23.6
click at [424, 182] on div "Filters ( 1 )" at bounding box center [416, 175] width 507 height 27
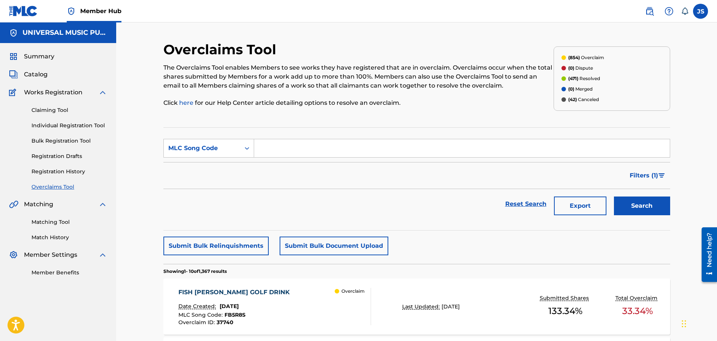
drag, startPoint x: 450, startPoint y: 204, endPoint x: 436, endPoint y: 208, distance: 14.0
click at [436, 208] on div "Reset Search Export Search" at bounding box center [416, 204] width 507 height 30
click at [495, 175] on div "Filters ( 1 )" at bounding box center [416, 175] width 507 height 27
drag, startPoint x: 494, startPoint y: 175, endPoint x: 471, endPoint y: 202, distance: 35.4
click at [471, 202] on div "Reset Search Export Search" at bounding box center [416, 204] width 507 height 30
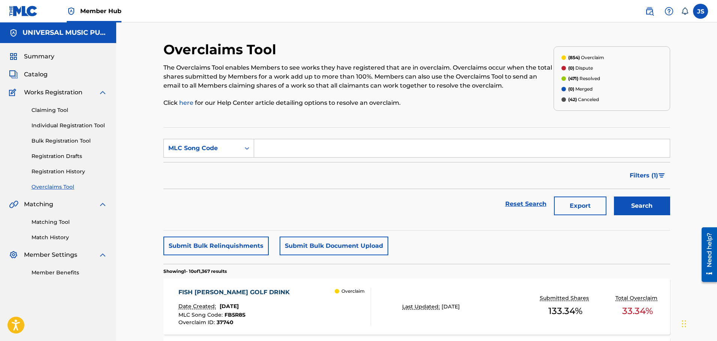
click at [479, 170] on div "Filters ( 1 )" at bounding box center [416, 175] width 507 height 27
click at [487, 109] on div "Overclaims Tool The Overclaims Tool enables Members to see works they have regi…" at bounding box center [358, 78] width 390 height 75
click at [226, 140] on div "MLC Song Code" at bounding box center [208, 148] width 91 height 19
click at [291, 142] on input "Search Form" at bounding box center [461, 148] width 415 height 18
paste input "QP22L4"
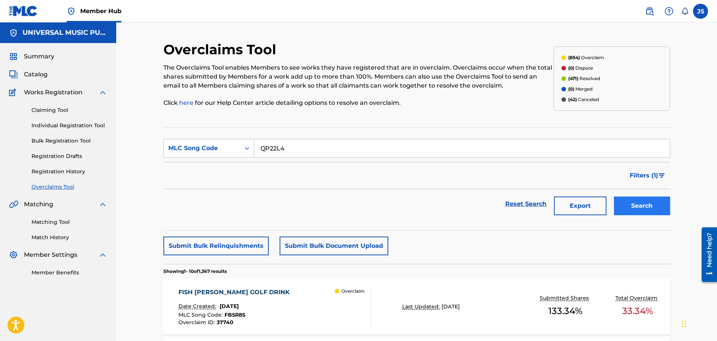
type input "QP22L4"
click at [656, 211] on button "Search" at bounding box center [642, 206] width 56 height 19
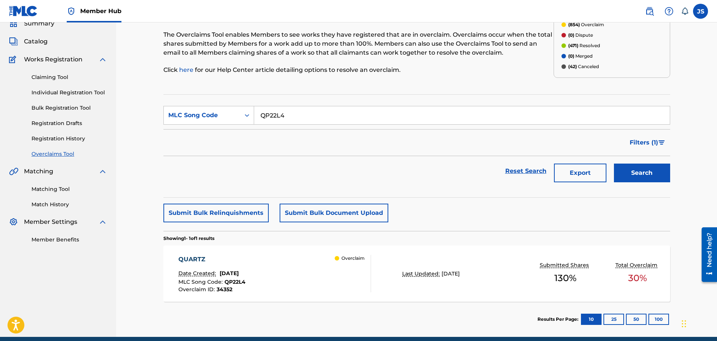
scroll to position [65, 0]
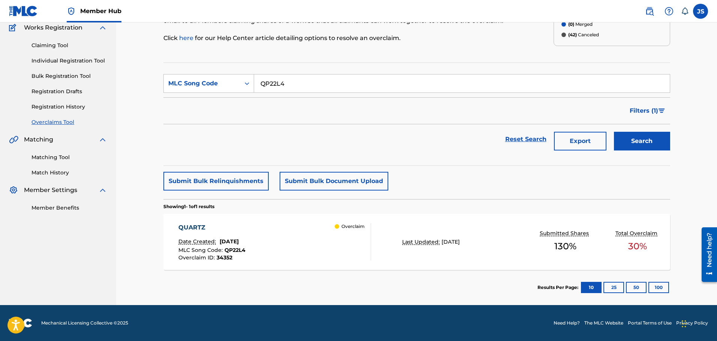
click at [325, 248] on div "QUARTZ Date Created: [DATE] MLC Song Code : QP22L4 Overclaim ID : 34352 Overcla…" at bounding box center [274, 241] width 193 height 37
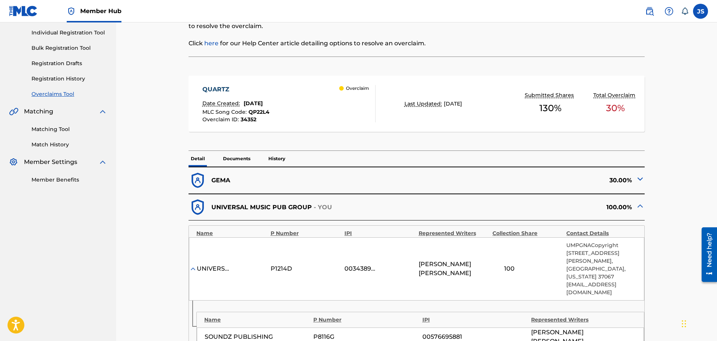
scroll to position [112, 0]
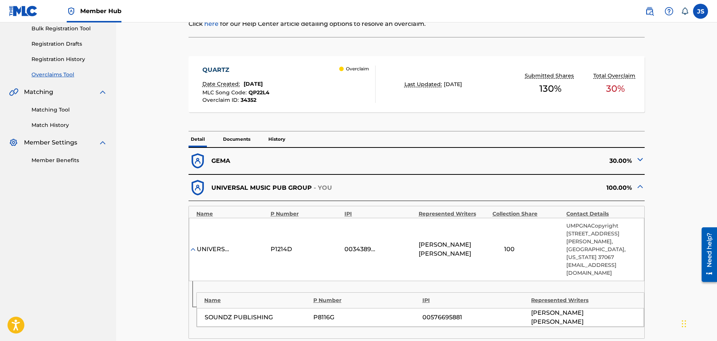
click at [641, 163] on img at bounding box center [639, 159] width 9 height 9
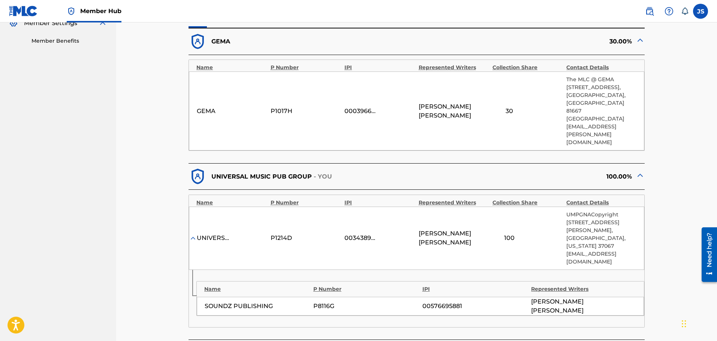
scroll to position [187, 0]
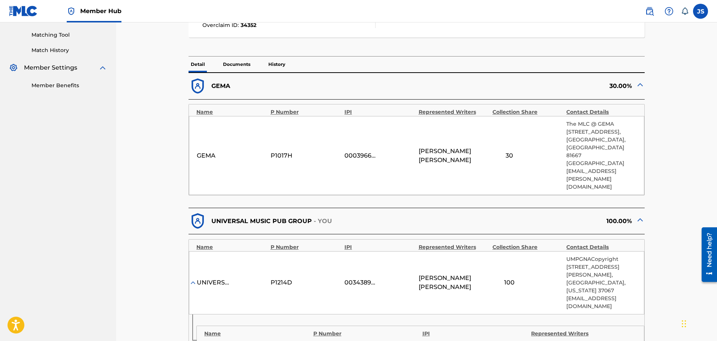
click at [680, 170] on div "< Back QUARTZ - Overclaim Detail The Overclaims Tool enables Members to see wor…" at bounding box center [416, 198] width 601 height 727
drag, startPoint x: 680, startPoint y: 170, endPoint x: 671, endPoint y: 193, distance: 24.2
click at [671, 193] on div "< Back QUARTZ - Overclaim Detail The Overclaims Tool enables Members to see wor…" at bounding box center [416, 208] width 524 height 708
drag, startPoint x: 675, startPoint y: 187, endPoint x: 668, endPoint y: 213, distance: 26.7
click at [668, 213] on div "< Back QUARTZ - Overclaim Detail The Overclaims Tool enables Members to see wor…" at bounding box center [416, 208] width 507 height 708
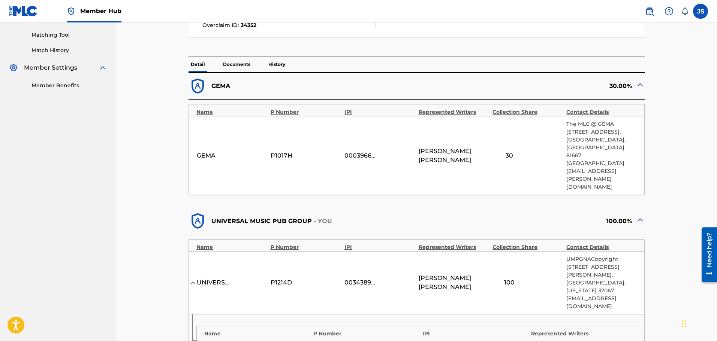
click at [669, 177] on div "< Back QUARTZ - Overclaim Detail The Overclaims Tool enables Members to see wor…" at bounding box center [416, 208] width 507 height 708
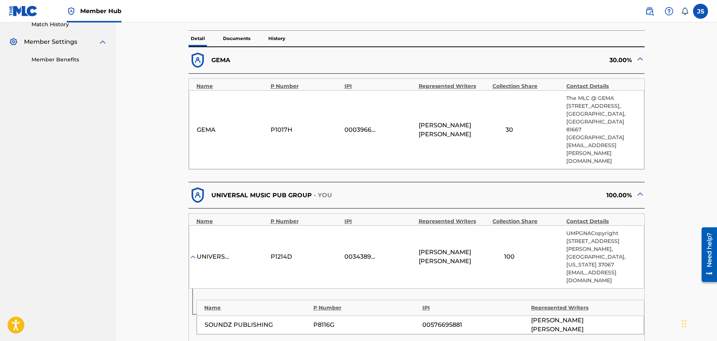
scroll to position [225, 0]
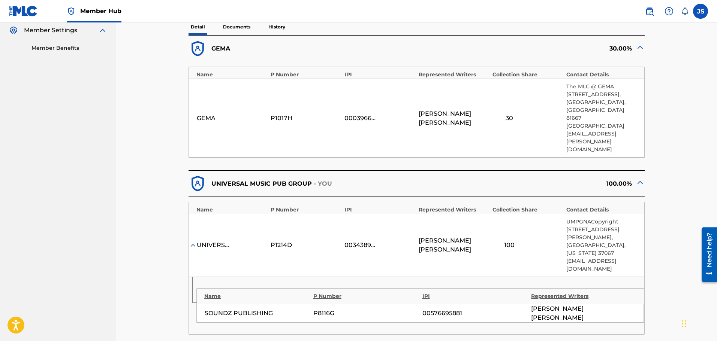
click at [654, 134] on div "< Back QUARTZ - Overclaim Detail The Overclaims Tool enables Members to see wor…" at bounding box center [416, 170] width 507 height 708
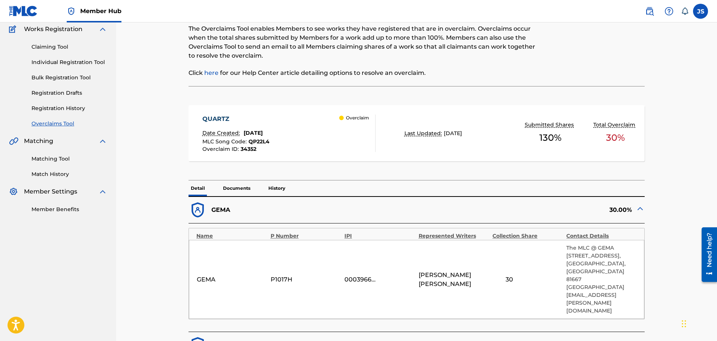
scroll to position [0, 0]
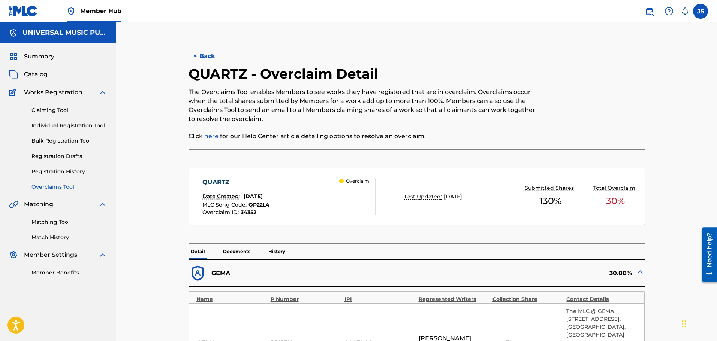
click at [266, 205] on span "QP22L4" at bounding box center [258, 205] width 21 height 7
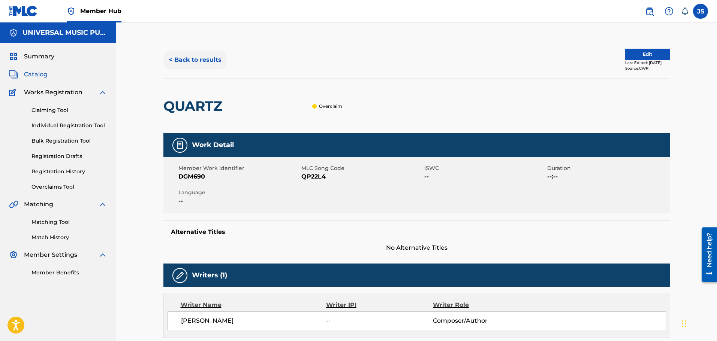
click at [218, 60] on button "< Back to results" at bounding box center [194, 60] width 63 height 19
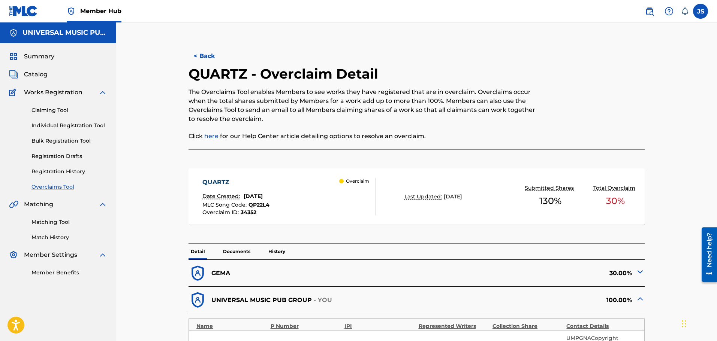
click at [151, 182] on div "< Back QUARTZ - Overclaim Detail The Overclaims Tool enables Members to see wor…" at bounding box center [416, 331] width 601 height 619
click at [256, 205] on span "QP22L4" at bounding box center [258, 205] width 21 height 7
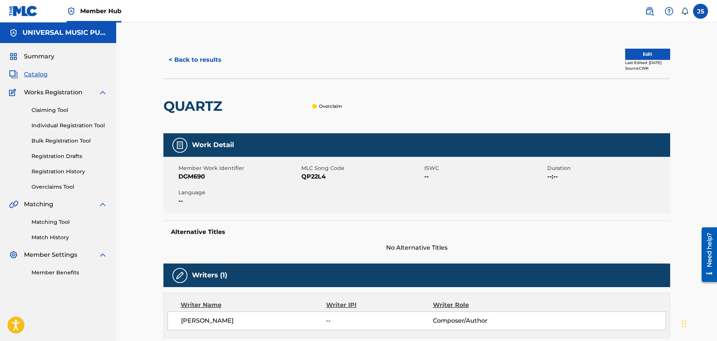
click at [315, 175] on span "QP22L4" at bounding box center [361, 176] width 121 height 9
copy span "QP22L4"
click at [190, 64] on button "< Back to results" at bounding box center [194, 60] width 63 height 19
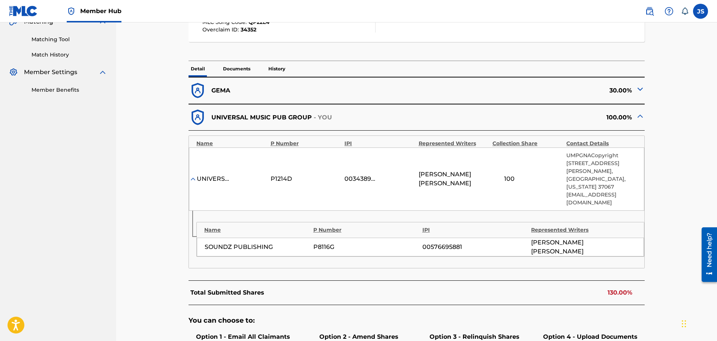
scroll to position [187, 0]
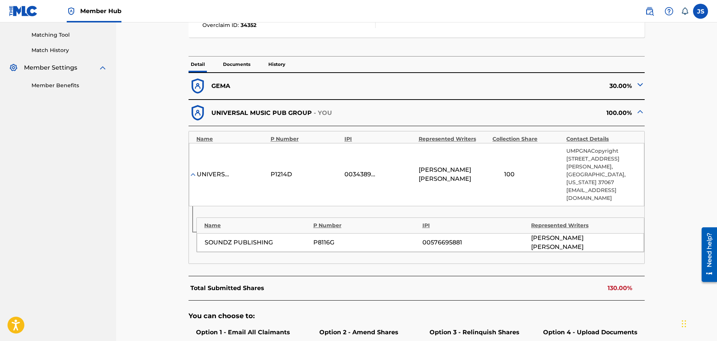
click at [144, 229] on div "< Back QUARTZ - Overclaim Detail The Overclaims Tool enables Members to see wor…" at bounding box center [416, 144] width 601 height 619
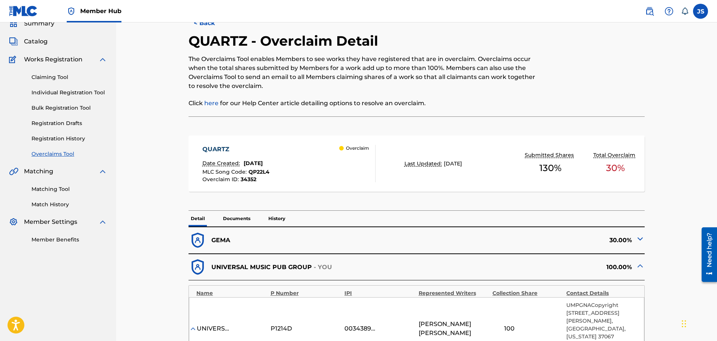
scroll to position [0, 0]
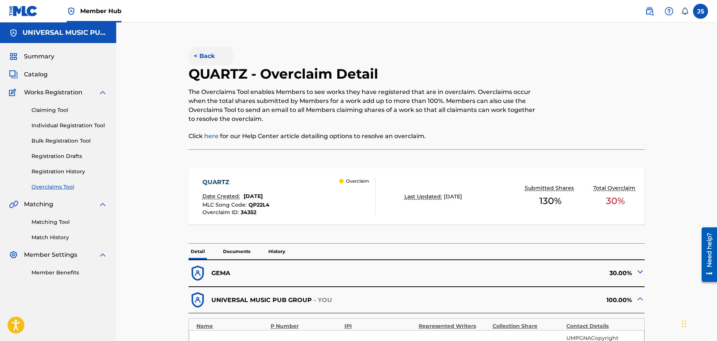
click at [213, 61] on button "< Back" at bounding box center [210, 56] width 45 height 19
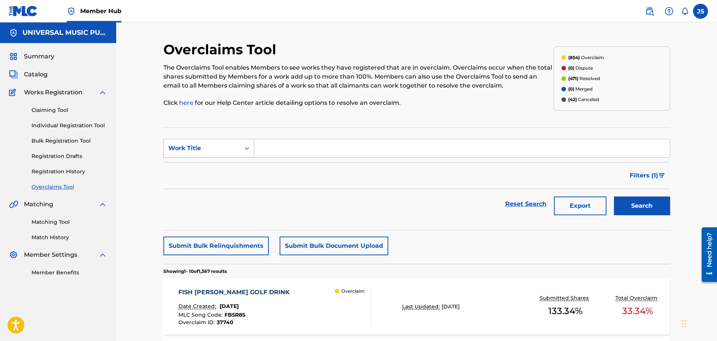
click at [175, 156] on div "Work Title" at bounding box center [208, 148] width 91 height 19
click at [202, 164] on div "MLC Song Code" at bounding box center [209, 167] width 90 height 19
drag, startPoint x: 410, startPoint y: 142, endPoint x: 441, endPoint y: 142, distance: 30.7
click at [411, 142] on input "Search Form" at bounding box center [461, 148] width 415 height 18
paste input "N95D2U"
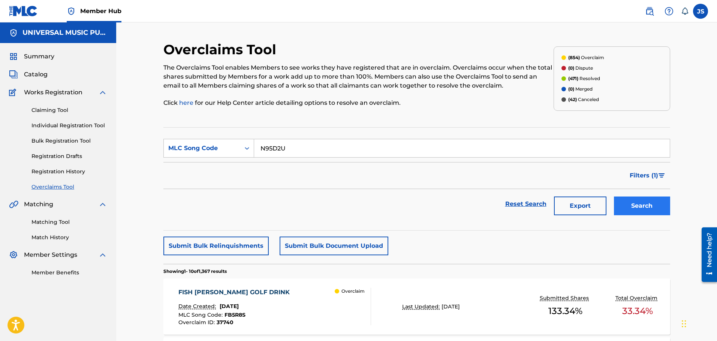
type input "N95D2U"
click at [629, 197] on button "Search" at bounding box center [642, 206] width 56 height 19
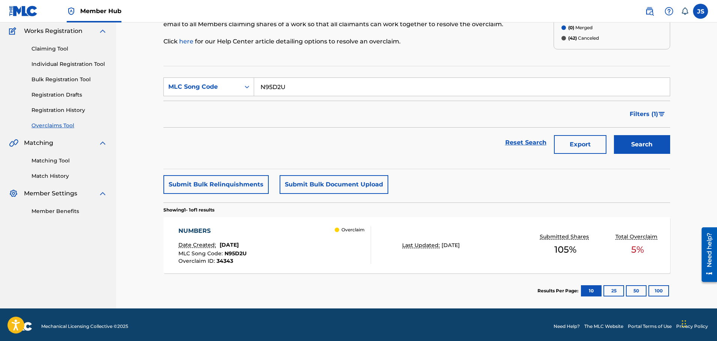
scroll to position [65, 0]
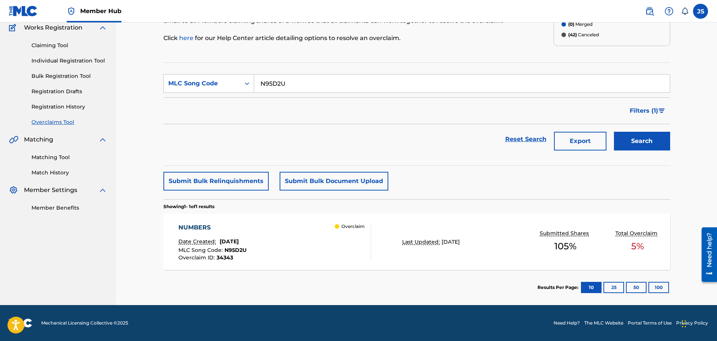
click at [359, 251] on div "Overclaim" at bounding box center [353, 241] width 36 height 37
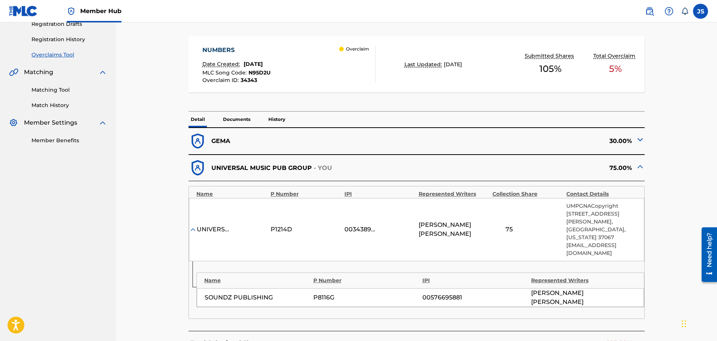
scroll to position [112, 0]
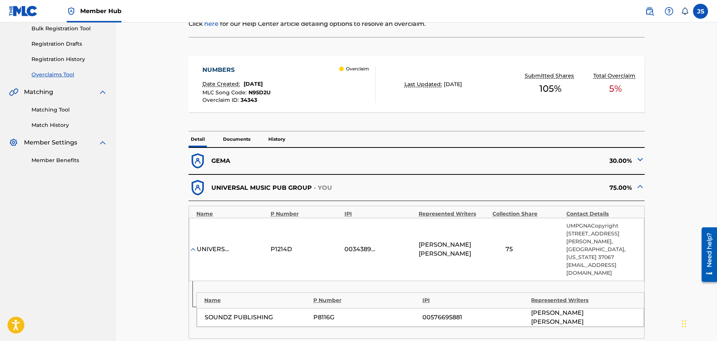
click at [260, 93] on span "N95D2U" at bounding box center [259, 92] width 22 height 7
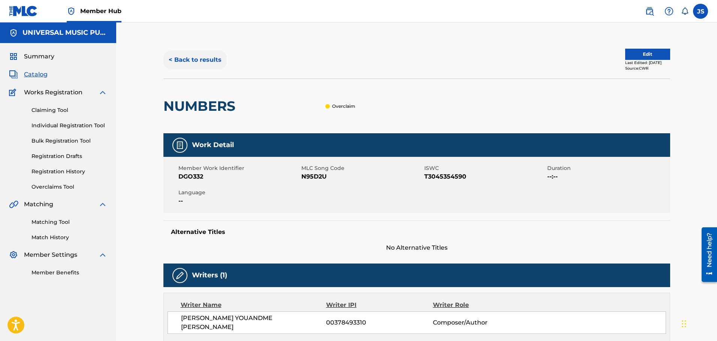
click at [217, 60] on button "< Back to results" at bounding box center [194, 60] width 63 height 19
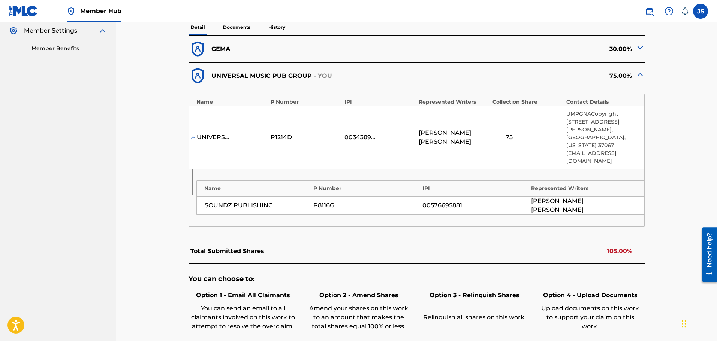
scroll to position [225, 0]
click at [641, 46] on img at bounding box center [639, 47] width 9 height 9
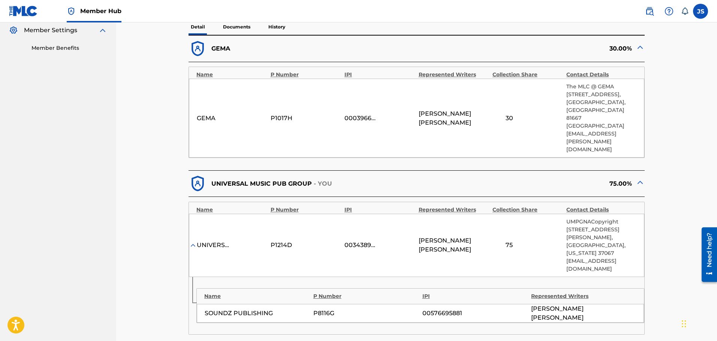
drag, startPoint x: 657, startPoint y: 133, endPoint x: 672, endPoint y: 154, distance: 26.2
click at [671, 155] on div "< Back NUMBERS - Overclaim Detail The Overclaims Tool enables Members to see wo…" at bounding box center [416, 170] width 524 height 708
drag, startPoint x: 669, startPoint y: 97, endPoint x: 687, endPoint y: 139, distance: 45.2
click at [687, 139] on div "< Back NUMBERS - Overclaim Detail The Overclaims Tool enables Members to see wo…" at bounding box center [416, 161] width 601 height 727
drag, startPoint x: 676, startPoint y: 100, endPoint x: 698, endPoint y: 128, distance: 35.8
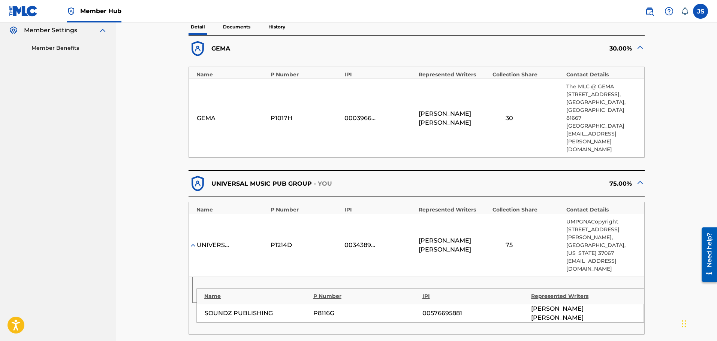
click at [698, 128] on div "< Back NUMBERS - Overclaim Detail The Overclaims Tool enables Members to see wo…" at bounding box center [416, 161] width 601 height 727
drag, startPoint x: 672, startPoint y: 150, endPoint x: 670, endPoint y: 130, distance: 20.4
click at [658, 131] on div "< Back NUMBERS - Overclaim Detail The Overclaims Tool enables Members to see wo…" at bounding box center [416, 170] width 507 height 708
drag, startPoint x: 673, startPoint y: 116, endPoint x: 682, endPoint y: 190, distance: 75.1
click at [682, 190] on div "< Back NUMBERS - Overclaim Detail The Overclaims Tool enables Members to see wo…" at bounding box center [416, 161] width 601 height 727
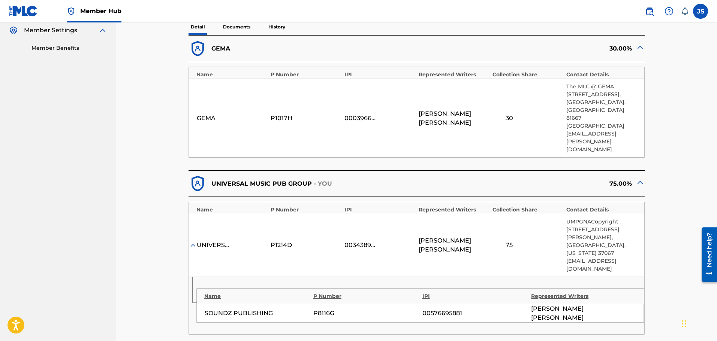
click at [667, 215] on div "< Back NUMBERS - Overclaim Detail The Overclaims Tool enables Members to see wo…" at bounding box center [416, 170] width 507 height 708
click at [654, 205] on div "< Back NUMBERS - Overclaim Detail The Overclaims Tool enables Members to see wo…" at bounding box center [416, 170] width 507 height 708
click at [538, 299] on div "[PERSON_NAME] 30.00% Name P Number IPI Represented Writers Collection Share Con…" at bounding box center [416, 261] width 456 height 452
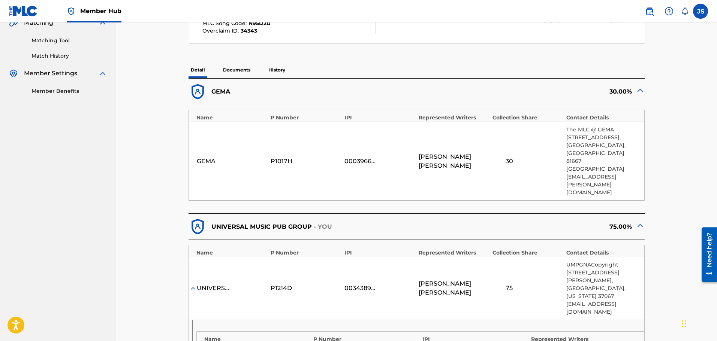
scroll to position [187, 0]
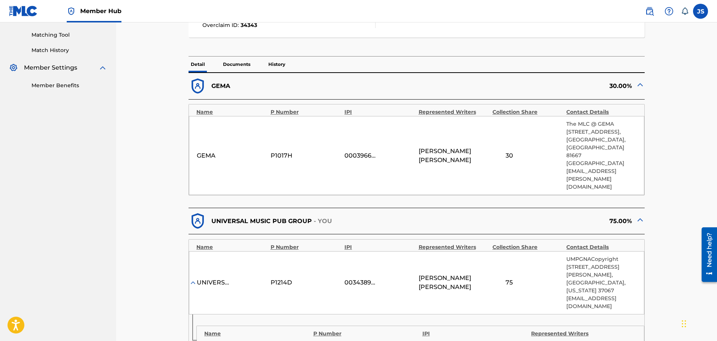
click at [123, 218] on div "< Back NUMBERS - Overclaim Detail The Overclaims Tool enables Members to see wo…" at bounding box center [416, 198] width 601 height 727
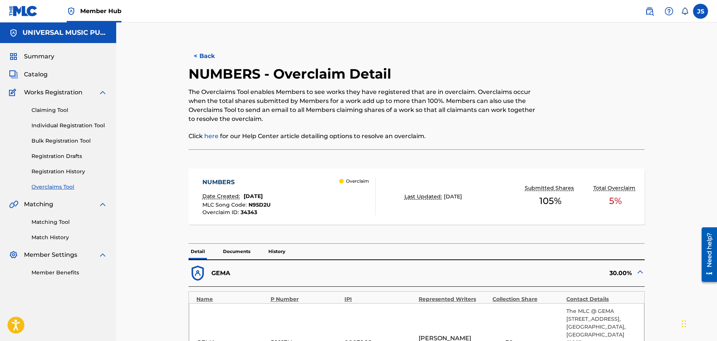
click at [259, 205] on span "N95D2U" at bounding box center [259, 205] width 22 height 7
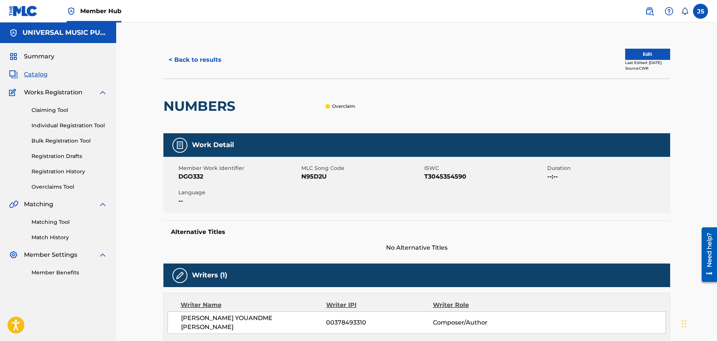
click at [317, 178] on span "N95D2U" at bounding box center [361, 176] width 121 height 9
copy span "N95D2U"
click at [441, 196] on div "Member Work Identifier DGO332 MLC Song Code N95D2U ISWC T3045354590 Duration --…" at bounding box center [416, 185] width 507 height 56
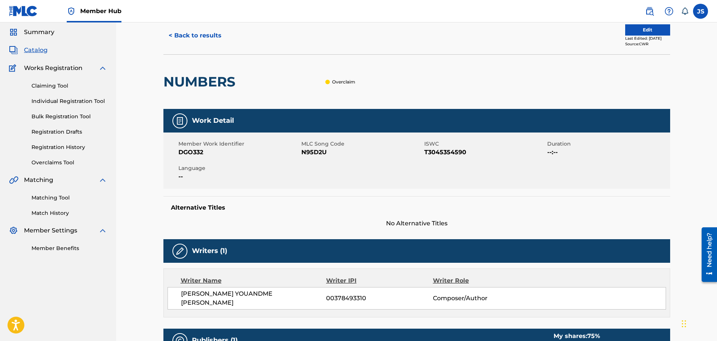
scroll to position [20, 0]
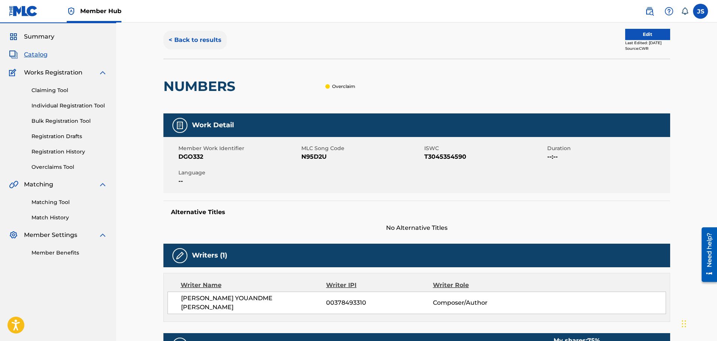
click at [205, 35] on button "< Back to results" at bounding box center [194, 40] width 63 height 19
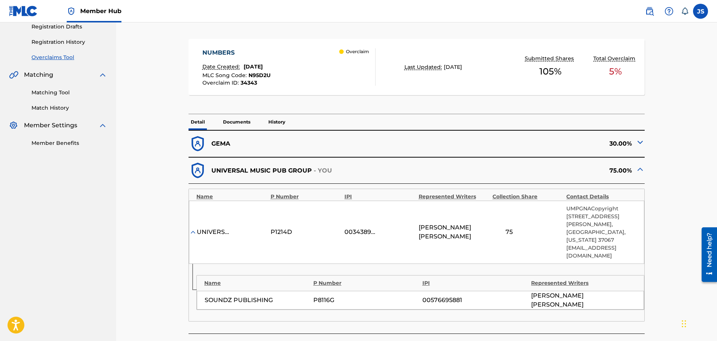
scroll to position [150, 0]
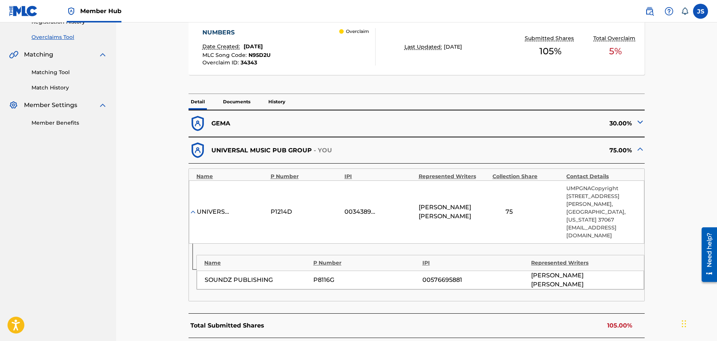
click at [146, 138] on div "< Back NUMBERS - Overclaim Detail The Overclaims Tool enables Members to see wo…" at bounding box center [416, 182] width 601 height 619
click at [640, 125] on img at bounding box center [639, 122] width 9 height 9
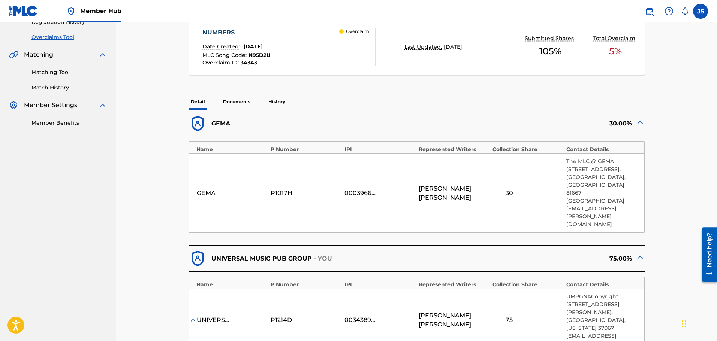
drag, startPoint x: 668, startPoint y: 162, endPoint x: 665, endPoint y: 189, distance: 26.8
click at [663, 190] on div "< Back NUMBERS - Overclaim Detail The Overclaims Tool enables Members to see wo…" at bounding box center [416, 245] width 507 height 708
drag, startPoint x: 681, startPoint y: 157, endPoint x: 680, endPoint y: 195, distance: 37.5
click at [680, 195] on div "< Back NUMBERS - Overclaim Detail The Overclaims Tool enables Members to see wo…" at bounding box center [416, 236] width 601 height 727
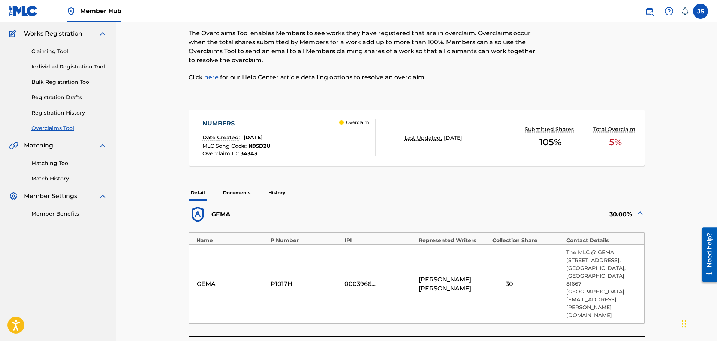
scroll to position [187, 0]
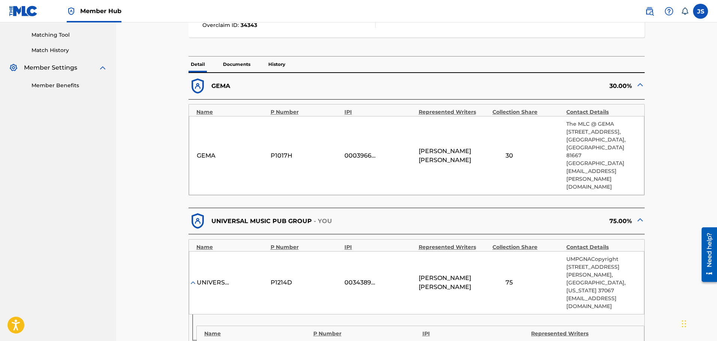
click at [665, 119] on div "< Back NUMBERS - Overclaim Detail The Overclaims Tool enables Members to see wo…" at bounding box center [416, 208] width 507 height 708
drag, startPoint x: 658, startPoint y: 127, endPoint x: 686, endPoint y: 129, distance: 27.8
click at [686, 129] on div "< Back NUMBERS - Overclaim Detail The Overclaims Tool enables Members to see wo…" at bounding box center [416, 198] width 601 height 727
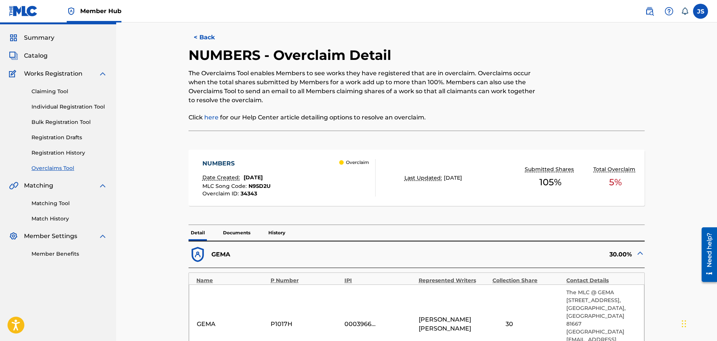
scroll to position [0, 0]
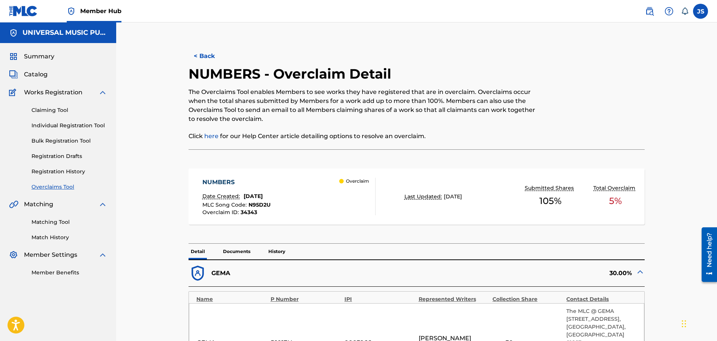
drag, startPoint x: 633, startPoint y: 77, endPoint x: 653, endPoint y: 88, distance: 23.1
click at [209, 54] on button "< Back" at bounding box center [210, 56] width 45 height 19
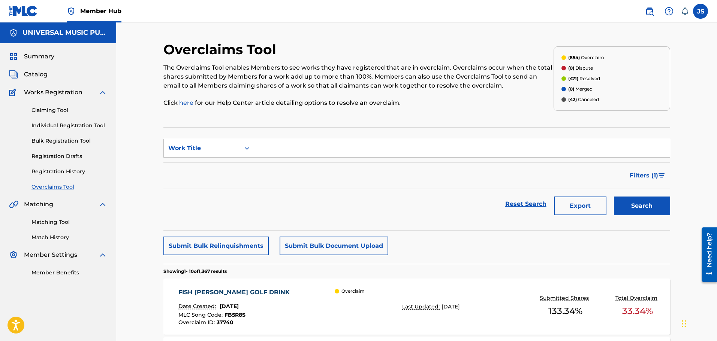
drag, startPoint x: 466, startPoint y: 221, endPoint x: 443, endPoint y: 211, distance: 25.0
click at [443, 211] on div "Reset Search Export Search" at bounding box center [416, 204] width 507 height 30
click at [450, 176] on div "Filters ( 1 )" at bounding box center [416, 175] width 507 height 27
click at [448, 207] on div "Reset Search Export Search" at bounding box center [416, 204] width 507 height 30
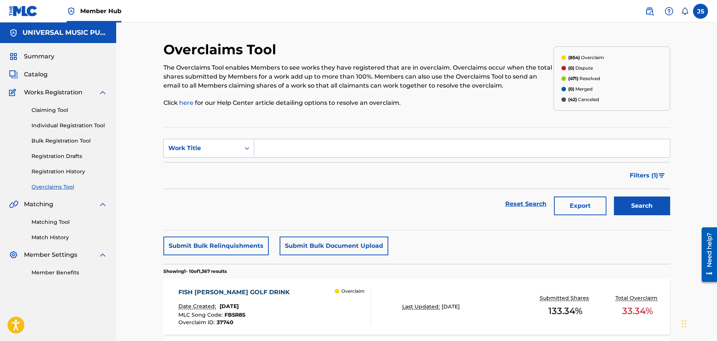
click at [459, 247] on div "Submit Bulk Relinquishments Submit Bulk Document Upload" at bounding box center [416, 246] width 507 height 19
click at [459, 228] on section "SearchWithCriteria74d8ea5d-06d5-4544-aa15-4499ccd9e53f Work Title Filter Status…" at bounding box center [416, 178] width 507 height 103
click at [445, 178] on div "Filters ( 1 )" at bounding box center [416, 175] width 507 height 27
drag, startPoint x: 426, startPoint y: 217, endPoint x: 406, endPoint y: 218, distance: 19.9
click at [406, 218] on div "Reset Search Export Search" at bounding box center [416, 204] width 507 height 30
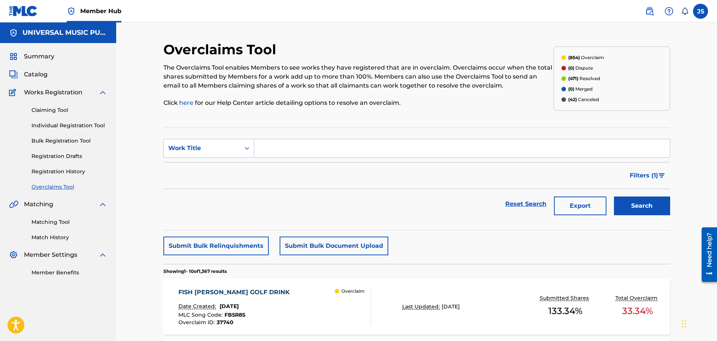
drag, startPoint x: 458, startPoint y: 209, endPoint x: 440, endPoint y: 211, distance: 18.1
click at [440, 211] on div "Reset Search Export Search" at bounding box center [416, 204] width 507 height 30
click at [426, 219] on div "Reset Search Export Search" at bounding box center [416, 204] width 507 height 30
drag, startPoint x: 426, startPoint y: 210, endPoint x: 417, endPoint y: 212, distance: 9.6
click at [417, 212] on div "Reset Search Export Search" at bounding box center [416, 204] width 507 height 30
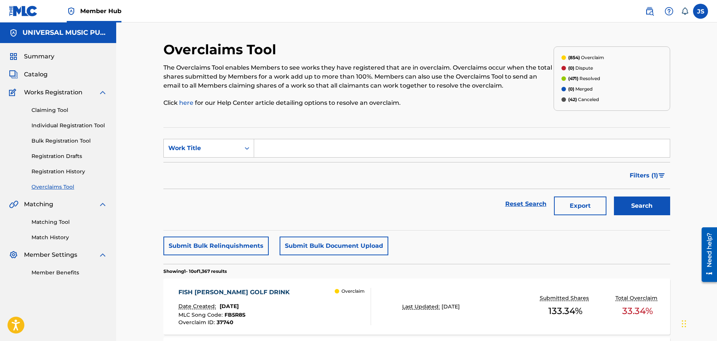
click at [284, 147] on input "Search Form" at bounding box center [461, 148] width 415 height 18
paste input "DISSAPEAR"
type input "DISSAPEAR"
drag, startPoint x: 313, startPoint y: 150, endPoint x: 199, endPoint y: 137, distance: 114.6
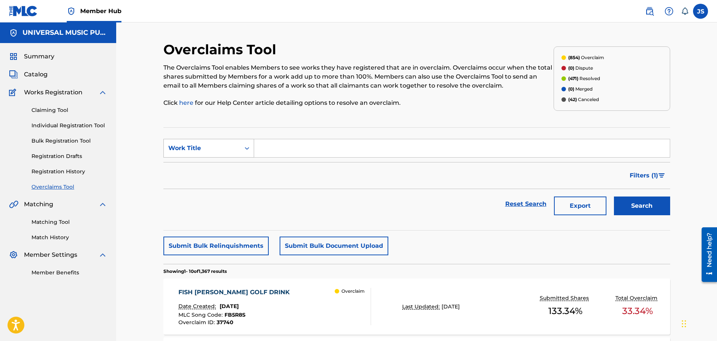
click at [248, 145] on icon "Search Form" at bounding box center [246, 148] width 7 height 7
click at [222, 162] on div "MLC Song Code" at bounding box center [209, 167] width 90 height 19
drag, startPoint x: 352, startPoint y: 147, endPoint x: 399, endPoint y: 147, distance: 47.2
click at [352, 147] on input "Search Form" at bounding box center [461, 148] width 415 height 18
paste input "DS4G1W"
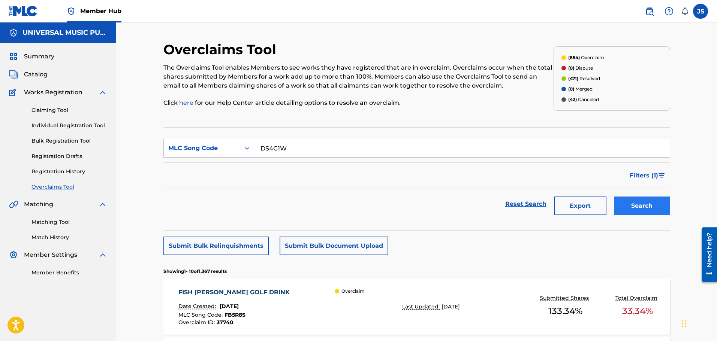
type input "DS4G1W"
click at [643, 206] on button "Search" at bounding box center [642, 206] width 56 height 19
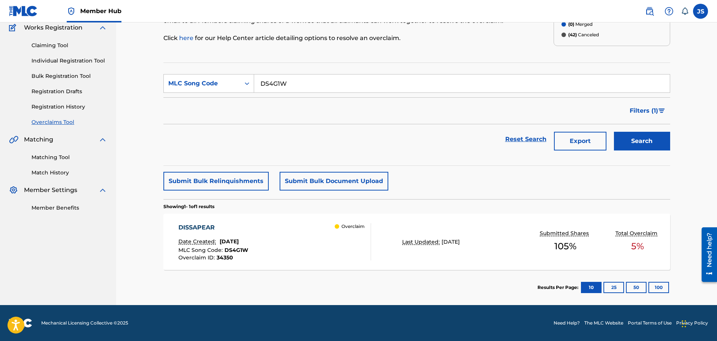
click at [289, 260] on div "DISSAPEAR Date Created: [DATE] MLC Song Code : DS4G1W Overclaim ID : 34350 Over…" at bounding box center [274, 241] width 193 height 37
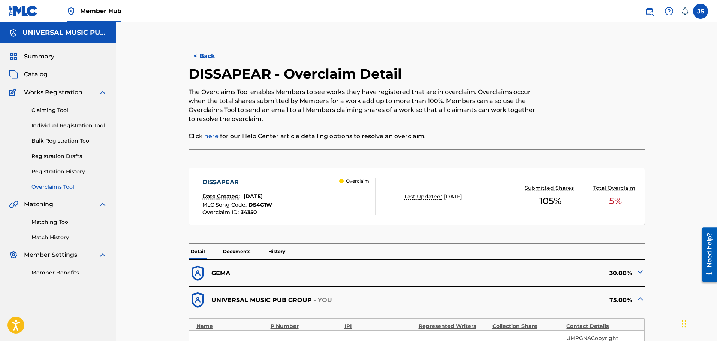
drag, startPoint x: 538, startPoint y: 125, endPoint x: 506, endPoint y: 134, distance: 32.7
click at [506, 134] on p "Click here for our Help Center article detailing options to resolve an overclai…" at bounding box center [363, 136] width 351 height 9
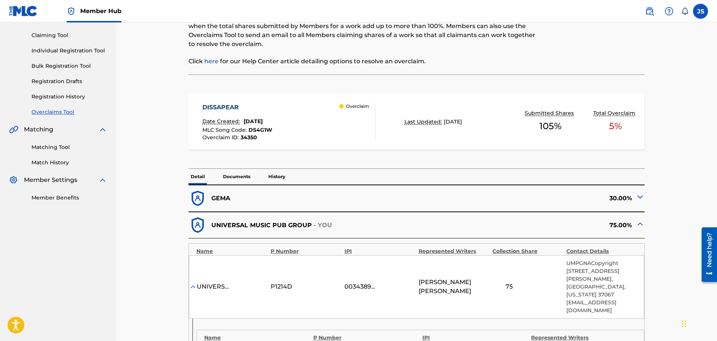
click at [641, 197] on img at bounding box center [639, 197] width 9 height 9
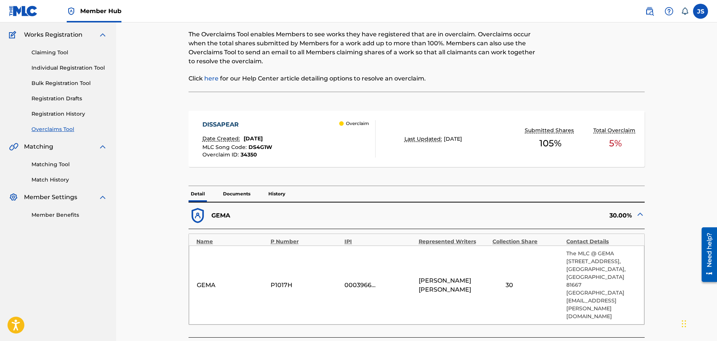
scroll to position [150, 0]
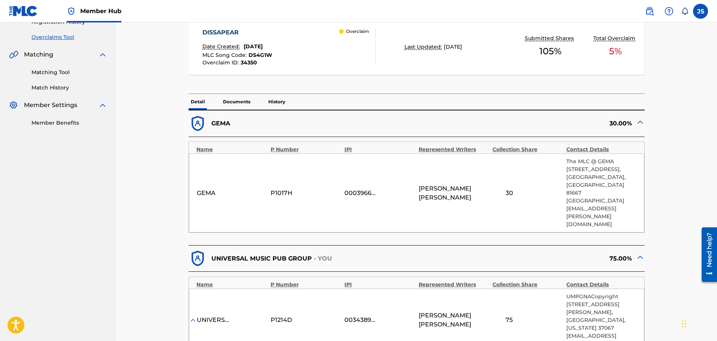
click at [266, 57] on span "DS4G1W" at bounding box center [260, 55] width 24 height 7
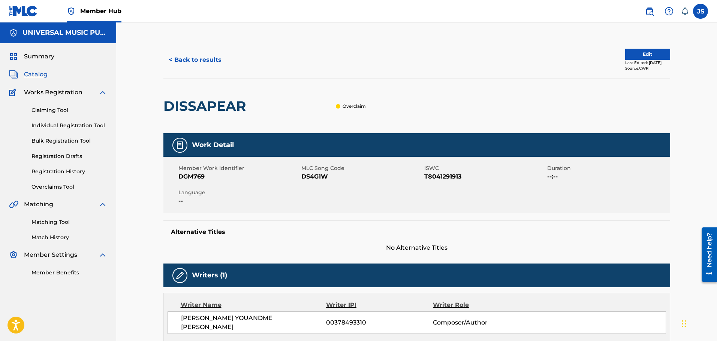
click at [323, 178] on span "DS4G1W" at bounding box center [361, 176] width 121 height 9
copy span "DS4G1W"
click at [340, 206] on div "Member Work Identifier DGM769 MLC Song Code DS4G1W ISWC T8041291913 Duration --…" at bounding box center [416, 185] width 507 height 56
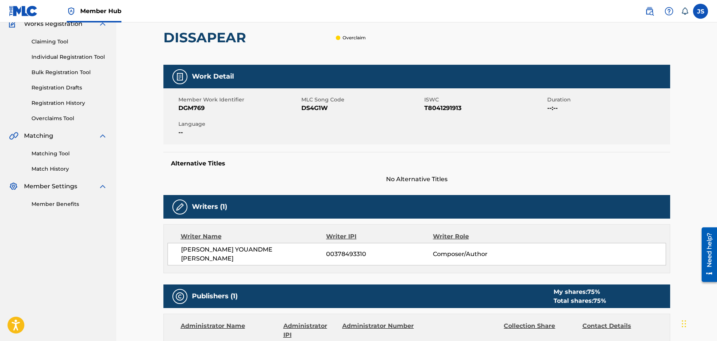
scroll to position [75, 0]
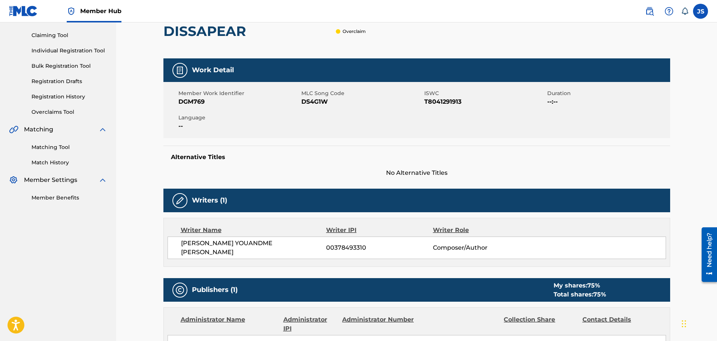
click at [423, 129] on div "Member Work Identifier DGM769 MLC Song Code DS4G1W ISWC T8041291913 Duration --…" at bounding box center [416, 110] width 507 height 56
drag, startPoint x: 418, startPoint y: 130, endPoint x: 398, endPoint y: 129, distance: 20.2
click at [398, 129] on div "Member Work Identifier DGM769 MLC Song Code DS4G1W ISWC T8041291913 Duration --…" at bounding box center [416, 110] width 507 height 56
drag, startPoint x: 395, startPoint y: 129, endPoint x: 377, endPoint y: 133, distance: 18.7
click at [377, 133] on div "Member Work Identifier DGM769 MLC Song Code DS4G1W ISWC T8041291913 Duration --…" at bounding box center [416, 110] width 507 height 56
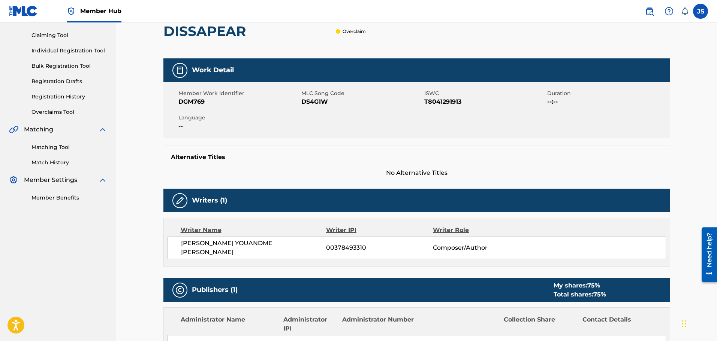
drag, startPoint x: 376, startPoint y: 134, endPoint x: 349, endPoint y: 126, distance: 27.8
click at [349, 126] on div "Member Work Identifier DGM769 MLC Song Code DS4G1W ISWC T8041291913 Duration --…" at bounding box center [416, 110] width 507 height 56
click at [362, 120] on div "Member Work Identifier DGM769 MLC Song Code DS4G1W ISWC T8041291913 Duration --…" at bounding box center [416, 110] width 507 height 56
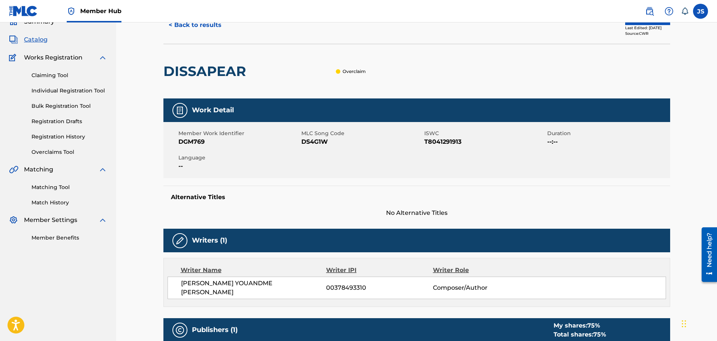
scroll to position [0, 0]
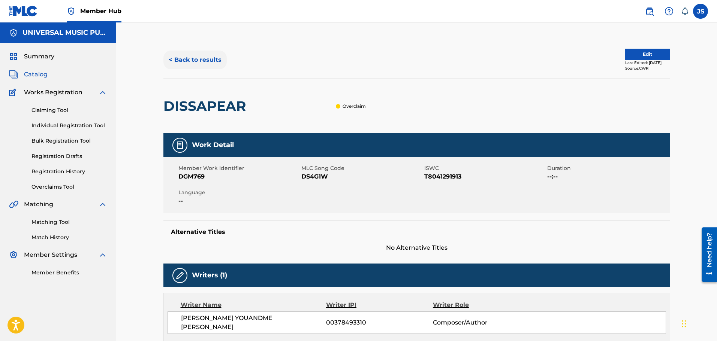
click at [195, 55] on button "< Back to results" at bounding box center [194, 60] width 63 height 19
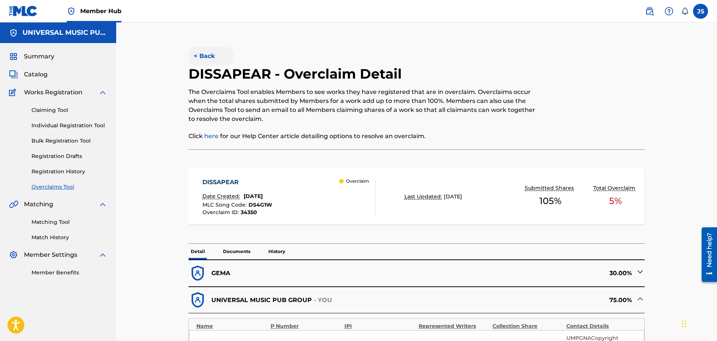
click at [206, 54] on button "< Back" at bounding box center [210, 56] width 45 height 19
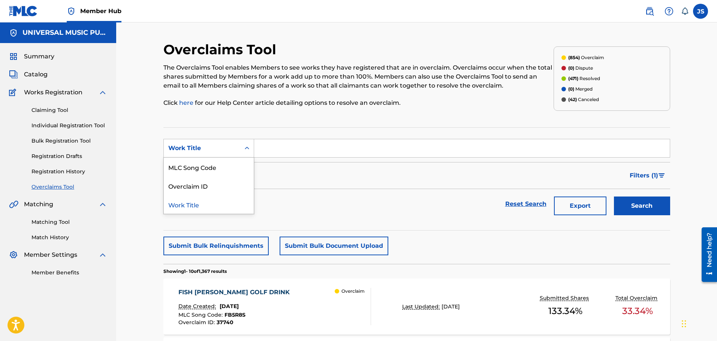
click at [242, 148] on div "Search Form" at bounding box center [246, 148] width 13 height 13
click at [241, 160] on div "MLC Song Code" at bounding box center [209, 167] width 90 height 19
drag, startPoint x: 328, startPoint y: 147, endPoint x: 366, endPoint y: 152, distance: 37.9
click at [328, 147] on input "Search Form" at bounding box center [461, 148] width 415 height 18
paste input "DS4G1W"
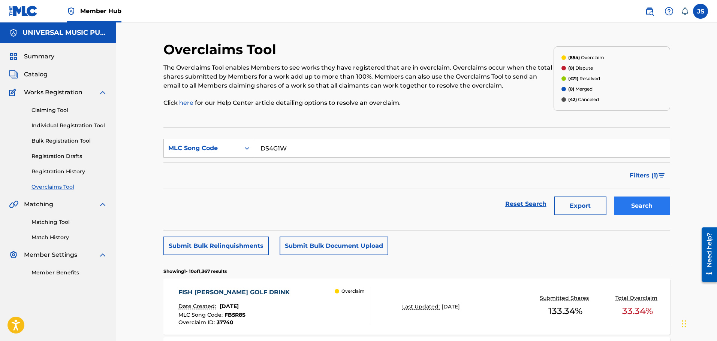
type input "DS4G1W"
click at [640, 207] on button "Search" at bounding box center [642, 206] width 56 height 19
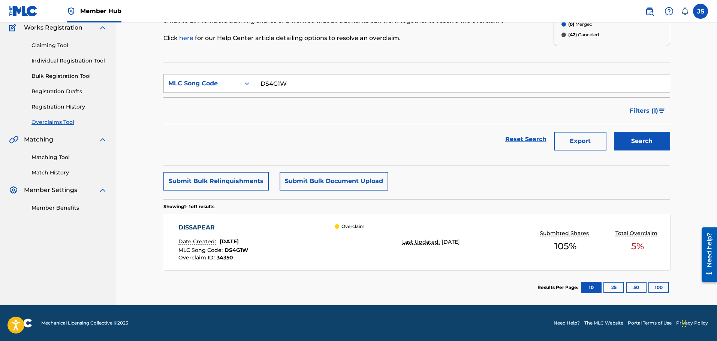
click at [347, 257] on div "Overclaim" at bounding box center [353, 241] width 36 height 37
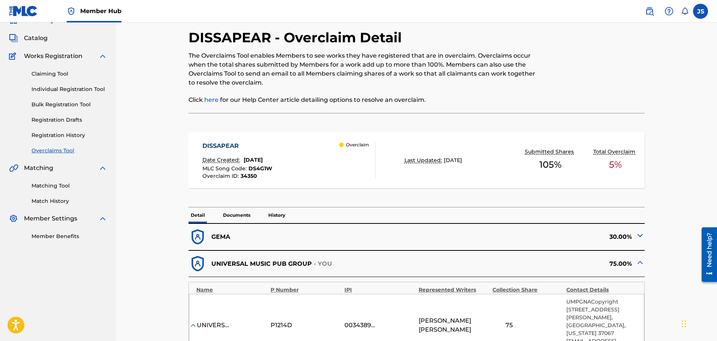
scroll to position [150, 0]
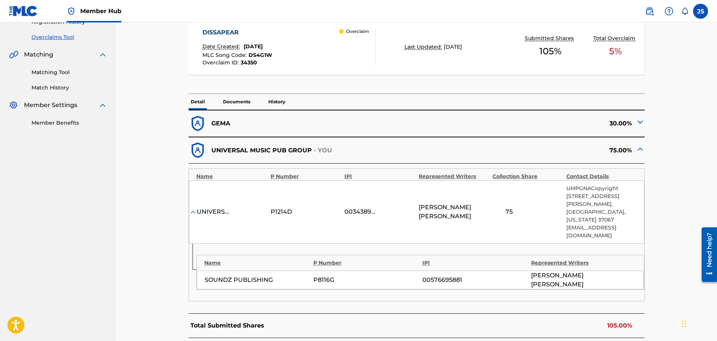
click at [663, 274] on div "< Back DISSAPEAR - Overclaim Detail The Overclaims Tool enables Members to see …" at bounding box center [416, 191] width 507 height 600
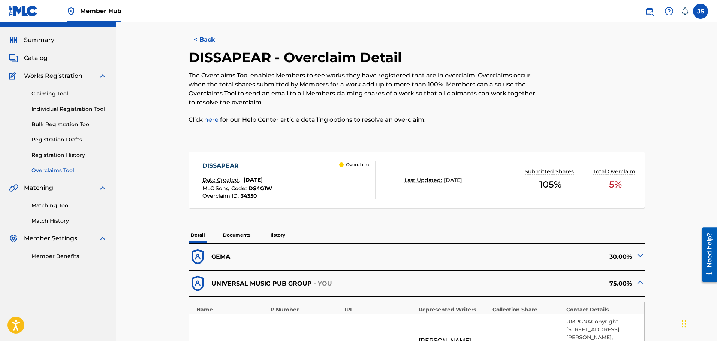
scroll to position [0, 0]
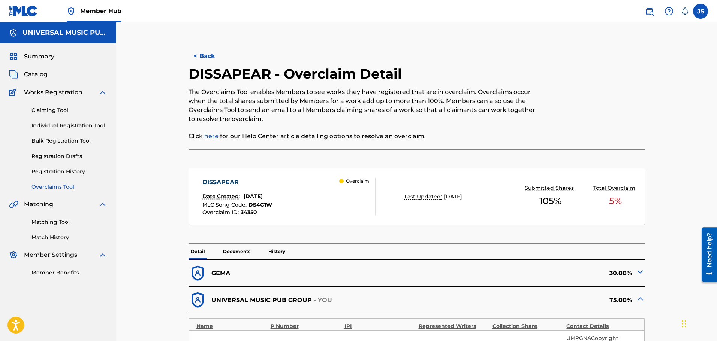
click at [620, 133] on div at bounding box center [591, 108] width 105 height 84
drag, startPoint x: 628, startPoint y: 99, endPoint x: 633, endPoint y: 88, distance: 11.4
click at [633, 88] on div at bounding box center [591, 108] width 105 height 84
drag, startPoint x: 614, startPoint y: 114, endPoint x: 622, endPoint y: 100, distance: 15.3
click at [622, 100] on div at bounding box center [591, 108] width 105 height 84
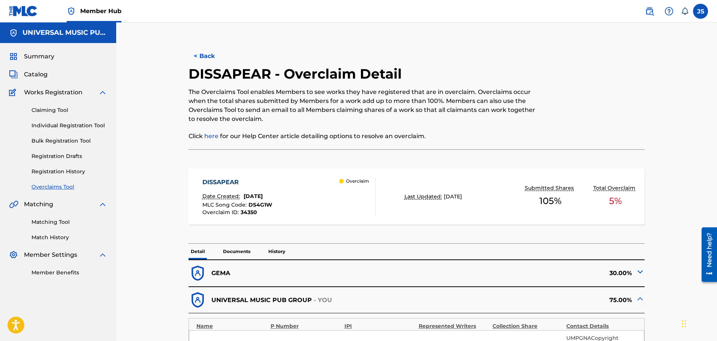
drag, startPoint x: 631, startPoint y: 131, endPoint x: 633, endPoint y: 121, distance: 10.7
drag, startPoint x: 633, startPoint y: 121, endPoint x: 631, endPoint y: 105, distance: 16.2
click at [631, 105] on div at bounding box center [591, 108] width 105 height 84
drag, startPoint x: 623, startPoint y: 123, endPoint x: 617, endPoint y: 97, distance: 25.7
click at [617, 97] on div at bounding box center [591, 108] width 105 height 84
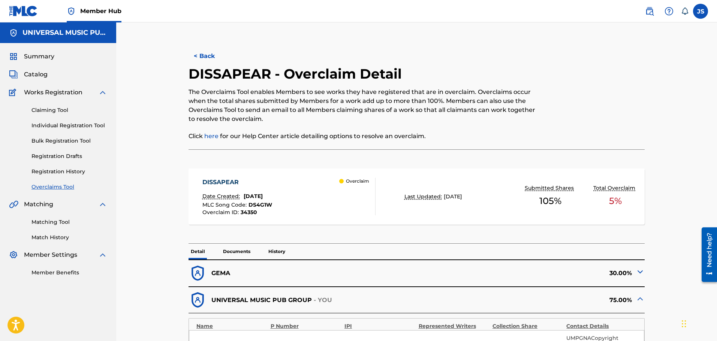
click at [598, 130] on div at bounding box center [591, 108] width 105 height 84
drag, startPoint x: 672, startPoint y: 149, endPoint x: 671, endPoint y: 137, distance: 11.6
click at [671, 137] on div "< Back DISSAPEAR - Overclaim Detail The Overclaims Tool enables Members to see …" at bounding box center [416, 341] width 524 height 600
drag, startPoint x: 671, startPoint y: 137, endPoint x: 685, endPoint y: 161, distance: 27.6
click at [686, 162] on div "< Back DISSAPEAR - Overclaim Detail The Overclaims Tool enables Members to see …" at bounding box center [416, 331] width 601 height 619
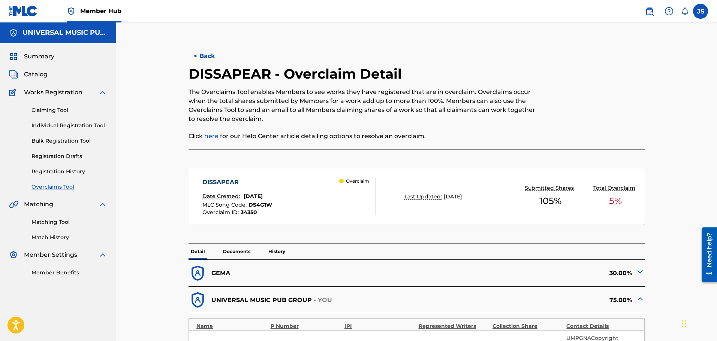
click at [689, 130] on div "< Back DISSAPEAR - Overclaim Detail The Overclaims Tool enables Members to see …" at bounding box center [416, 331] width 601 height 619
click at [673, 166] on div "< Back DISSAPEAR - Overclaim Detail The Overclaims Tool enables Members to see …" at bounding box center [416, 341] width 524 height 600
click at [667, 182] on div "< Back DISSAPEAR - Overclaim Detail The Overclaims Tool enables Members to see …" at bounding box center [416, 341] width 507 height 600
drag, startPoint x: 665, startPoint y: 234, endPoint x: 663, endPoint y: 243, distance: 9.3
click at [665, 234] on div "< Back DISSAPEAR - Overclaim Detail The Overclaims Tool enables Members to see …" at bounding box center [416, 341] width 507 height 600
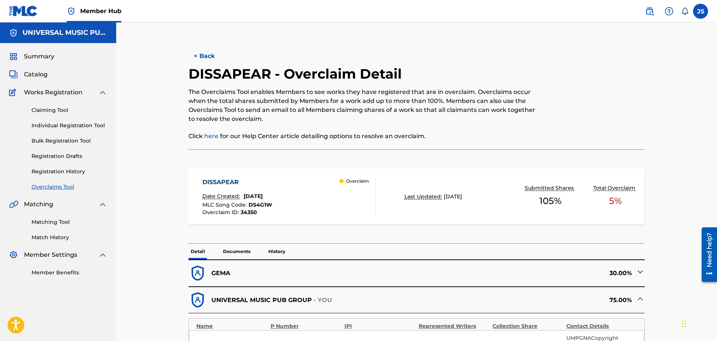
click at [660, 253] on div "< Back DISSAPEAR - Overclaim Detail The Overclaims Tool enables Members to see …" at bounding box center [416, 341] width 507 height 600
click at [661, 263] on div "< Back DISSAPEAR - Overclaim Detail The Overclaims Tool enables Members to see …" at bounding box center [416, 341] width 507 height 600
click at [660, 296] on div "< Back DISSAPEAR - Overclaim Detail The Overclaims Tool enables Members to see …" at bounding box center [416, 341] width 507 height 600
drag, startPoint x: 670, startPoint y: 180, endPoint x: 656, endPoint y: 203, distance: 27.2
click at [662, 218] on div "< Back DISSAPEAR - Overclaim Detail The Overclaims Tool enables Members to see …" at bounding box center [416, 341] width 507 height 600
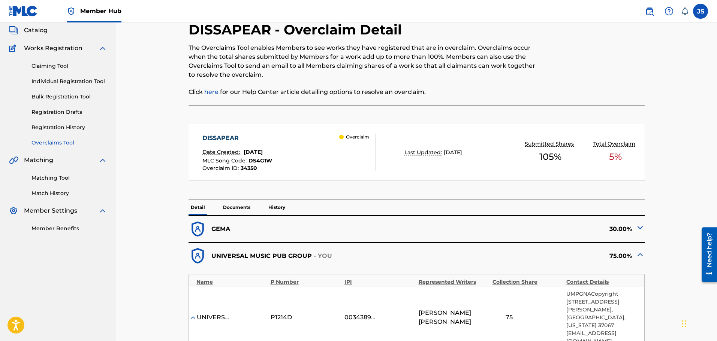
scroll to position [57, 0]
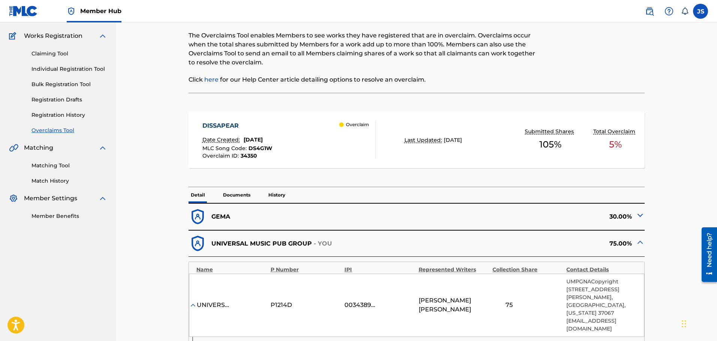
click at [641, 215] on img at bounding box center [639, 215] width 9 height 9
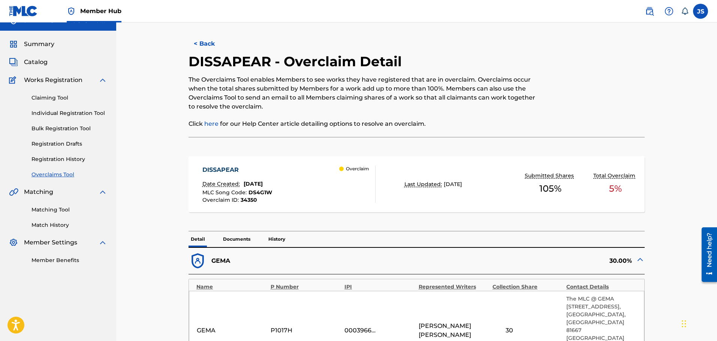
scroll to position [0, 0]
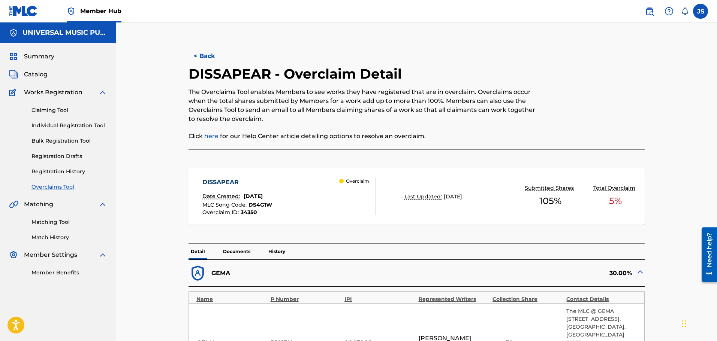
drag, startPoint x: 652, startPoint y: 111, endPoint x: 609, endPoint y: 95, distance: 46.1
click at [609, 95] on div at bounding box center [591, 108] width 105 height 84
drag, startPoint x: 633, startPoint y: 104, endPoint x: 634, endPoint y: 99, distance: 5.3
drag, startPoint x: 634, startPoint y: 99, endPoint x: 638, endPoint y: 76, distance: 23.4
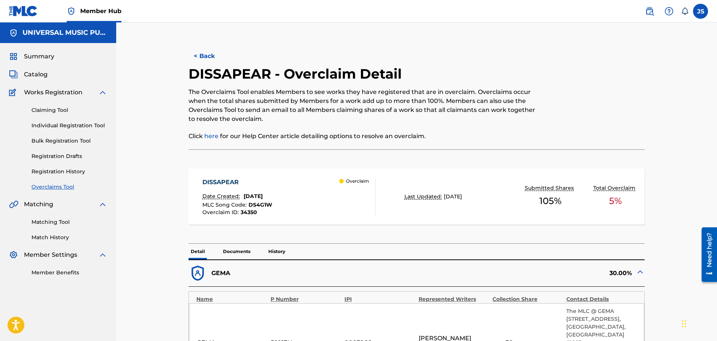
click at [641, 78] on div at bounding box center [591, 108] width 105 height 84
